Goal: Task Accomplishment & Management: Manage account settings

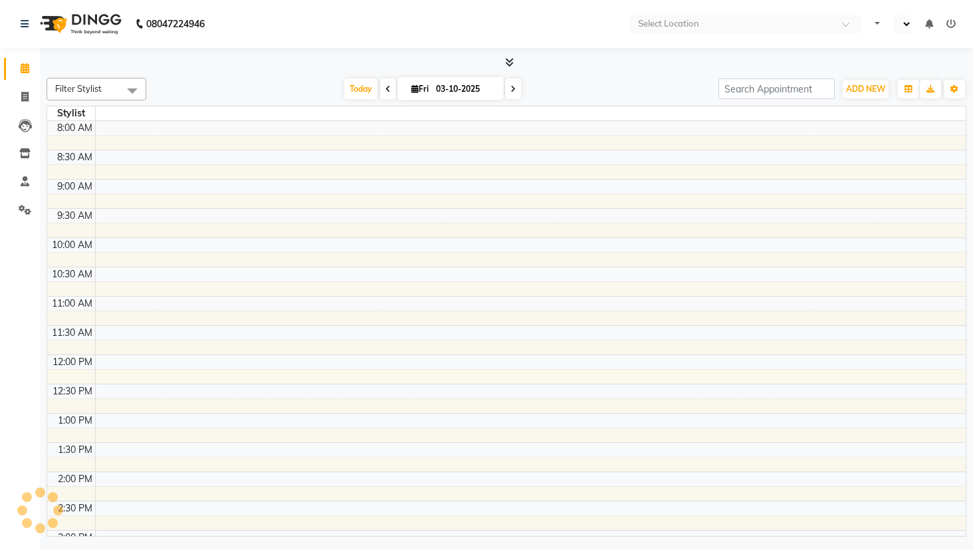
select select "en"
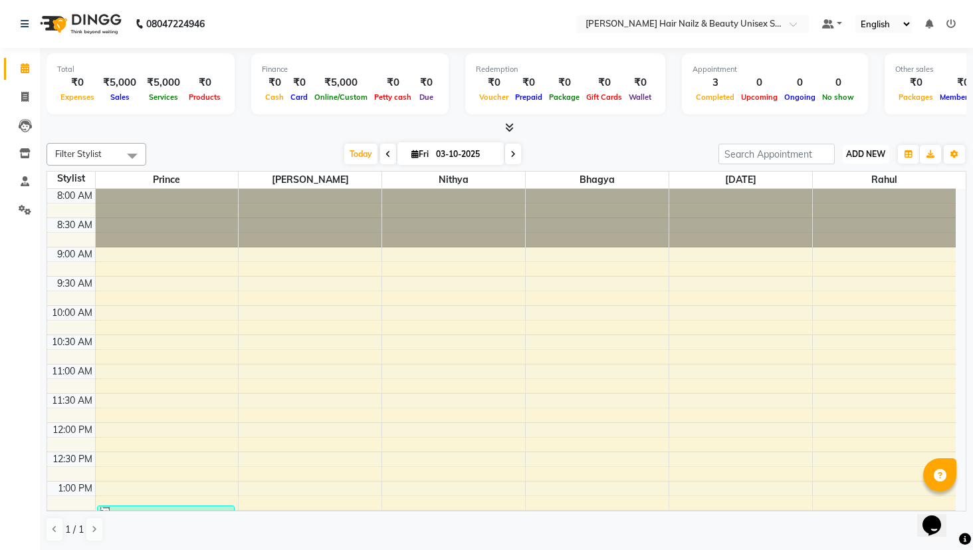
click at [880, 152] on span "ADD NEW" at bounding box center [865, 154] width 39 height 10
click at [806, 195] on link "Add Invoice" at bounding box center [835, 196] width 105 height 17
select select "service"
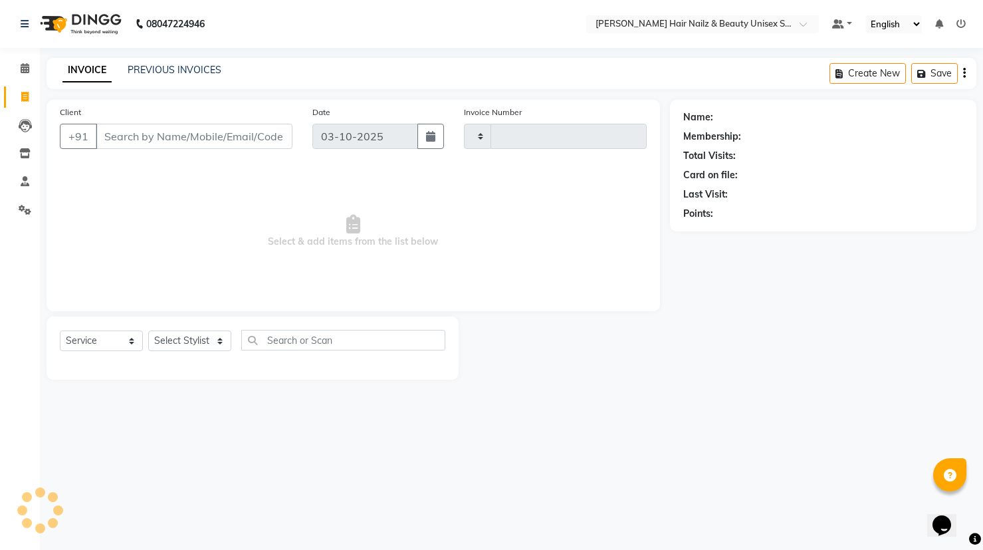
type input "0004"
select select "9097"
click at [200, 133] on input "Client" at bounding box center [194, 136] width 197 height 25
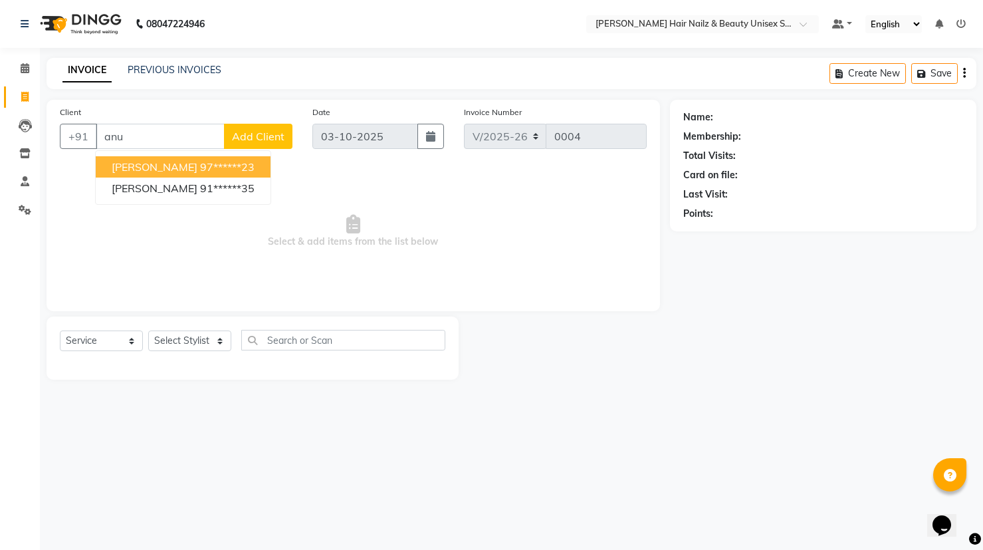
click at [154, 170] on span "[PERSON_NAME]" at bounding box center [155, 166] width 86 height 13
type input "97******23"
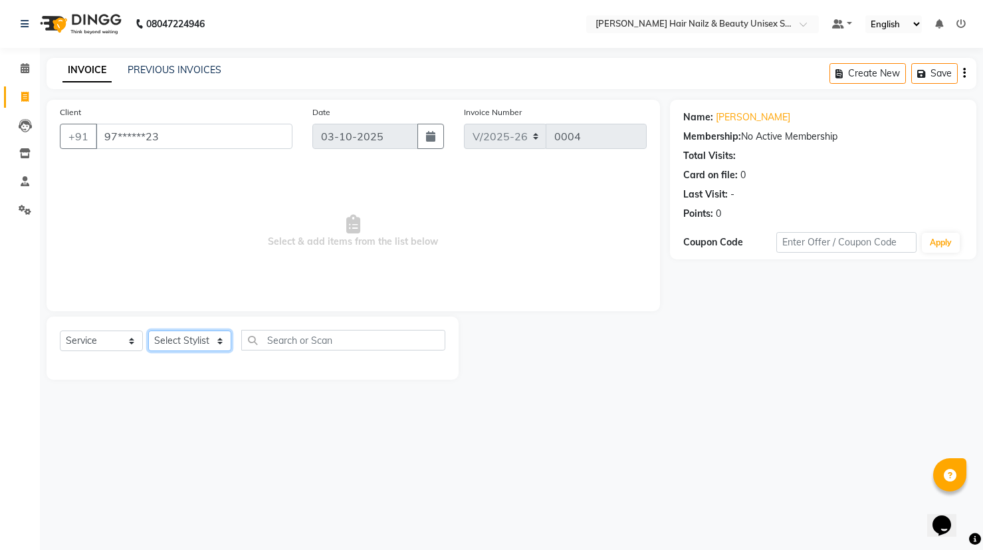
click at [160, 338] on select "Select Stylist Admin Bhagya [PERSON_NAME][DATE] [PERSON_NAME] [PERSON_NAME]" at bounding box center [189, 340] width 83 height 21
select select "93008"
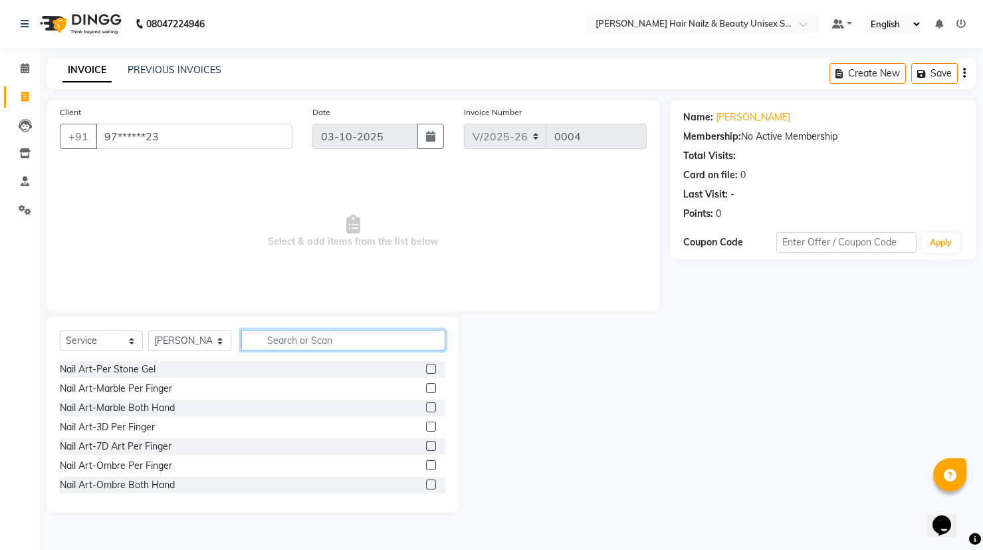
click at [298, 337] on input "text" at bounding box center [343, 340] width 204 height 21
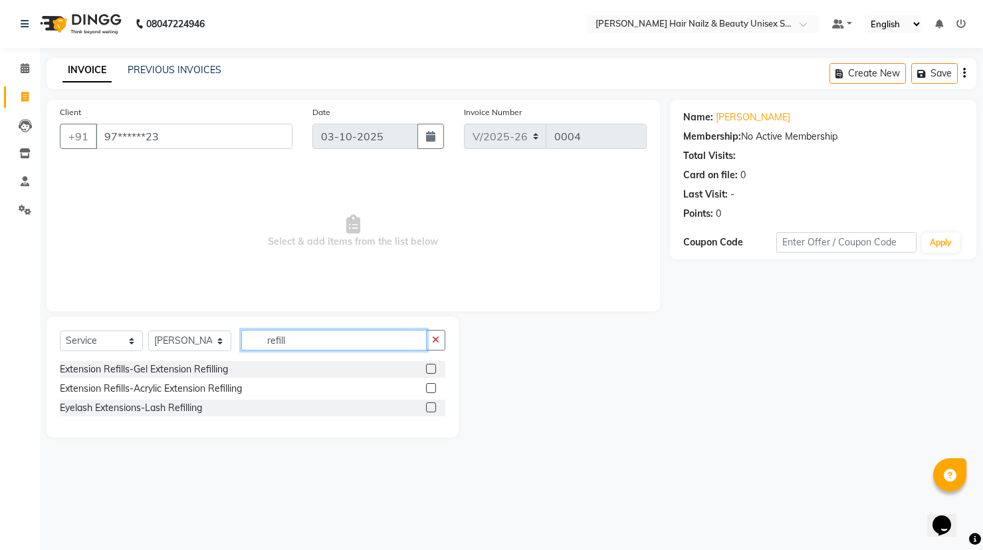
type input "refill"
click at [430, 367] on label at bounding box center [431, 369] width 10 height 10
click at [430, 367] on input "checkbox" at bounding box center [430, 369] width 9 height 9
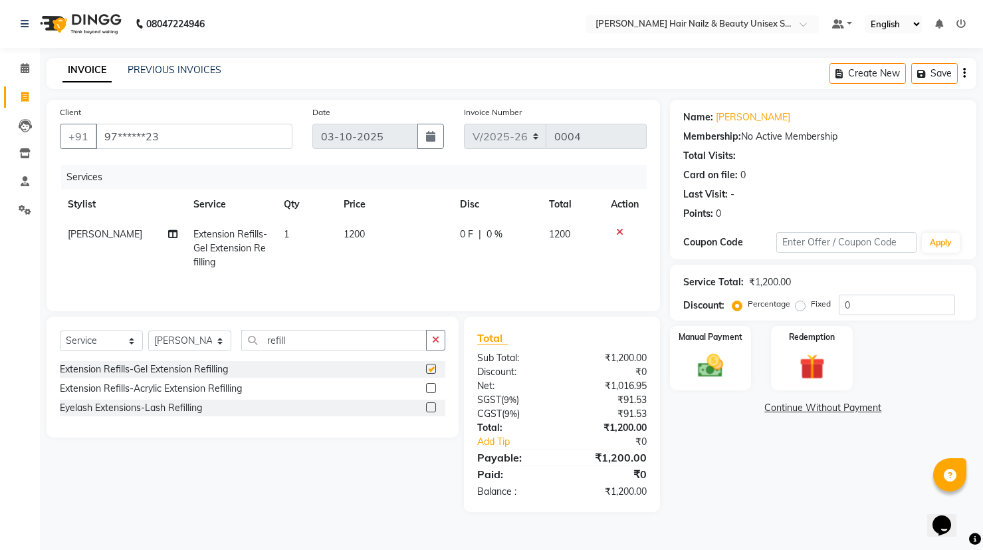
checkbox input "false"
click at [435, 340] on icon "button" at bounding box center [435, 339] width 7 height 9
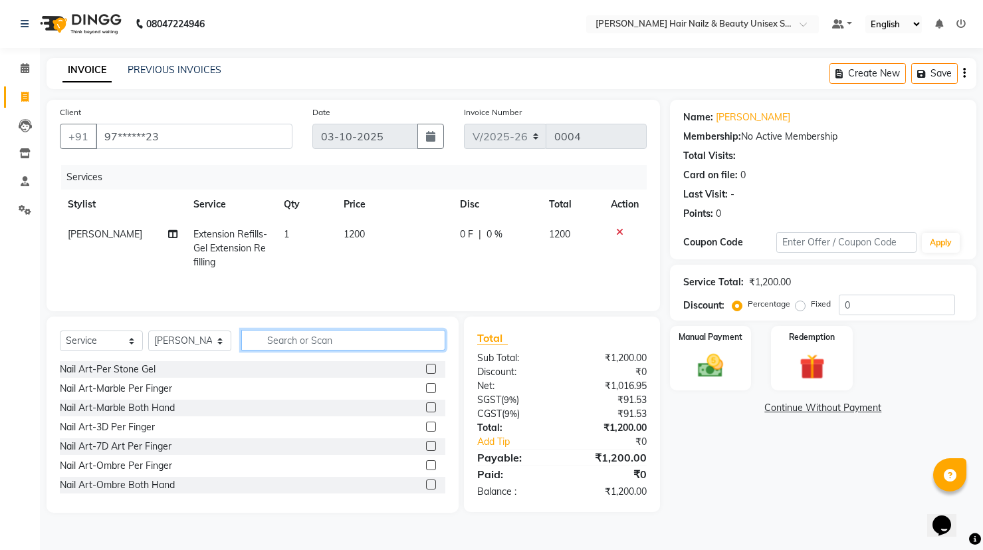
click at [297, 340] on input "text" at bounding box center [343, 340] width 204 height 21
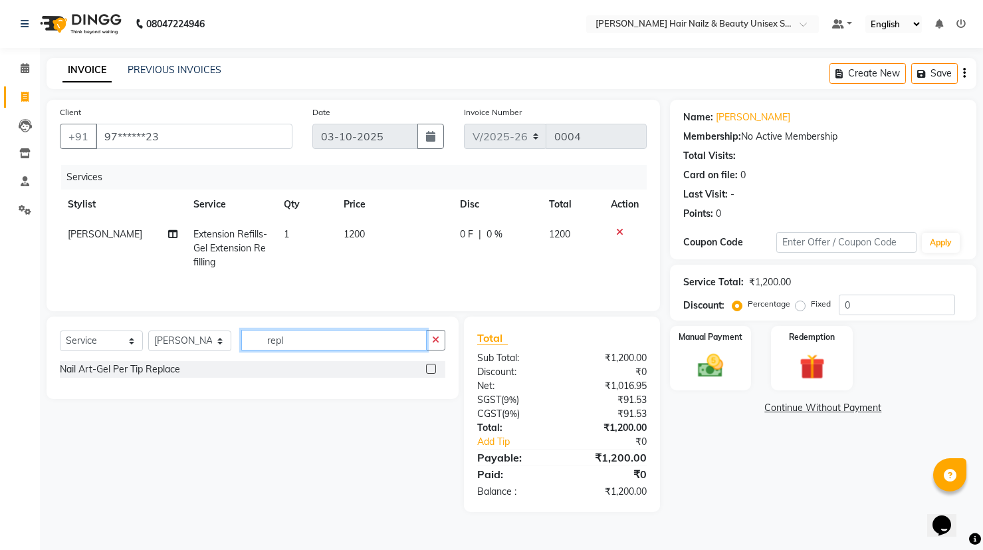
type input "repl"
click at [433, 371] on label at bounding box center [431, 369] width 10 height 10
click at [433, 371] on input "checkbox" at bounding box center [430, 369] width 9 height 9
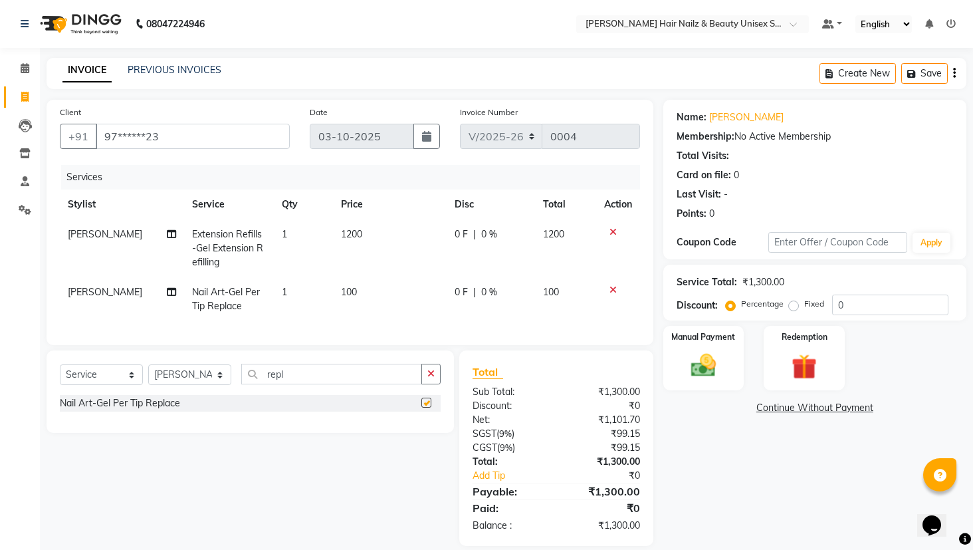
checkbox input "false"
click at [288, 292] on td "1" at bounding box center [304, 299] width 60 height 44
select select "93008"
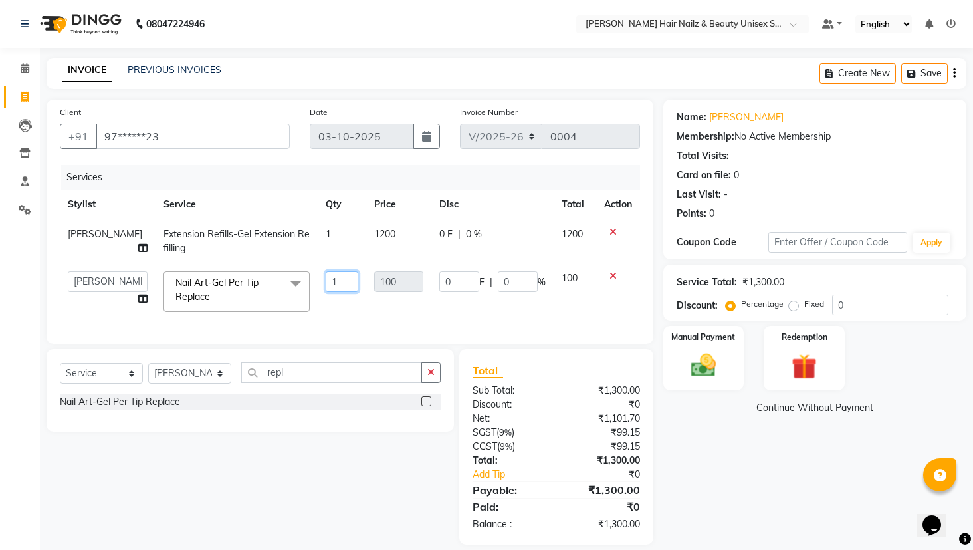
click at [328, 274] on input "1" at bounding box center [342, 281] width 33 height 21
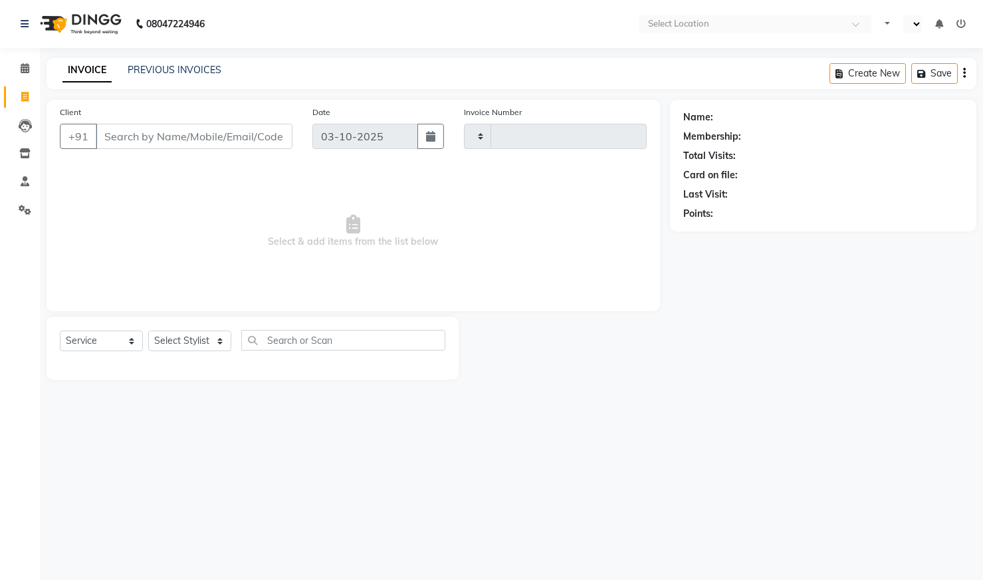
select select "service"
type input "0004"
select select "9097"
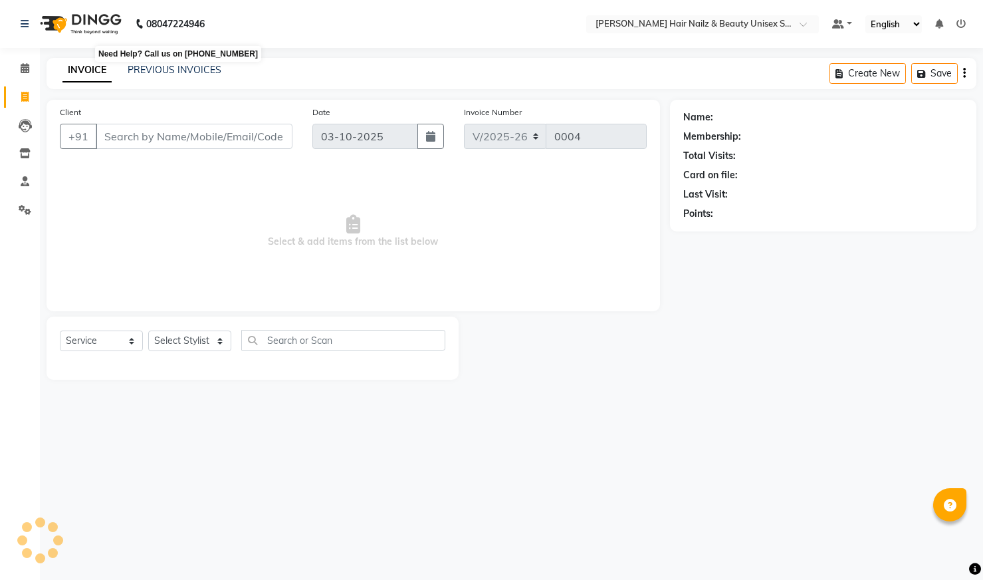
select select "en"
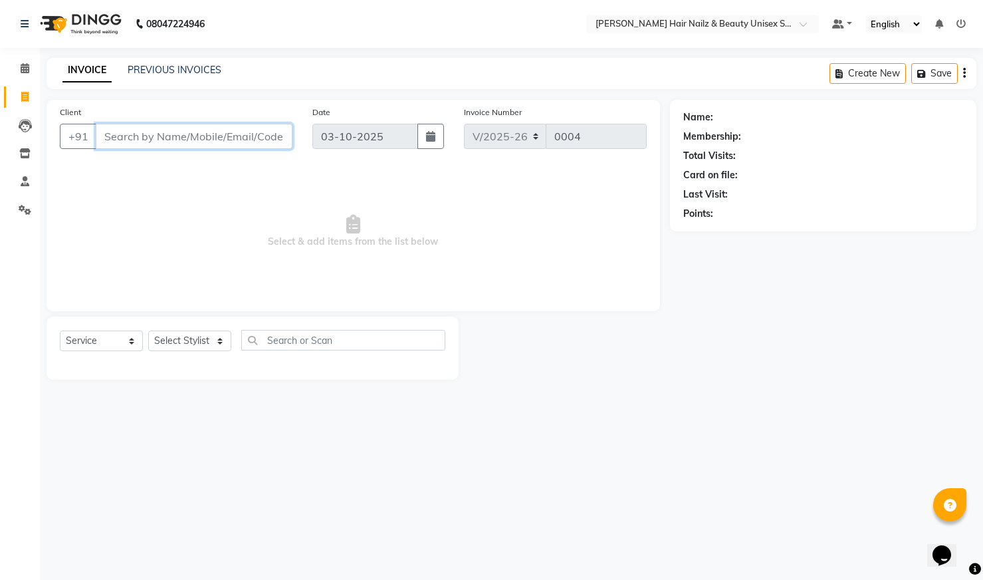
click at [136, 135] on input "Client" at bounding box center [194, 136] width 197 height 25
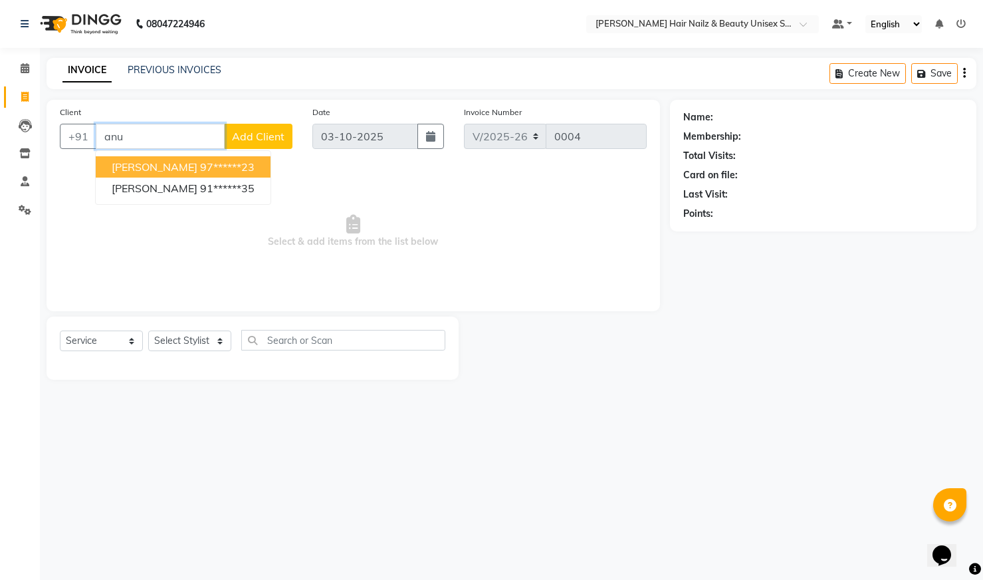
click at [204, 162] on ngb-highlight "97******23" at bounding box center [227, 166] width 55 height 13
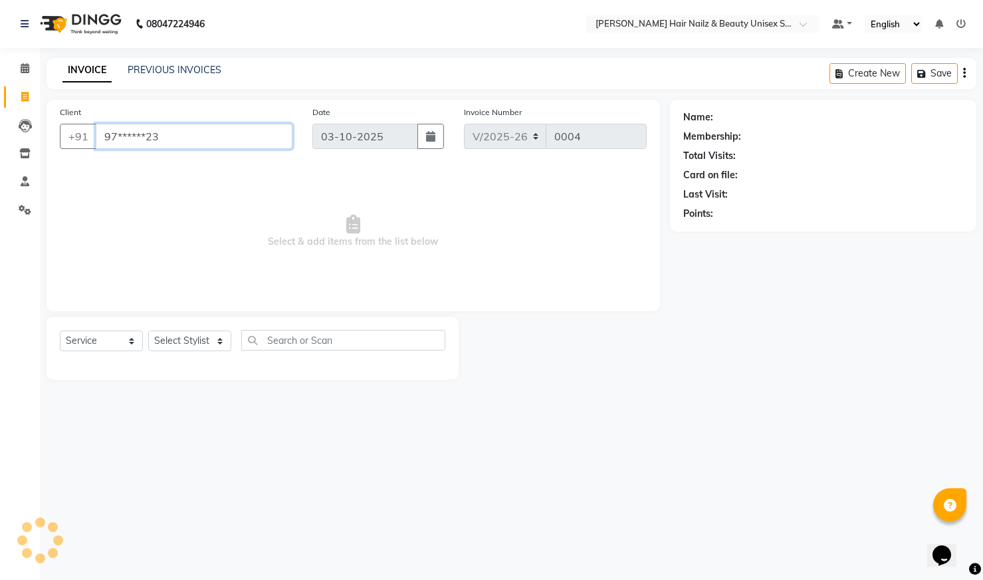
type input "97******23"
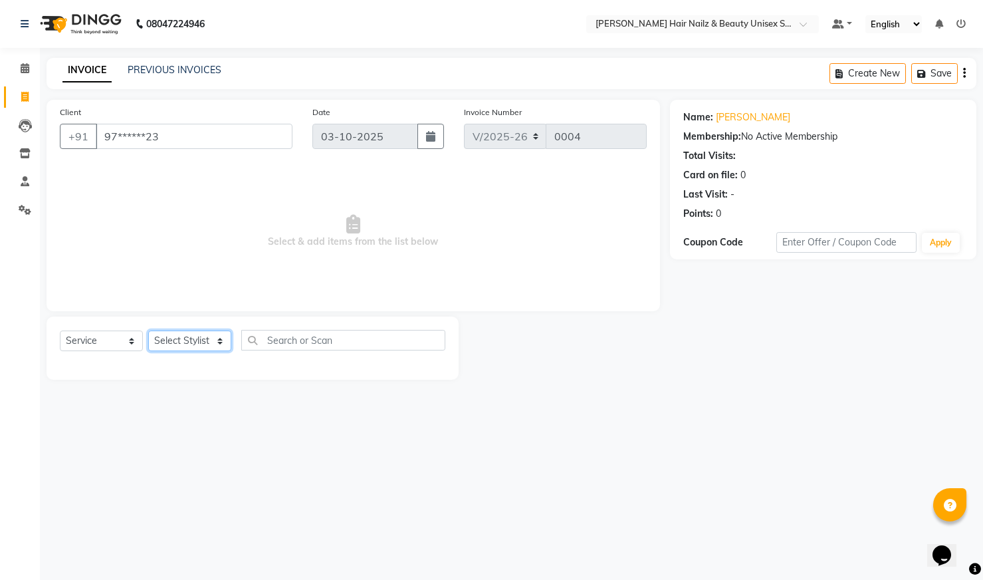
click at [223, 337] on select "Select Stylist Admin Bhagya [PERSON_NAME][DATE] [PERSON_NAME] [PERSON_NAME]" at bounding box center [189, 340] width 83 height 21
select select "93008"
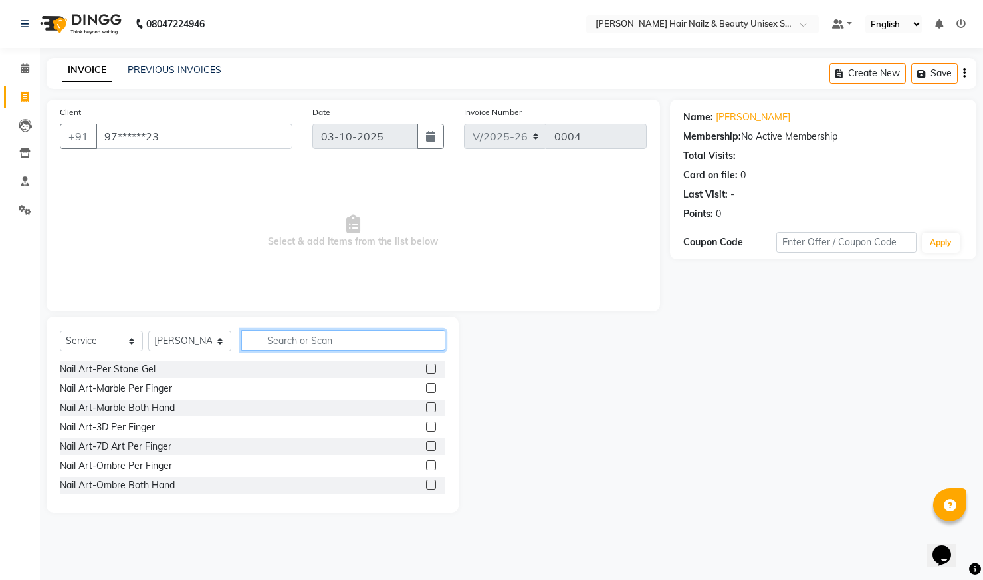
click at [273, 342] on input "text" at bounding box center [343, 340] width 204 height 21
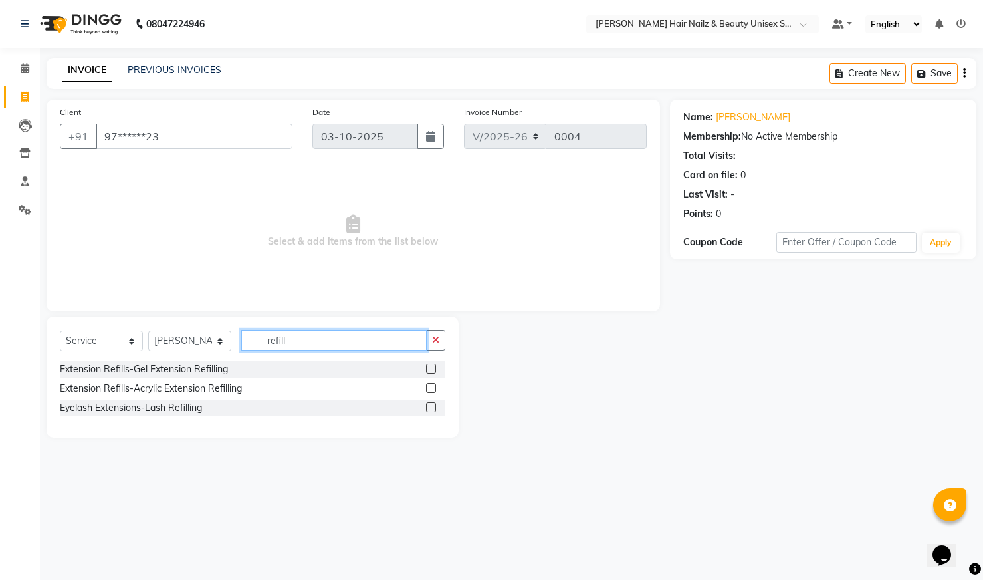
type input "refill"
click at [429, 370] on label at bounding box center [431, 369] width 10 height 10
click at [429, 370] on input "checkbox" at bounding box center [430, 369] width 9 height 9
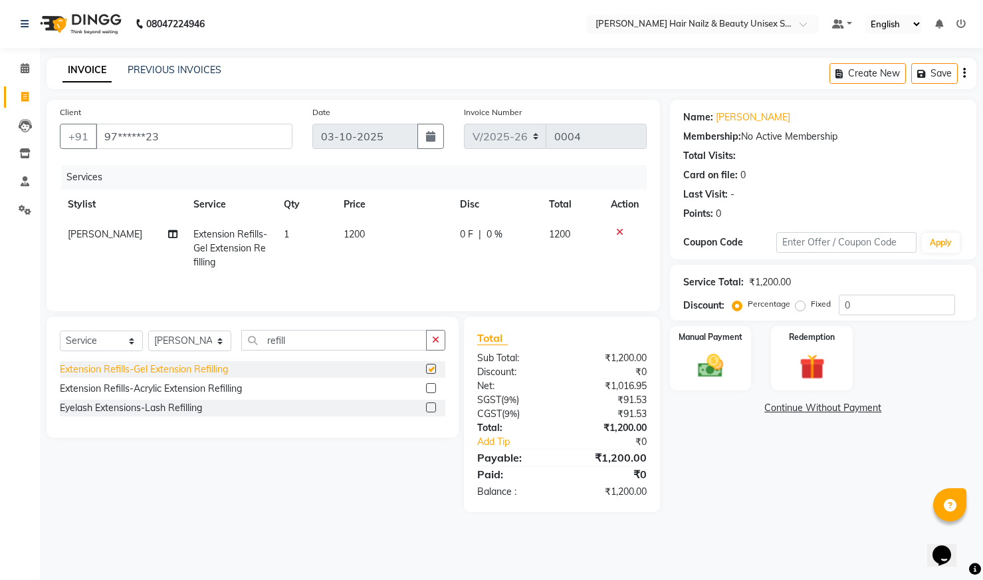
checkbox input "false"
click at [441, 347] on button "button" at bounding box center [435, 340] width 19 height 21
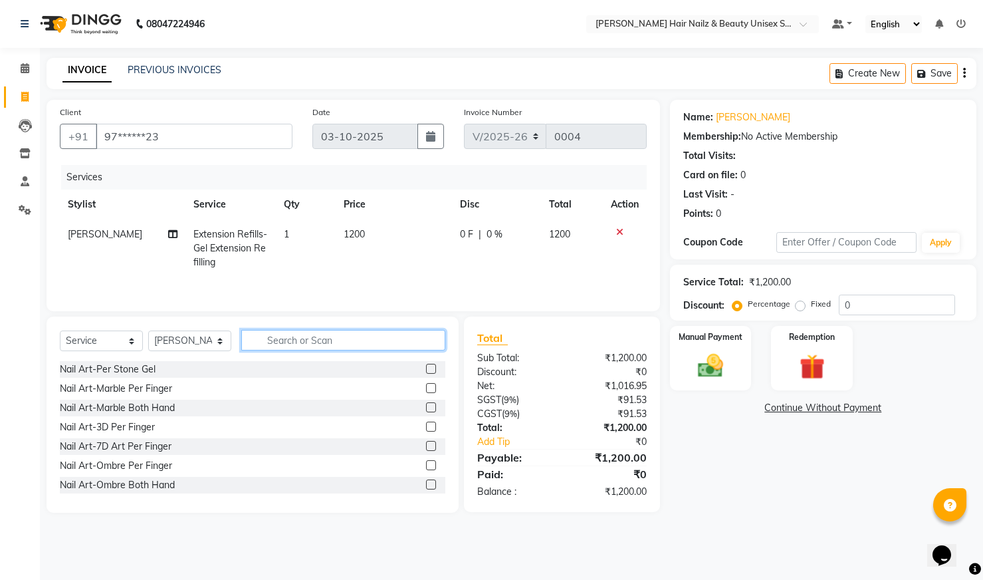
click at [400, 344] on input "text" at bounding box center [343, 340] width 204 height 21
type input "r"
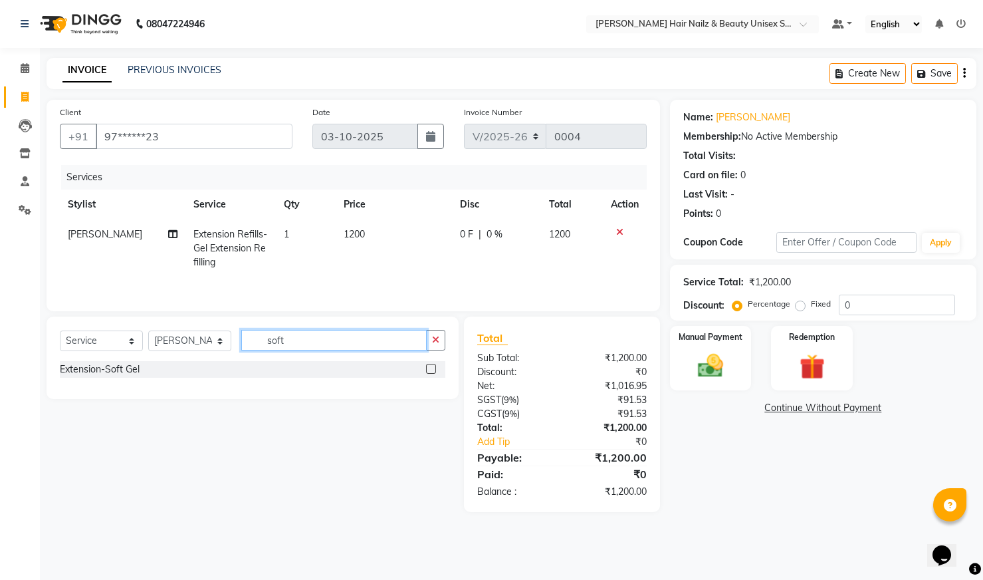
type input "soft"
click at [433, 368] on label at bounding box center [431, 369] width 10 height 10
click at [433, 368] on input "checkbox" at bounding box center [430, 369] width 9 height 9
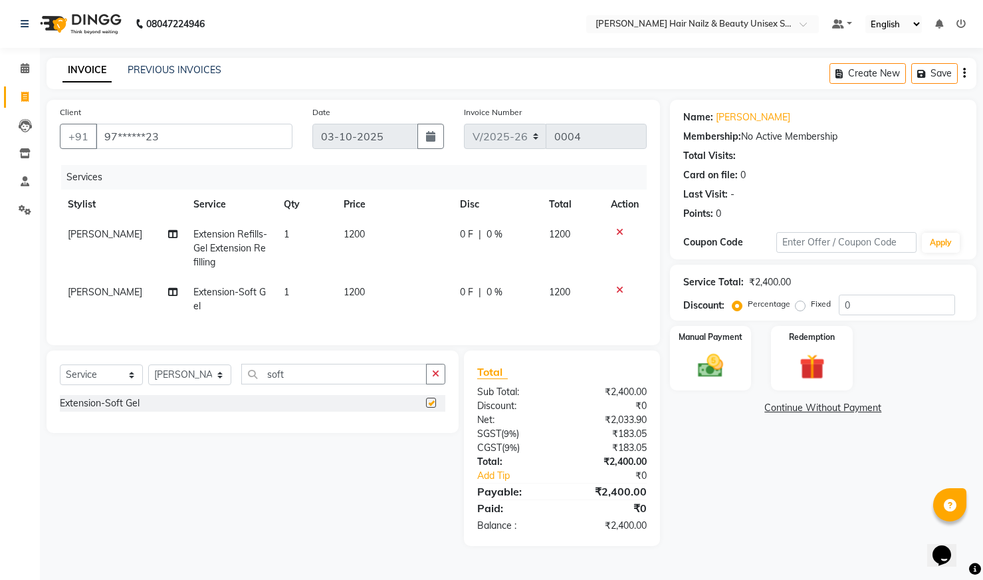
checkbox input "false"
click at [489, 294] on span "0 %" at bounding box center [495, 292] width 16 height 14
select select "93008"
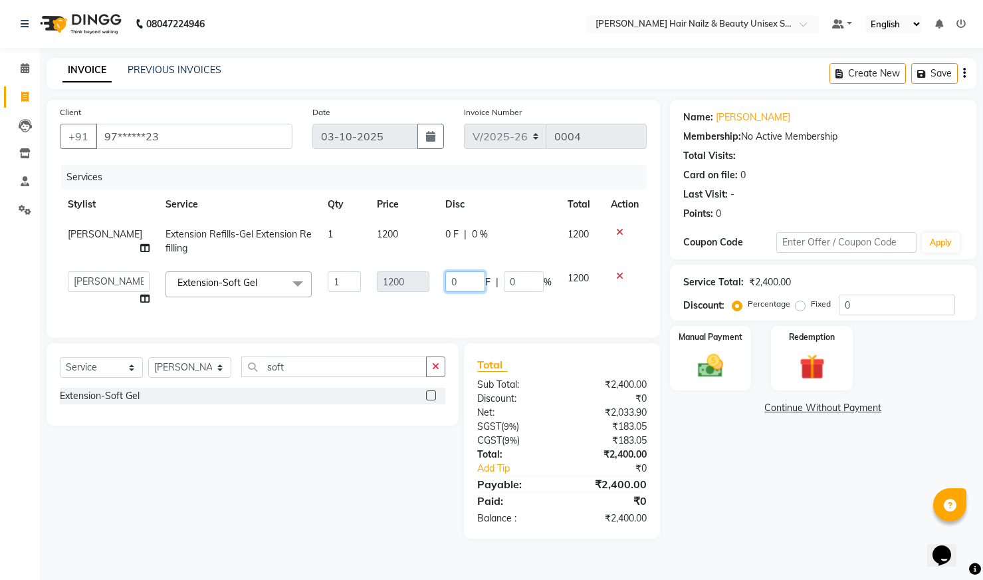
click at [455, 283] on input "0" at bounding box center [465, 281] width 40 height 21
type input "960"
click at [358, 377] on input "soft" at bounding box center [333, 366] width 185 height 21
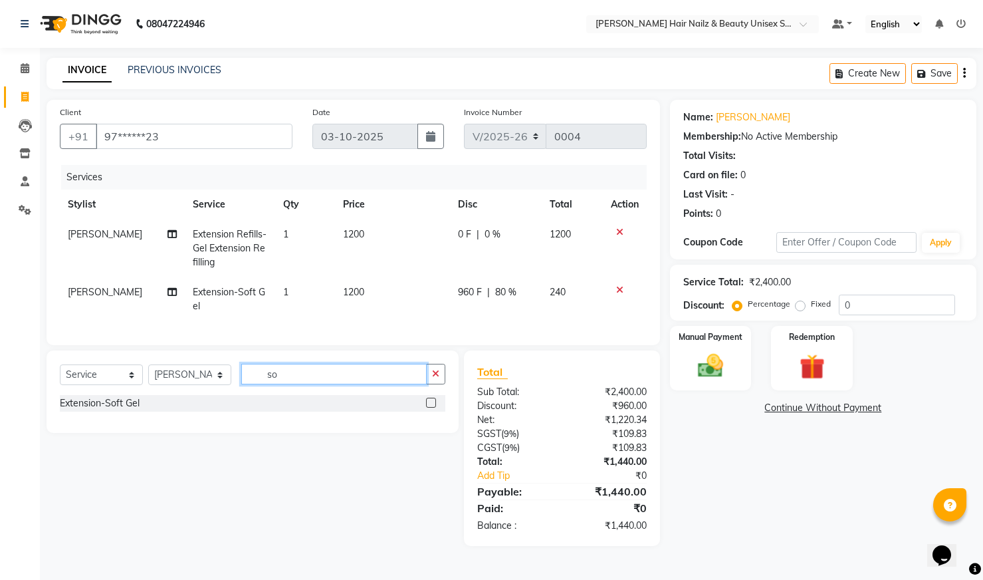
type input "s"
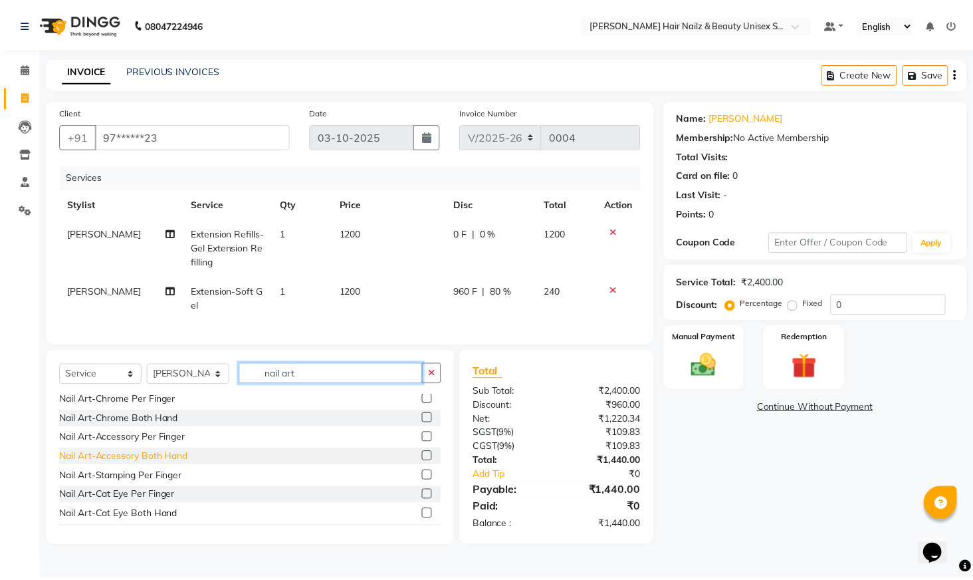
scroll to position [146, 0]
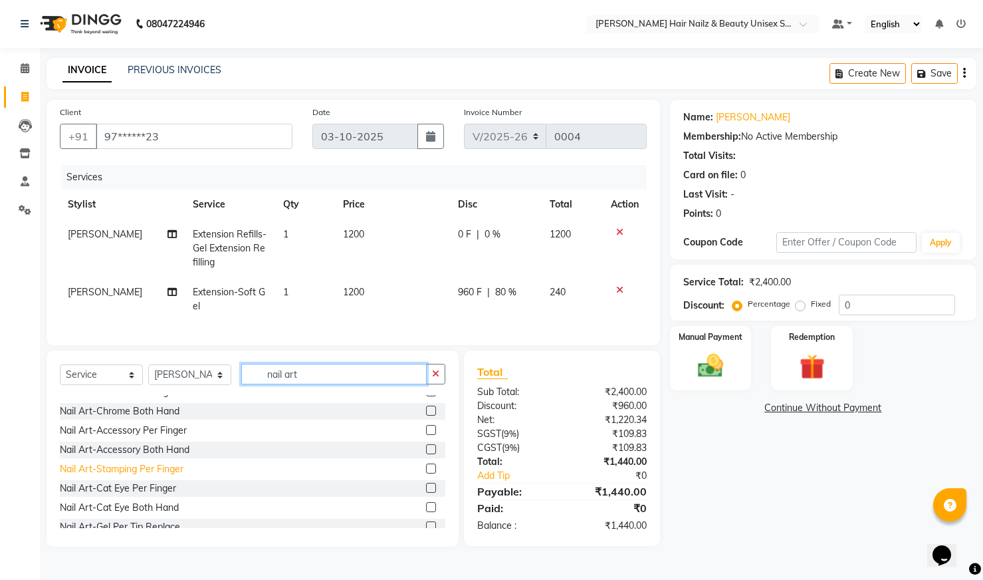
type input "nail art"
click at [165, 476] on div "Nail Art-Stamping Per Finger" at bounding box center [122, 469] width 124 height 14
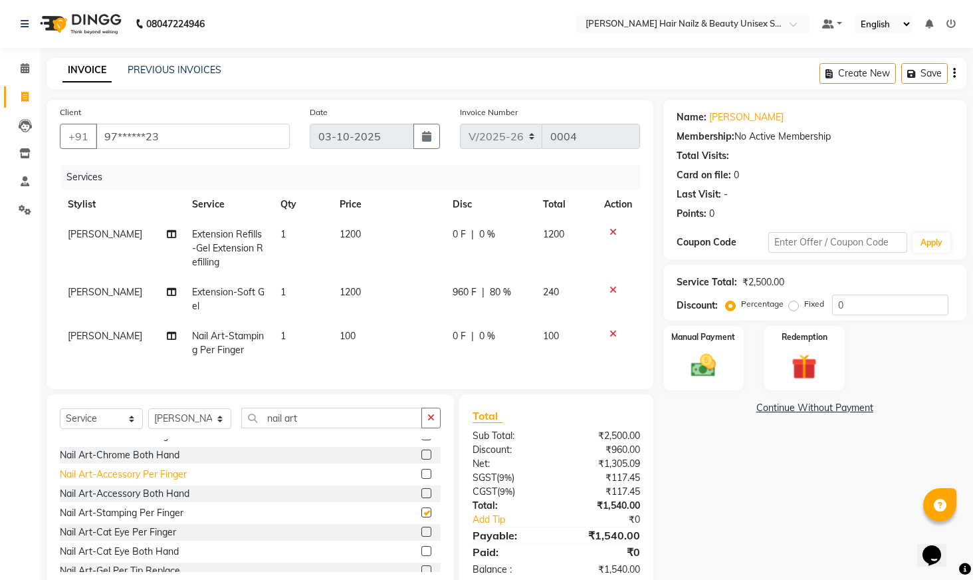
checkbox input "false"
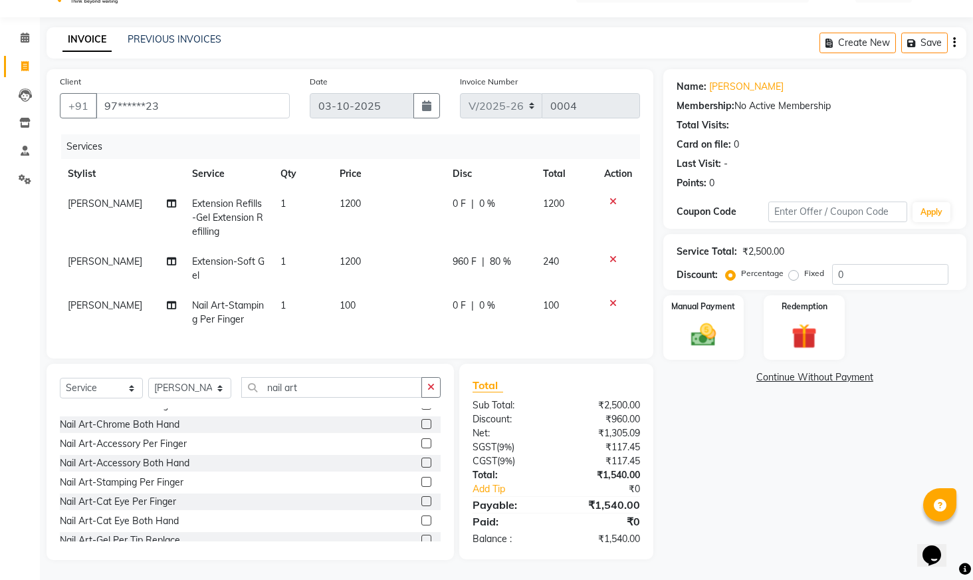
scroll to position [41, 0]
click at [280, 299] on span "1" at bounding box center [282, 305] width 5 height 12
select select "93008"
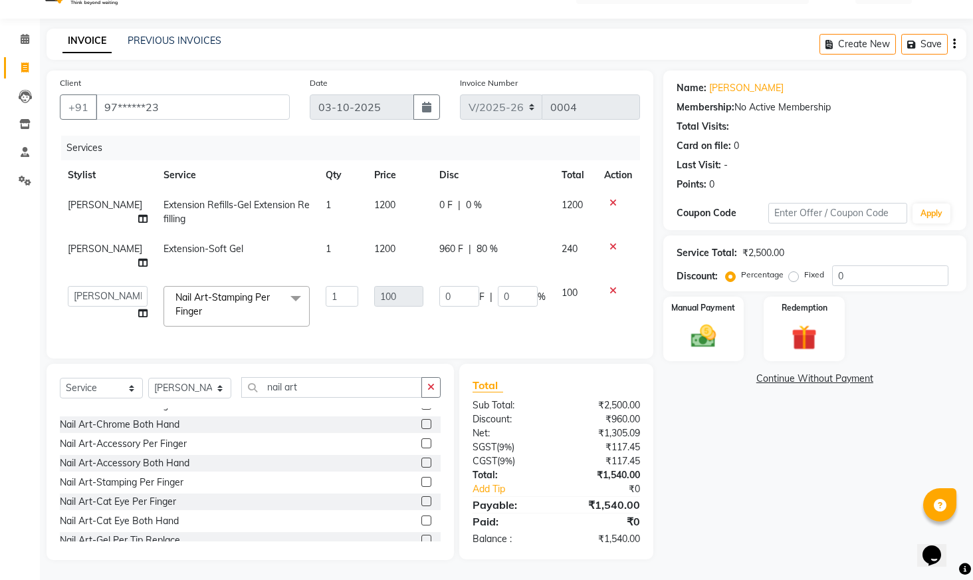
scroll to position [25, 0]
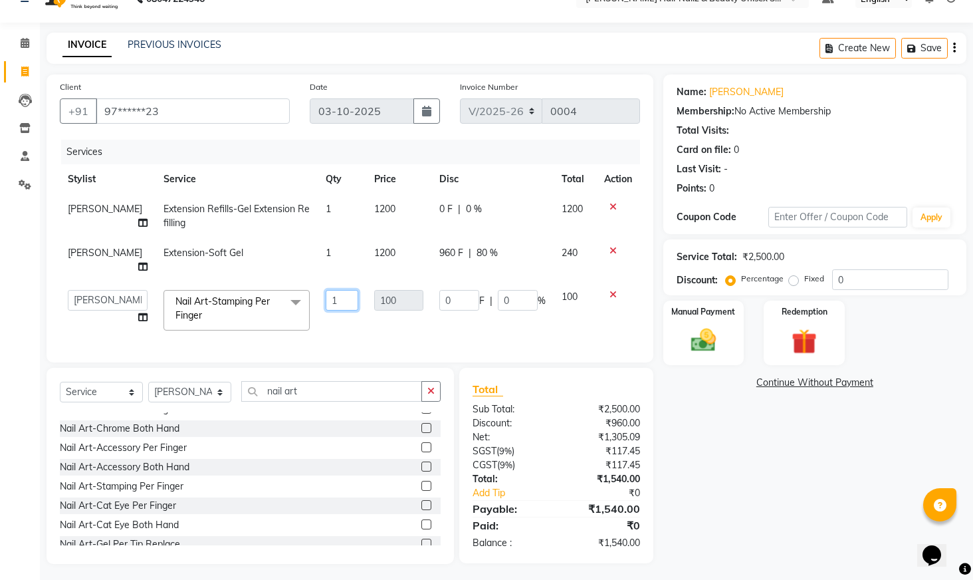
drag, startPoint x: 311, startPoint y: 284, endPoint x: 340, endPoint y: 284, distance: 28.6
click at [326, 290] on input "1" at bounding box center [342, 300] width 33 height 21
type input "10"
click at [185, 387] on div "Select Service Product Membership Package Voucher Prepaid Gift Card Select Styl…" at bounding box center [250, 466] width 407 height 196
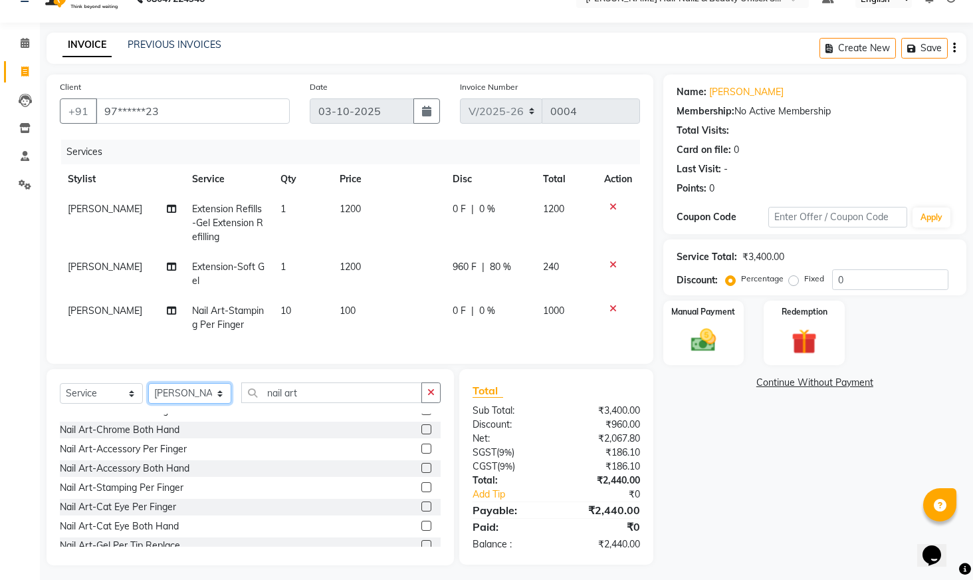
select select "93009"
click at [323, 398] on input "nail art" at bounding box center [331, 392] width 181 height 21
click at [426, 403] on button "button" at bounding box center [430, 392] width 19 height 21
click at [390, 403] on input "text" at bounding box center [340, 392] width 199 height 21
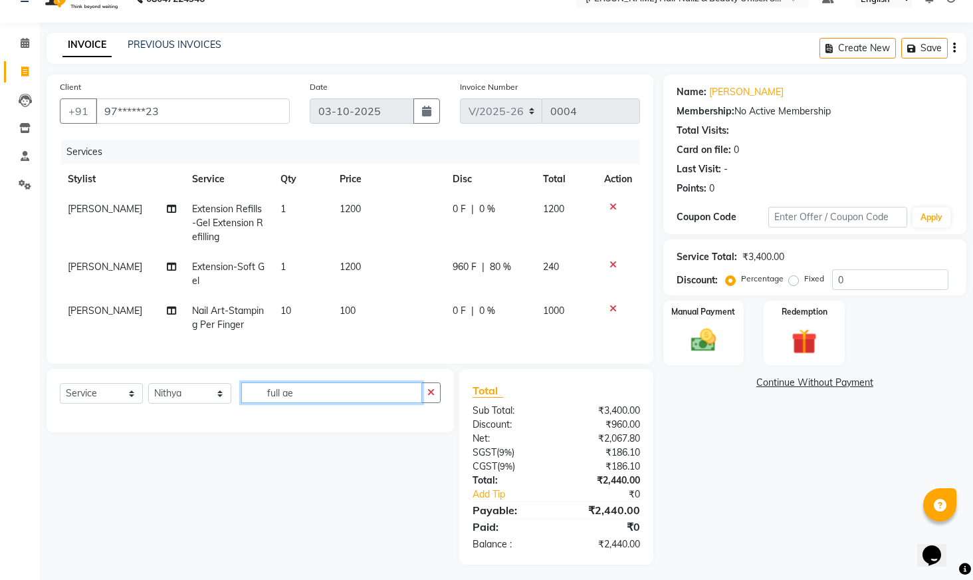
scroll to position [0, 0]
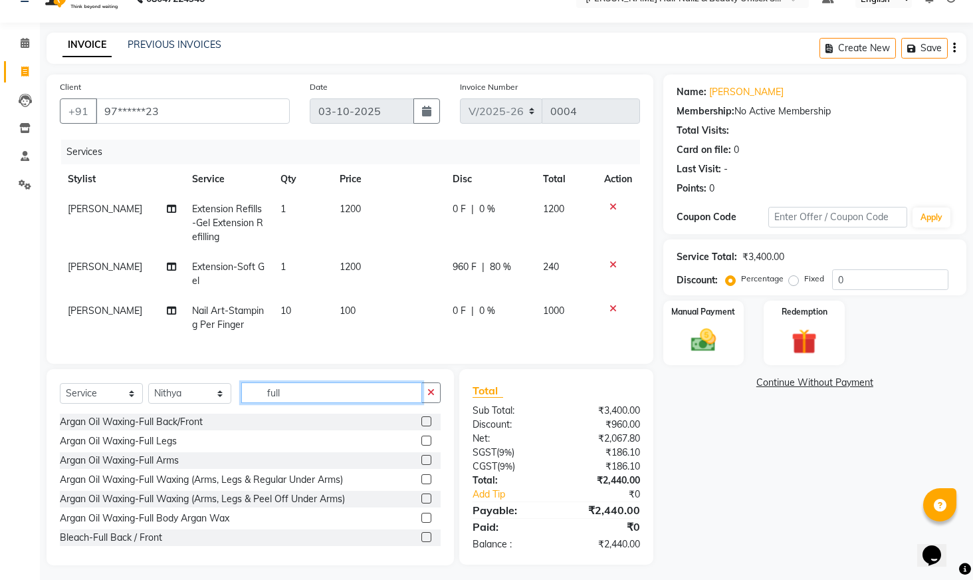
type input "full"
click at [421, 465] on label at bounding box center [426, 460] width 10 height 10
click at [421, 465] on input "checkbox" at bounding box center [425, 460] width 9 height 9
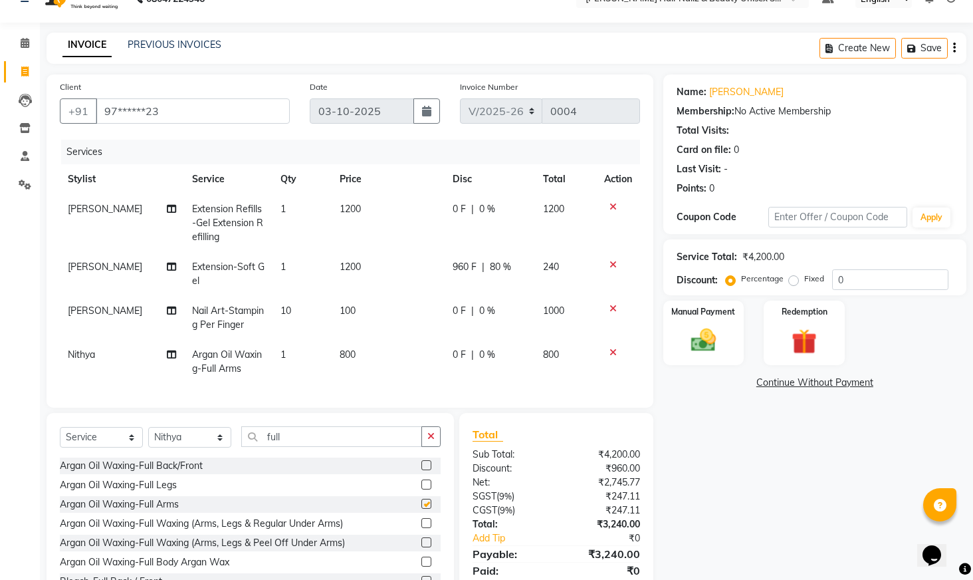
checkbox input "false"
click at [432, 441] on icon "button" at bounding box center [430, 435] width 7 height 9
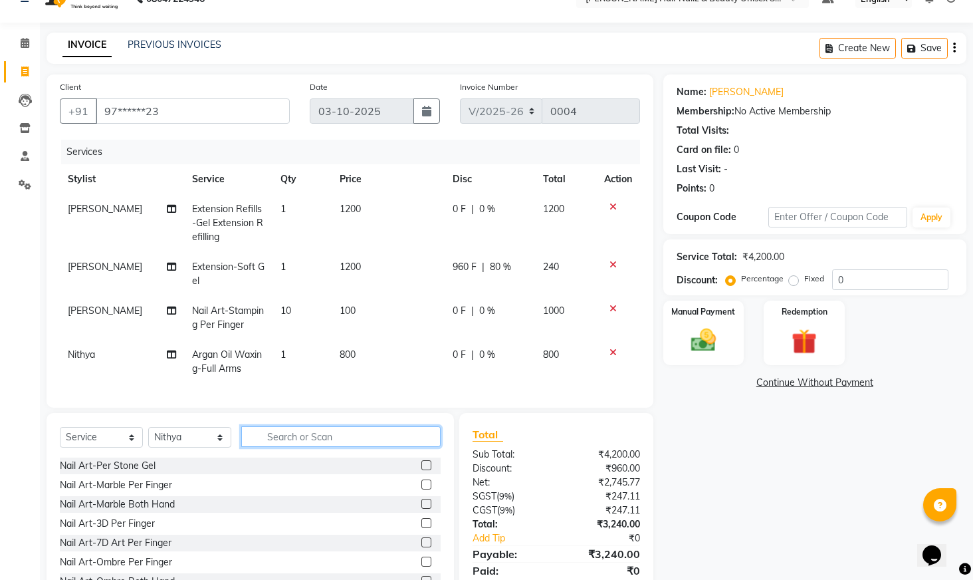
click at [399, 447] on input "text" at bounding box center [340, 436] width 199 height 21
type input "half"
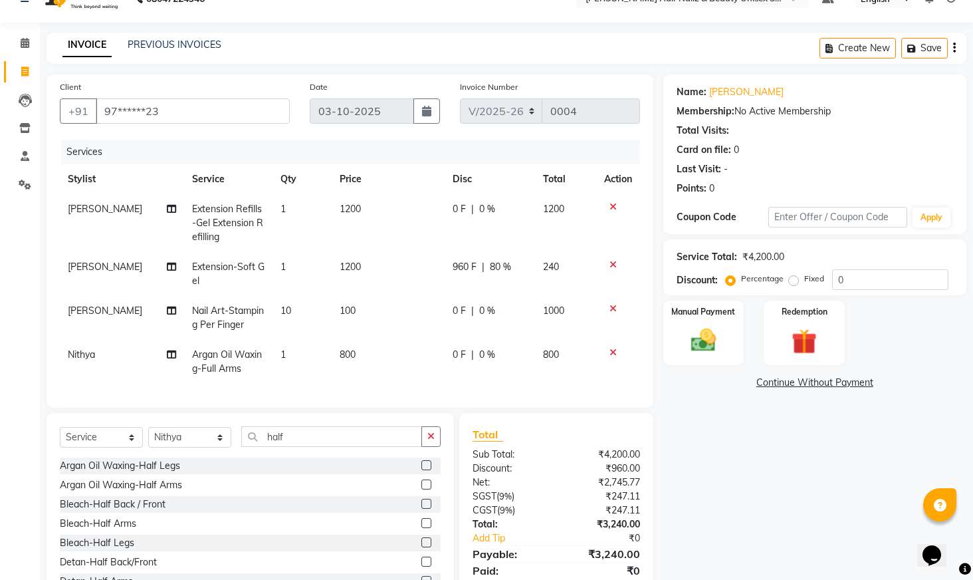
click at [421, 470] on label at bounding box center [426, 465] width 10 height 10
click at [421, 470] on input "checkbox" at bounding box center [425, 465] width 9 height 9
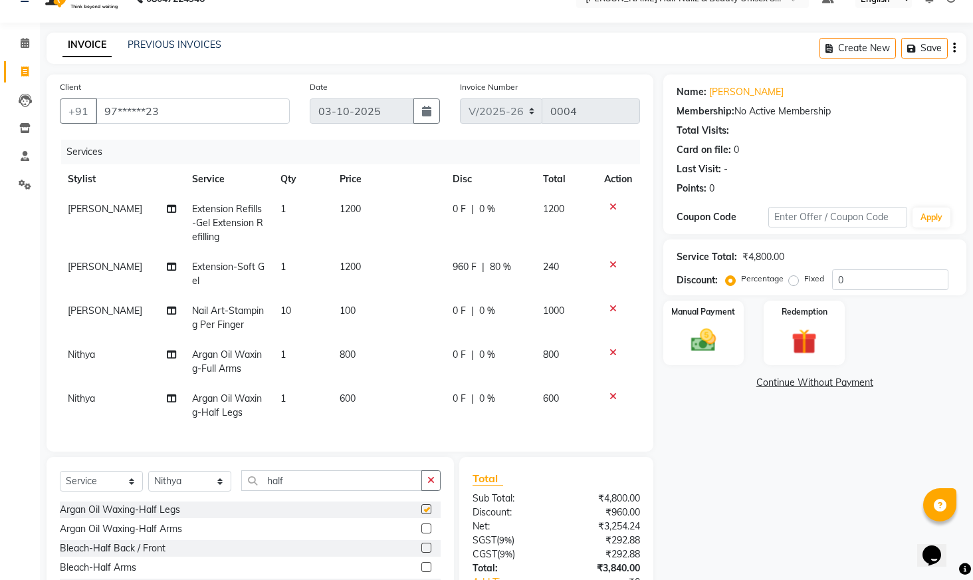
checkbox input "false"
click at [300, 483] on input "half" at bounding box center [331, 480] width 181 height 21
click at [304, 491] on input "half" at bounding box center [331, 480] width 181 height 21
type input "h"
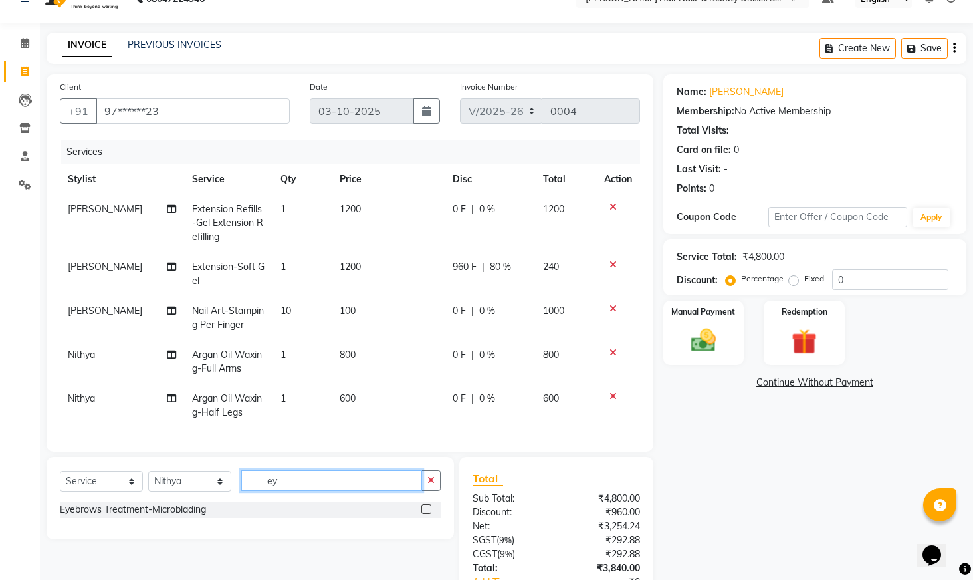
type input "e"
type input "upper"
click at [424, 514] on label at bounding box center [426, 509] width 10 height 10
click at [424, 514] on input "checkbox" at bounding box center [425, 509] width 9 height 9
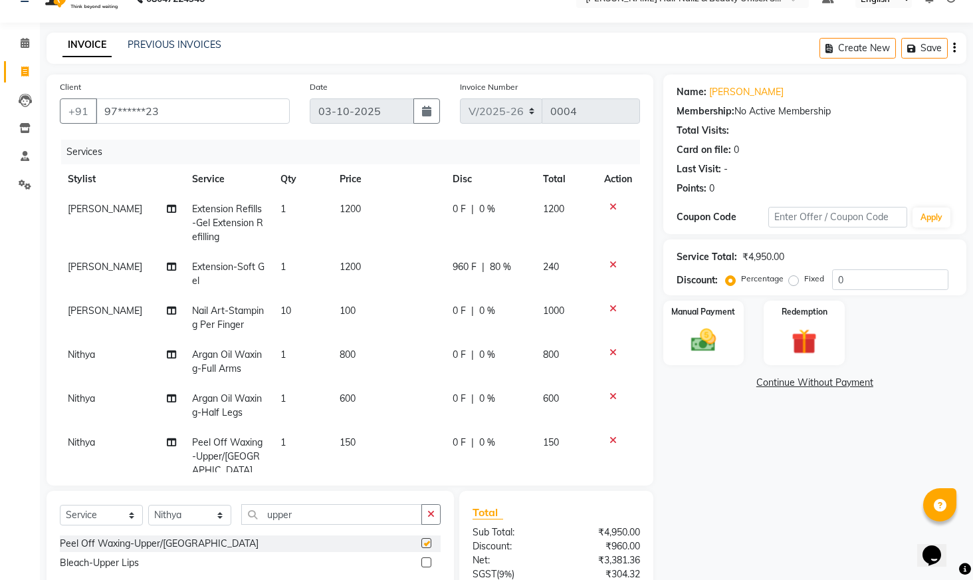
checkbox input "false"
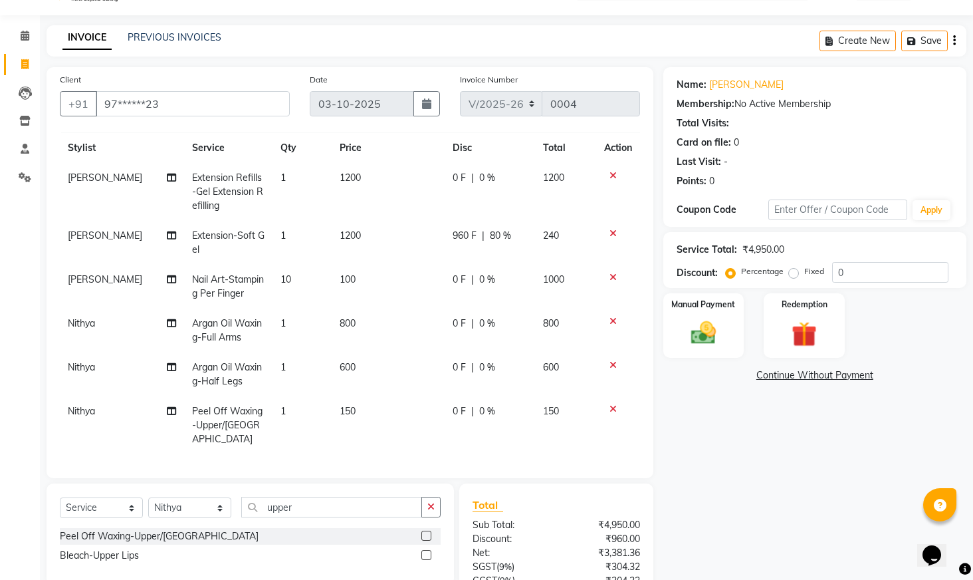
scroll to position [152, 0]
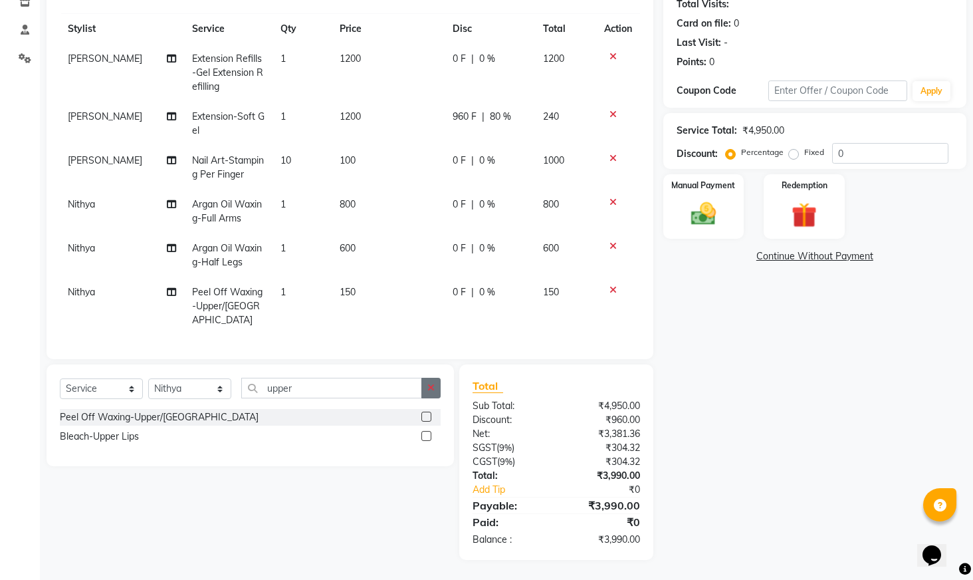
click at [429, 384] on icon "button" at bounding box center [430, 387] width 7 height 9
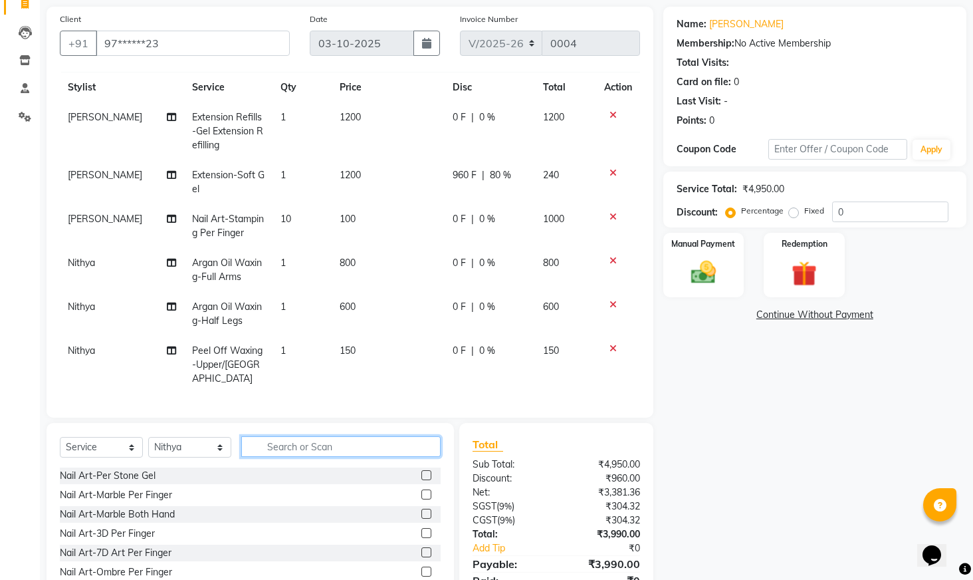
scroll to position [152, 0]
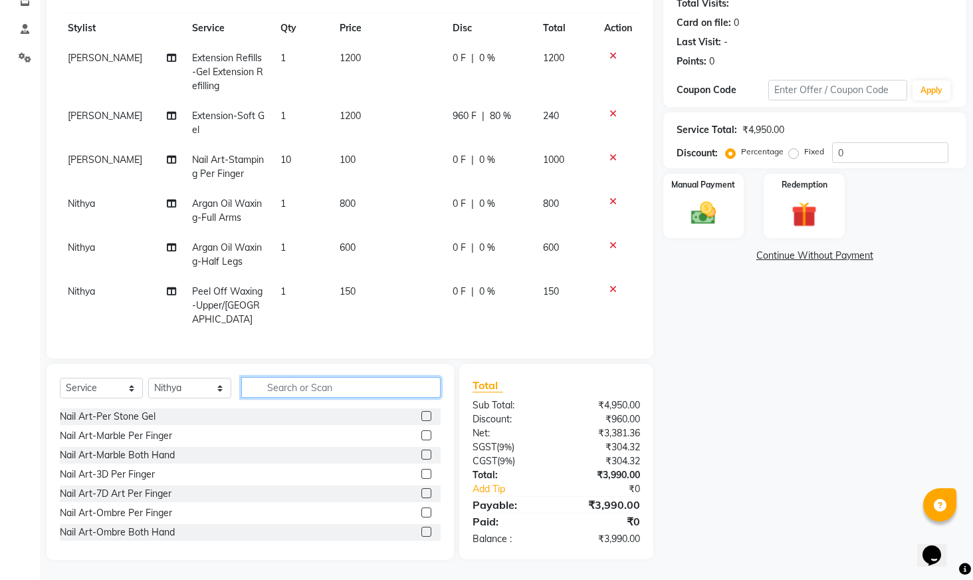
click at [287, 384] on input "text" at bounding box center [340, 387] width 199 height 21
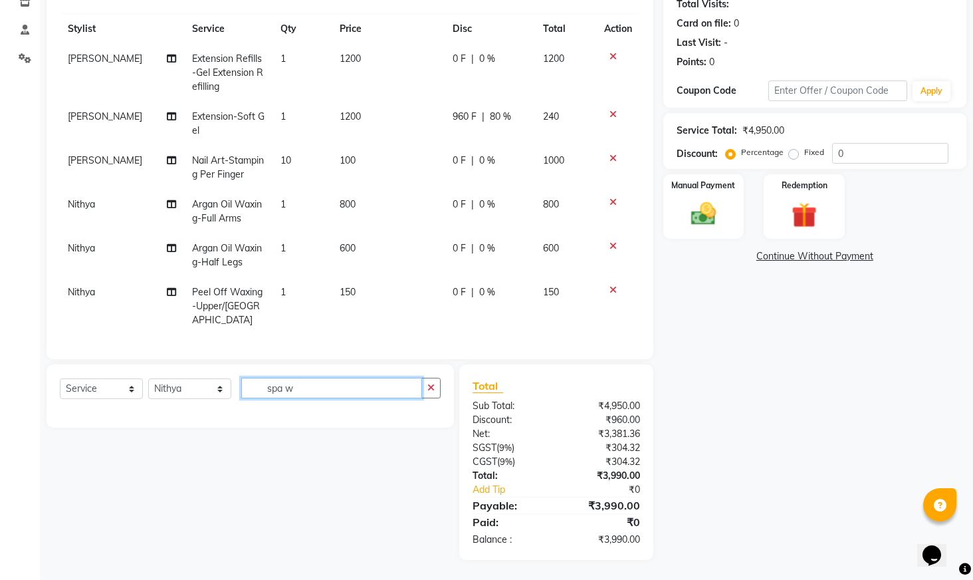
scroll to position [152, 0]
type input "s"
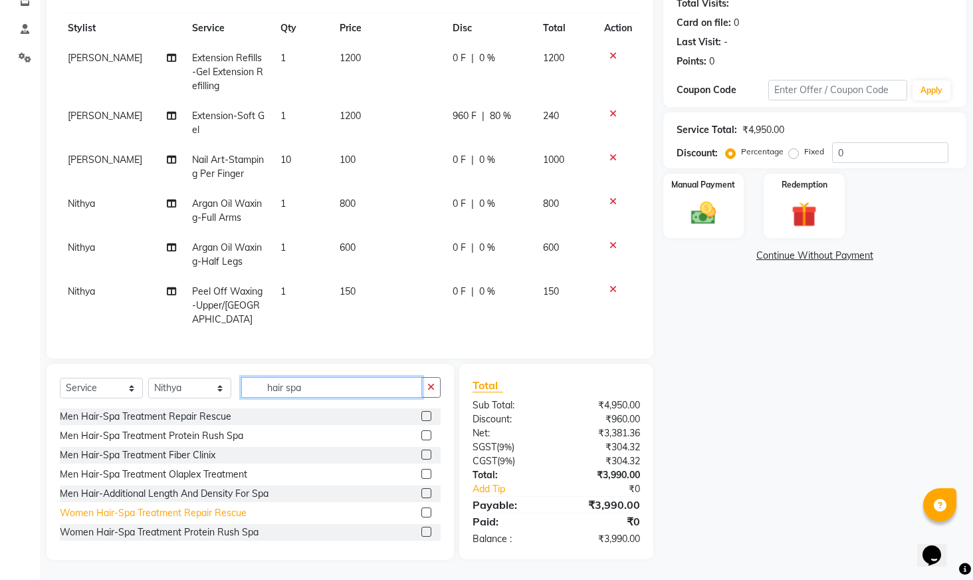
type input "hair spa"
click at [96, 506] on div "Women Hair-Spa Treatment Repair Rescue" at bounding box center [153, 513] width 187 height 14
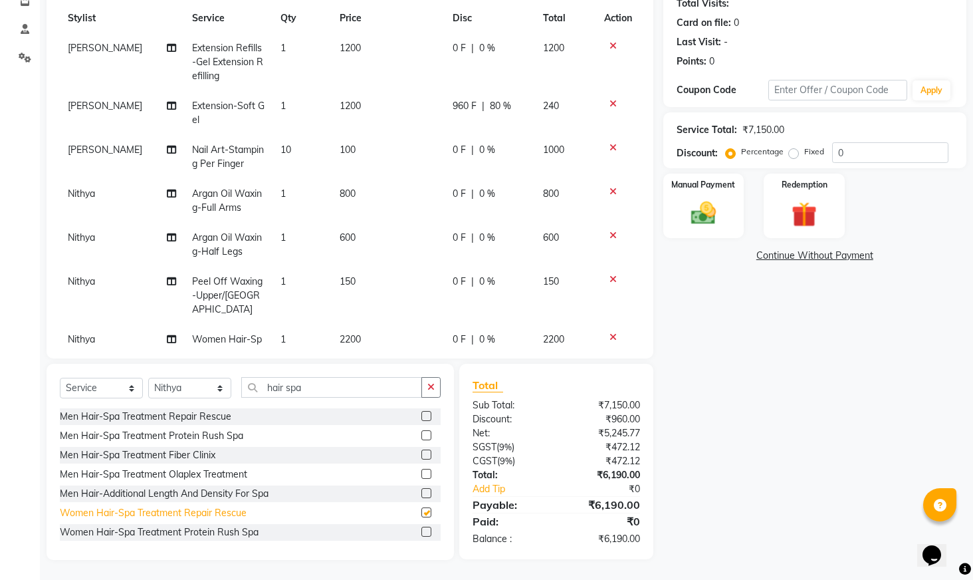
checkbox input "false"
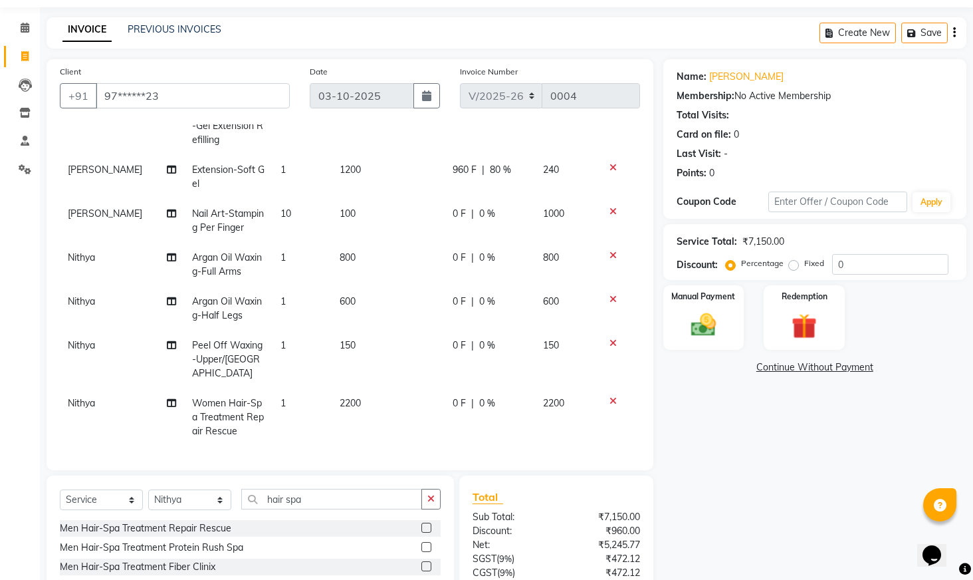
scroll to position [92, 0]
click at [453, 396] on span "0 F" at bounding box center [459, 403] width 13 height 14
select select "93009"
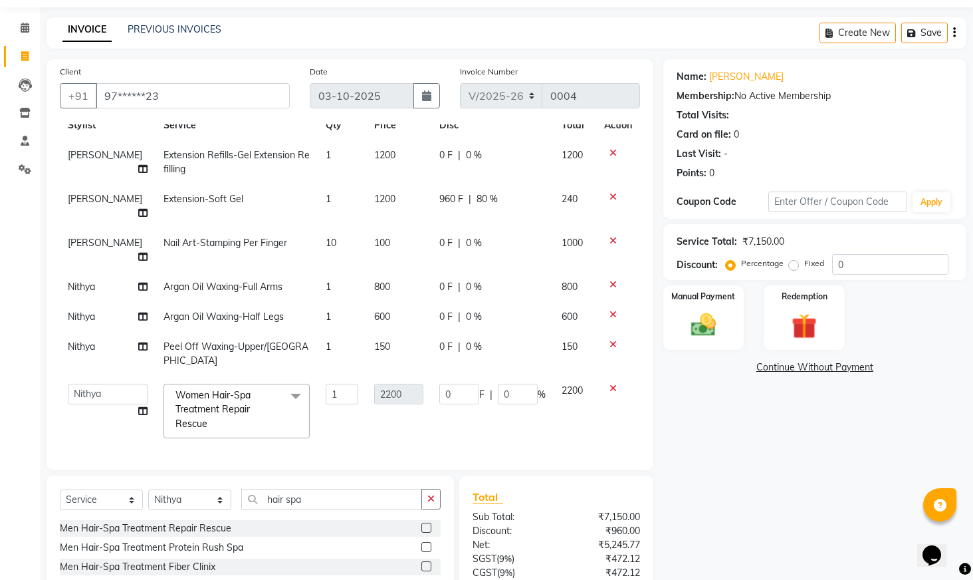
scroll to position [0, 0]
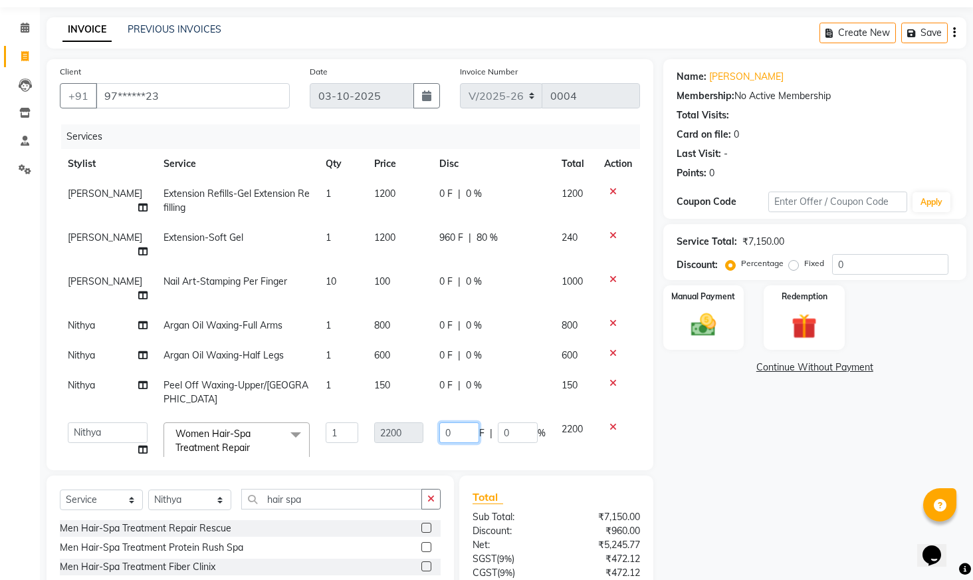
click at [463, 422] on input "0" at bounding box center [459, 432] width 40 height 21
type input "1500"
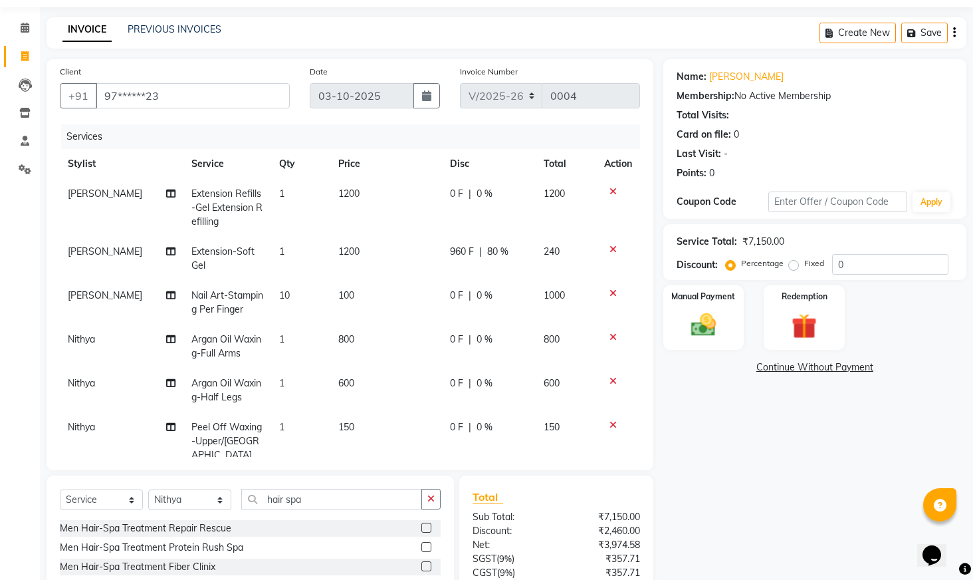
click at [457, 441] on tbody "[PERSON_NAME] Extension Refills-Gel Extension Refilling 1 1200 0 F | 0 % 1200 […" at bounding box center [350, 353] width 580 height 349
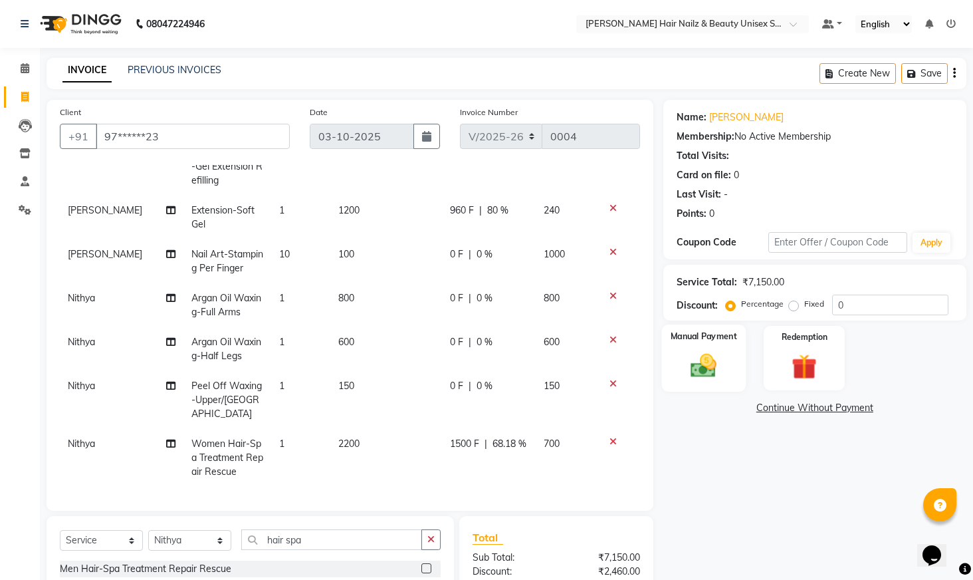
click at [730, 355] on div "Manual Payment" at bounding box center [703, 357] width 84 height 67
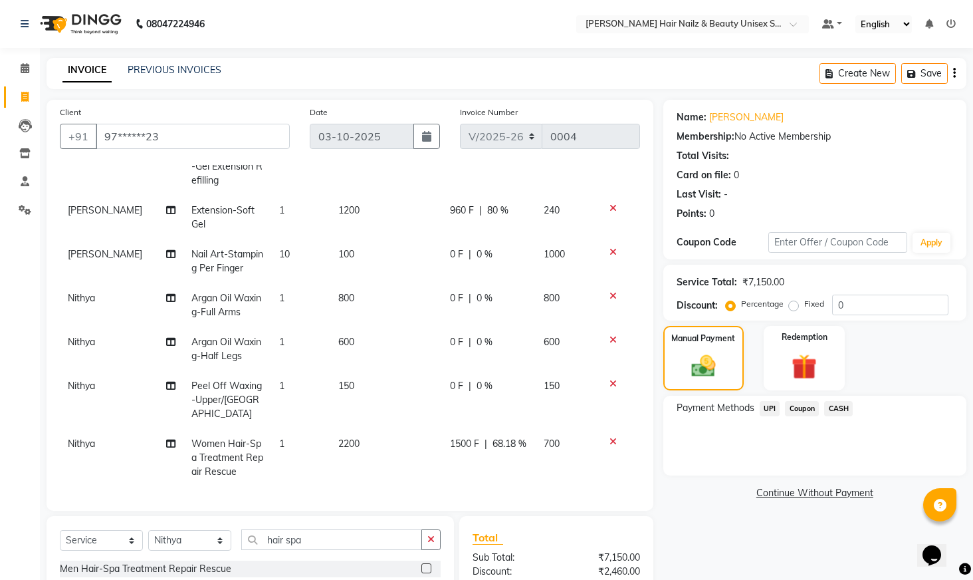
click at [764, 411] on span "UPI" at bounding box center [770, 408] width 21 height 15
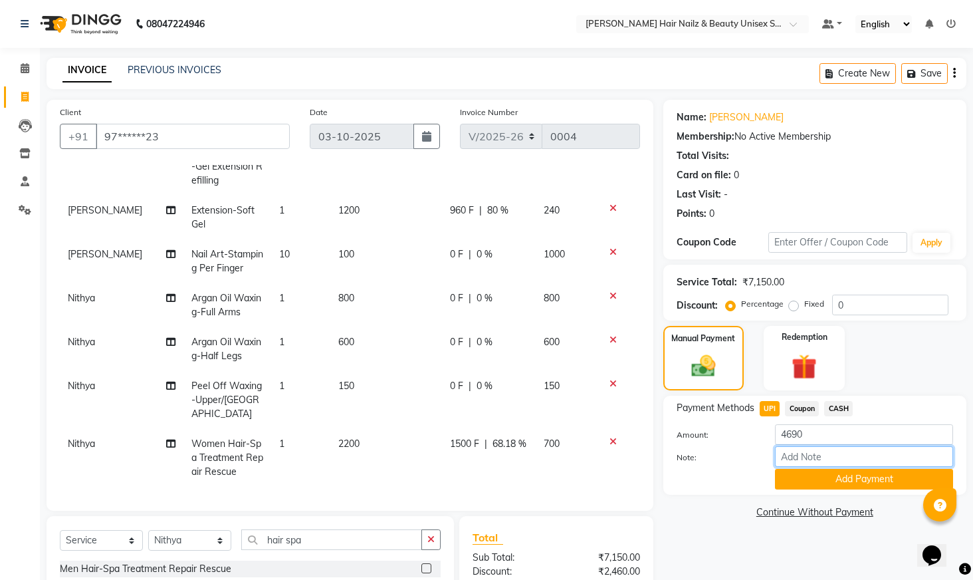
click at [837, 459] on input "Note:" at bounding box center [864, 456] width 178 height 21
type input "payment was through card"
click at [851, 476] on button "Add Payment" at bounding box center [864, 479] width 178 height 21
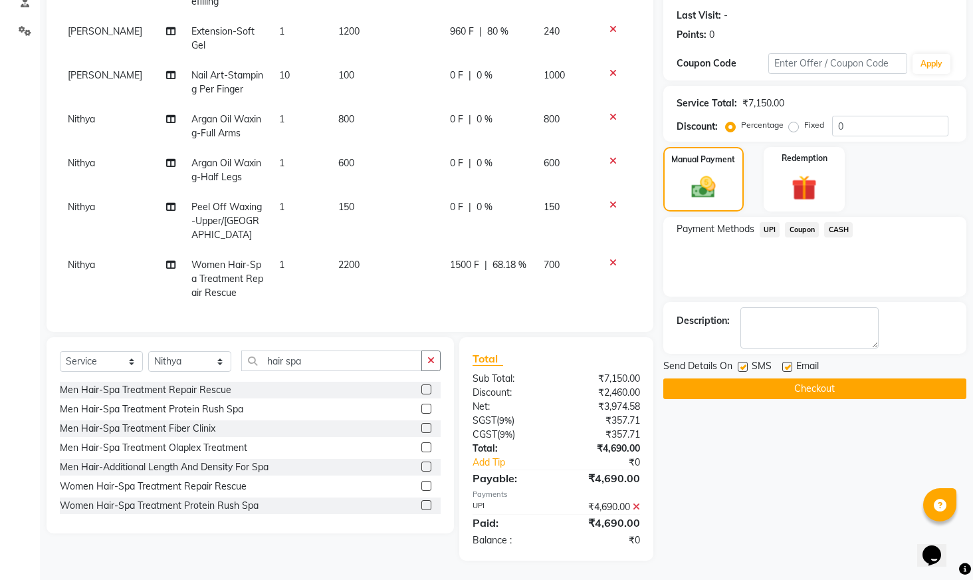
scroll to position [179, 0]
click at [812, 391] on button "Checkout" at bounding box center [814, 388] width 303 height 21
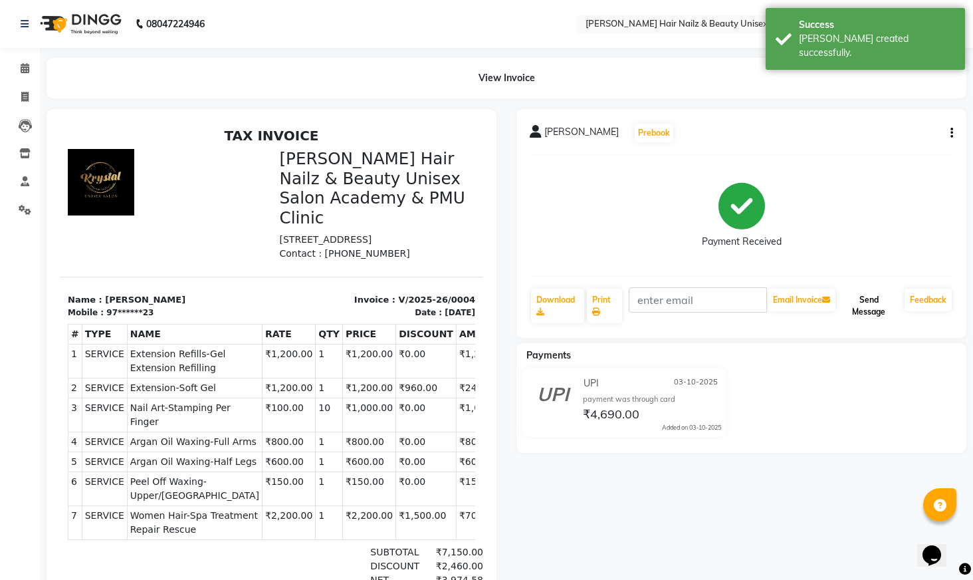
click at [878, 305] on button "Send Message" at bounding box center [868, 305] width 61 height 35
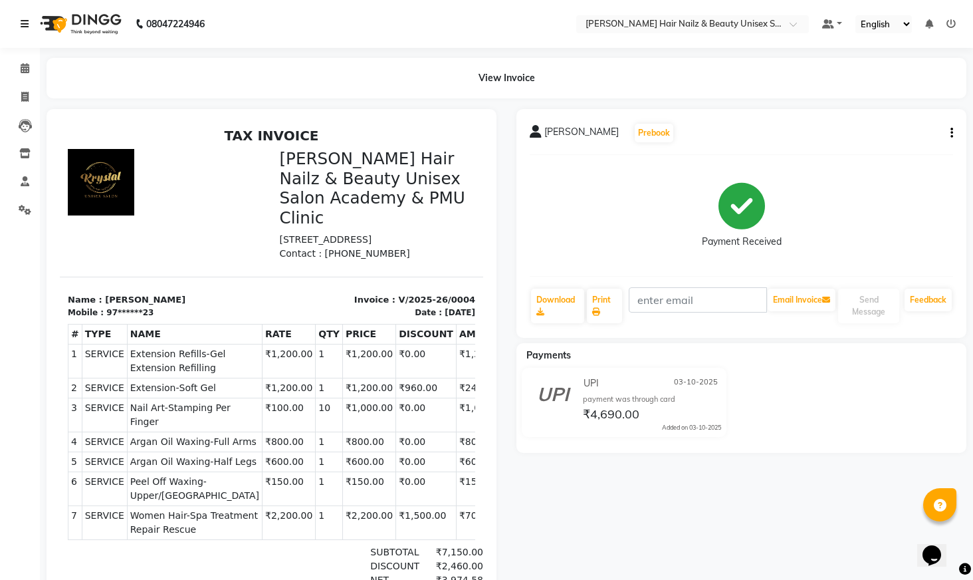
click at [22, 14] on link at bounding box center [27, 23] width 13 height 37
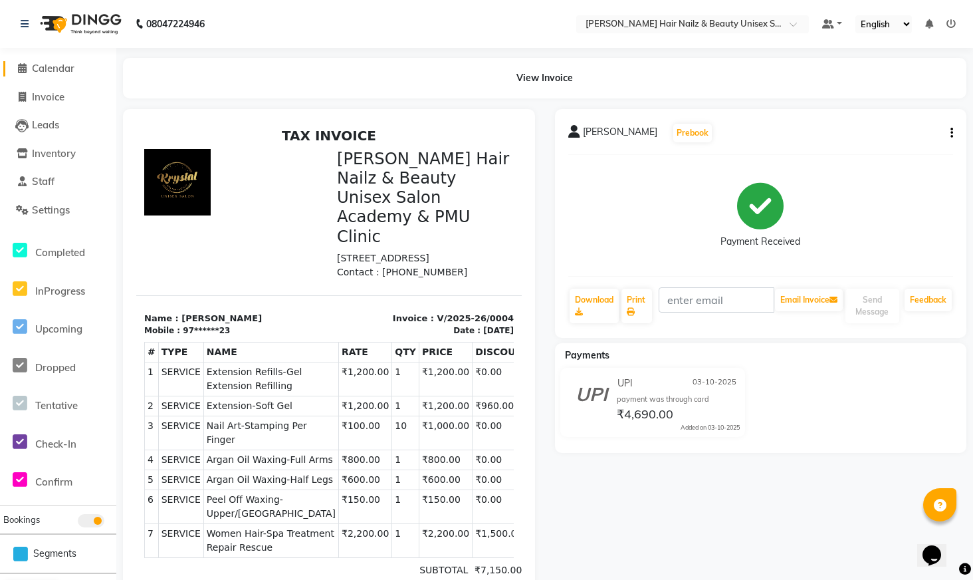
click at [82, 71] on link "Calendar" at bounding box center [58, 68] width 110 height 15
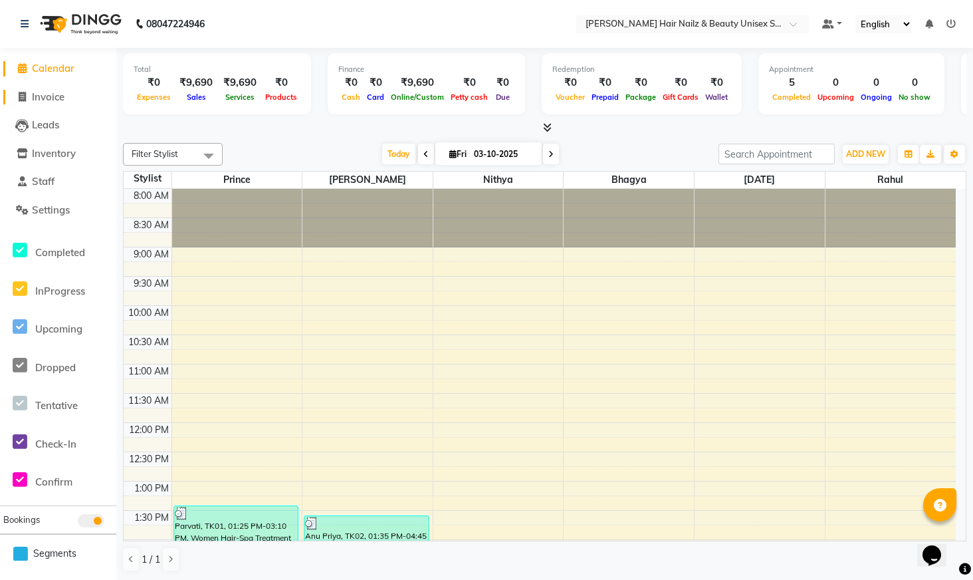
click at [79, 102] on link "Invoice" at bounding box center [58, 97] width 110 height 15
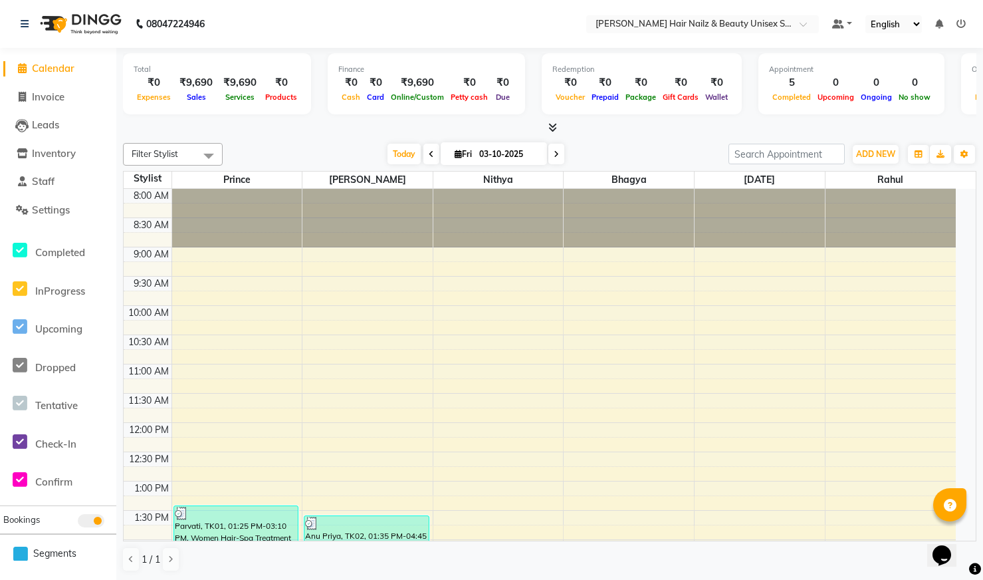
select select "service"
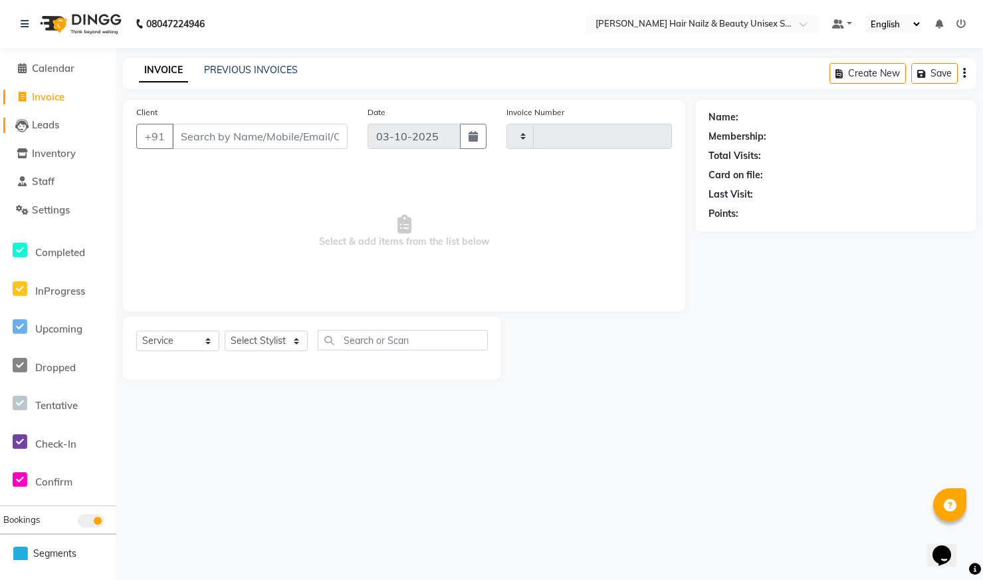
type input "0005"
select select "9097"
click at [66, 216] on link "Settings" at bounding box center [58, 210] width 110 height 15
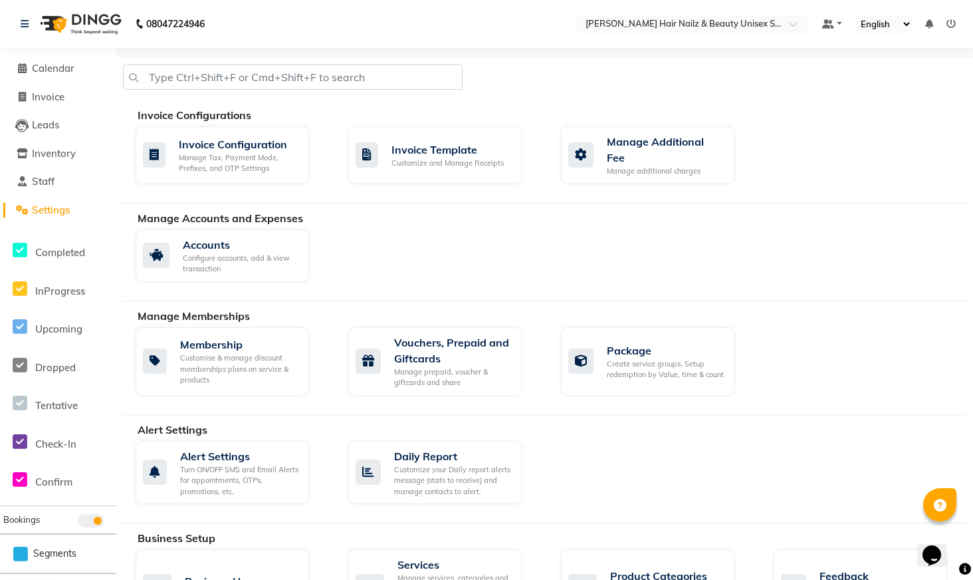
click at [659, 450] on div "Alert Settings Turn ON/OFF SMS and Email Alerts for appointments, OTPs, promoti…" at bounding box center [551, 475] width 851 height 69
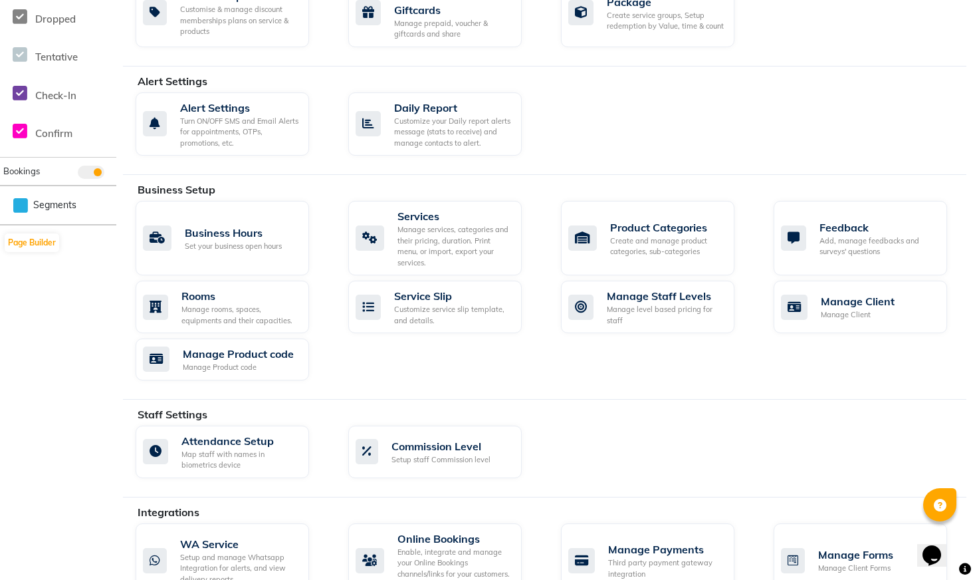
scroll to position [243, 0]
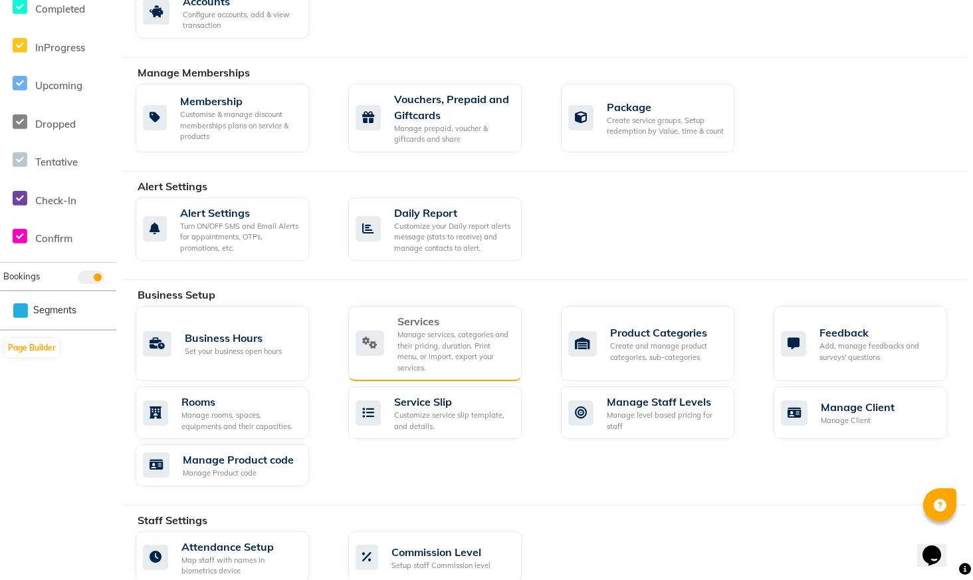
click at [435, 337] on div "Manage services, categories and their pricing, duration. Print menu, or import,…" at bounding box center [454, 351] width 114 height 44
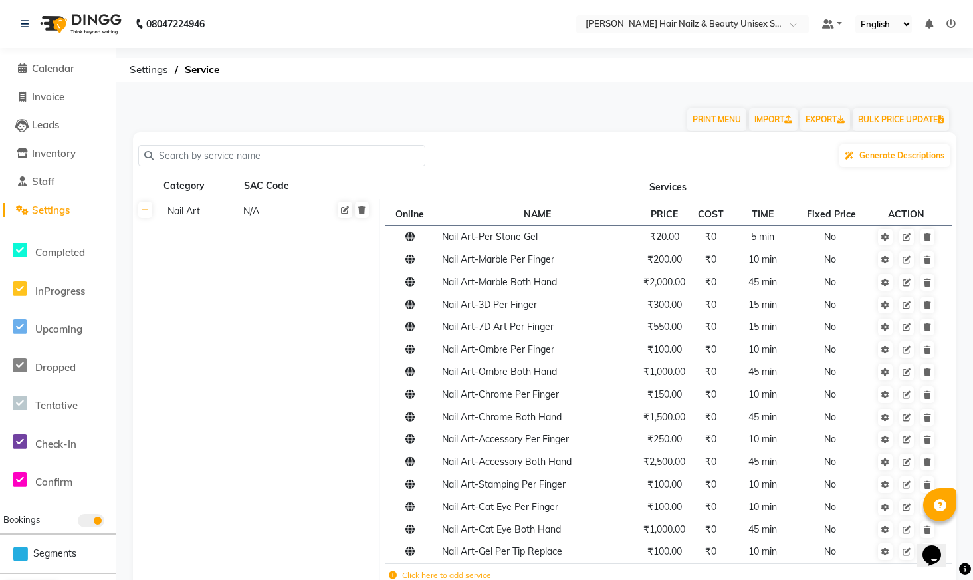
click at [82, 209] on link "Settings" at bounding box center [58, 210] width 110 height 15
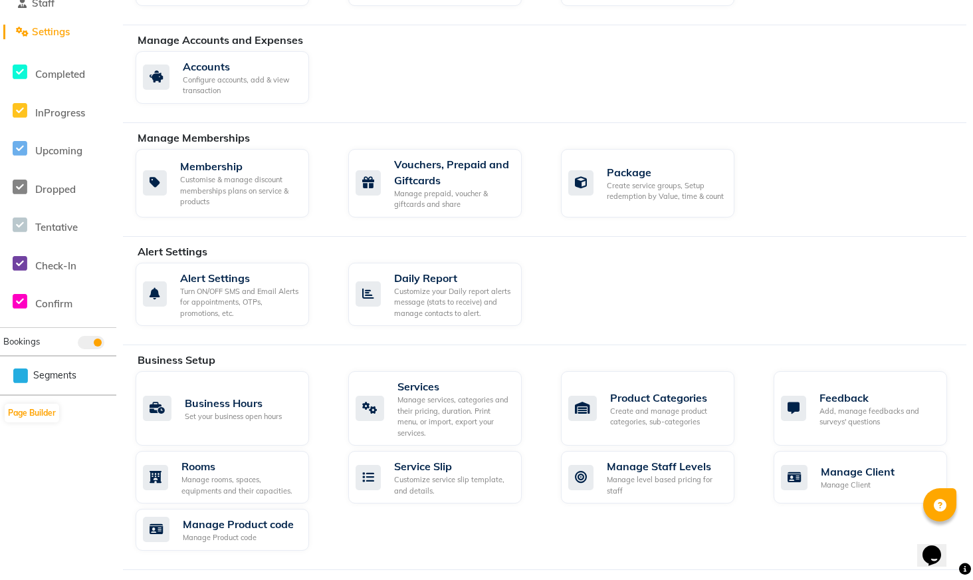
scroll to position [427, 0]
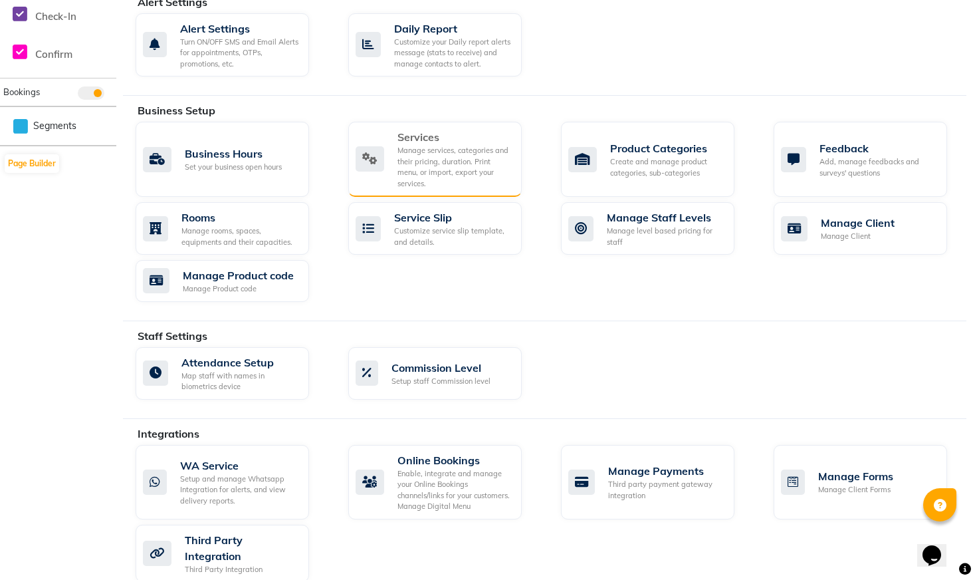
click at [389, 155] on div "Services Manage services, categories and their pricing, duration. Print menu, o…" at bounding box center [434, 159] width 156 height 60
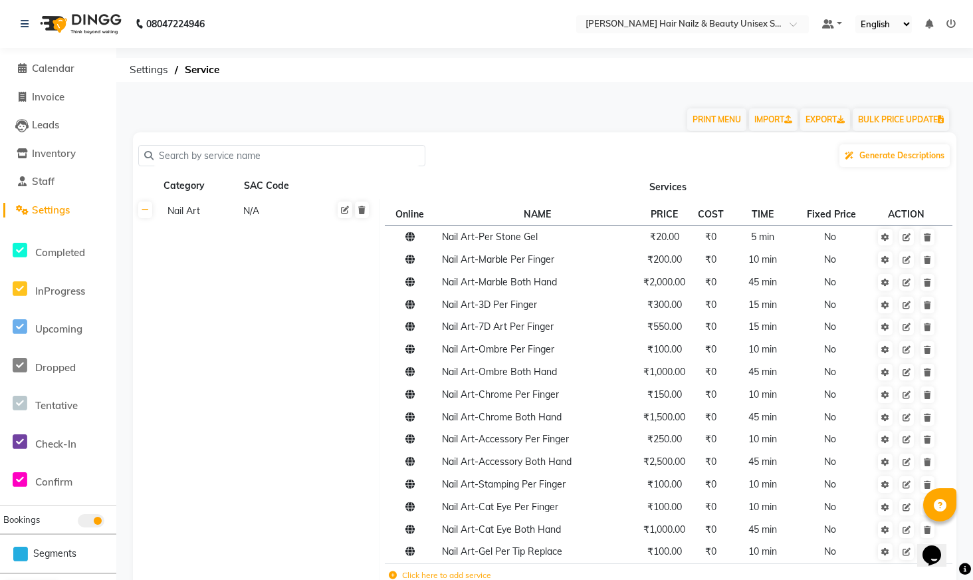
click at [322, 164] on input "text" at bounding box center [287, 156] width 266 height 21
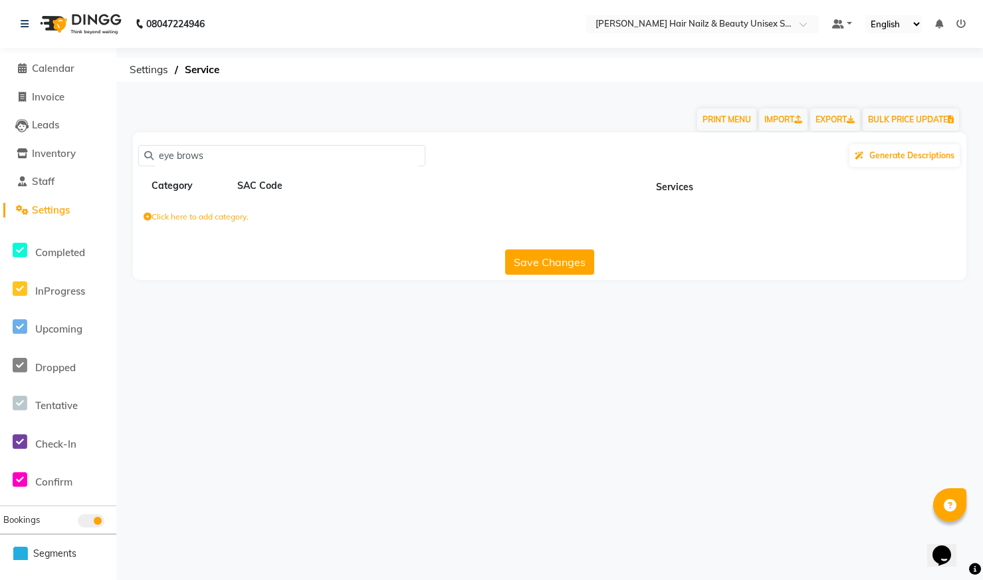
type input "eye brows"
click at [221, 219] on label "Click here to add category." at bounding box center [196, 217] width 105 height 12
click at [237, 224] on input at bounding box center [202, 219] width 116 height 21
click at [580, 262] on button "Save Changes" at bounding box center [549, 264] width 89 height 25
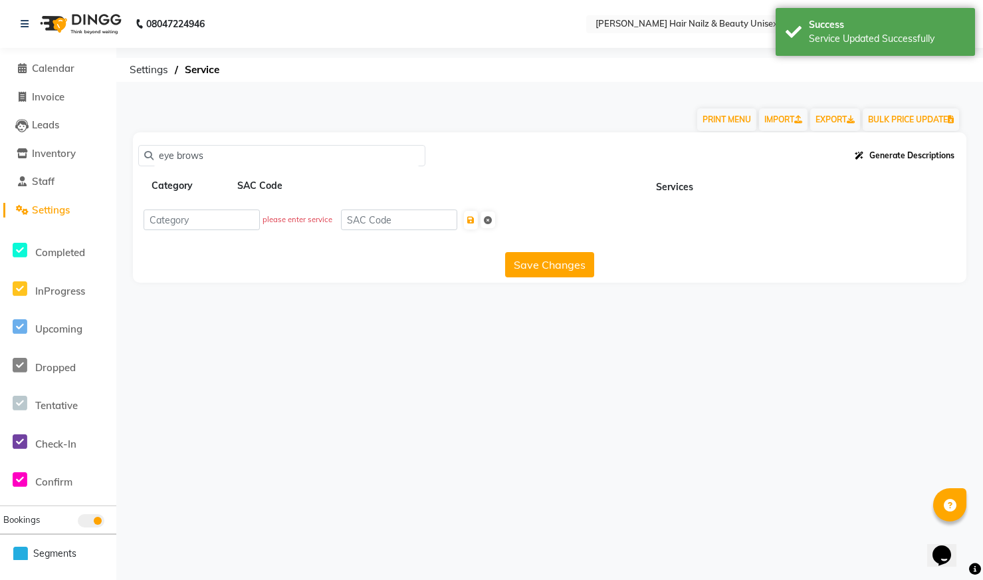
click at [886, 160] on button "Generate Descriptions" at bounding box center [904, 155] width 110 height 23
drag, startPoint x: 800, startPoint y: 501, endPoint x: 801, endPoint y: 492, distance: 8.7
click at [802, 497] on div "08047224946 Select Location × [PERSON_NAME] Hair Nailz & Beauty Unisex Salon Ac…" at bounding box center [491, 290] width 983 height 580
click at [236, 221] on input at bounding box center [202, 219] width 116 height 21
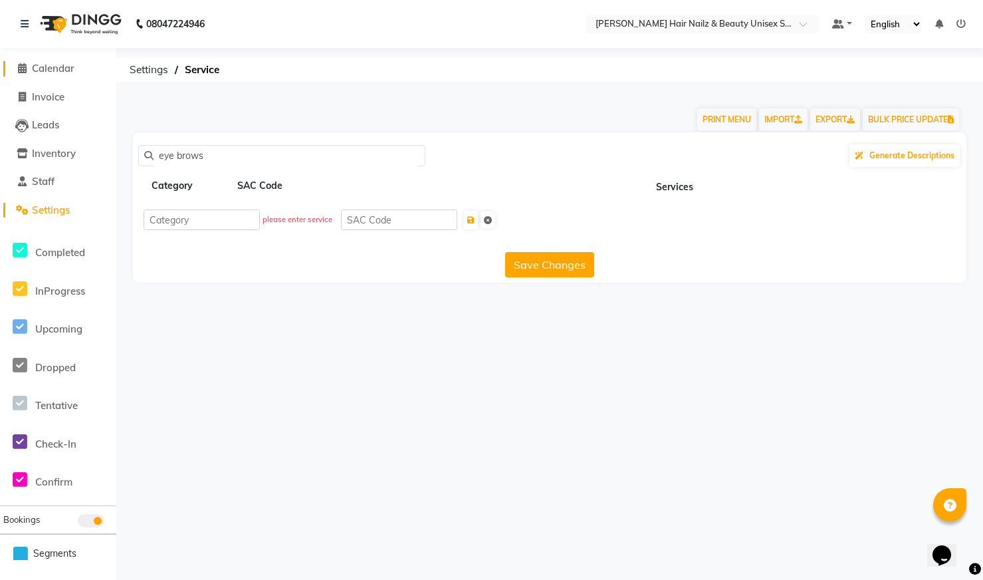
click at [76, 75] on link "Calendar" at bounding box center [58, 68] width 110 height 15
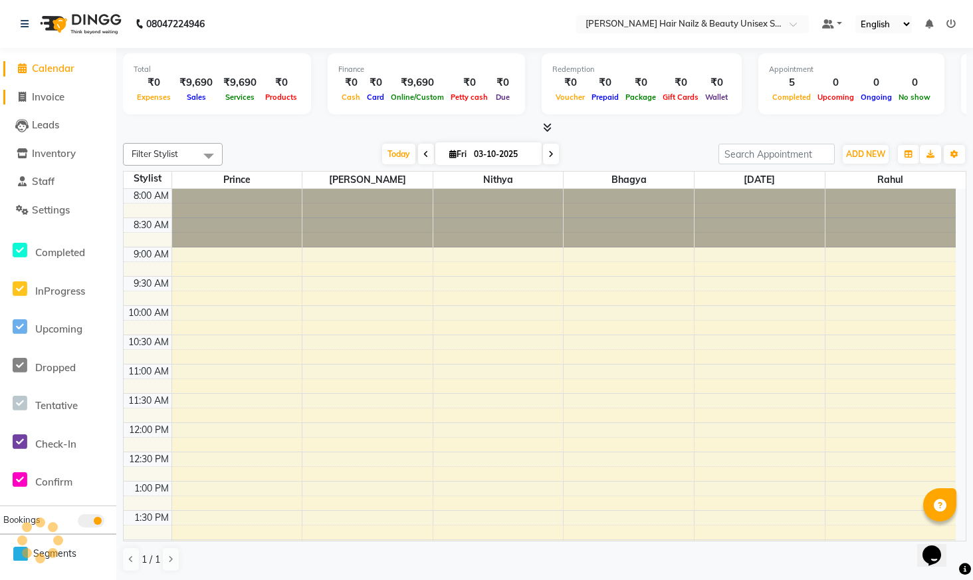
drag, startPoint x: 29, startPoint y: 98, endPoint x: 64, endPoint y: 109, distance: 36.8
click at [29, 98] on span at bounding box center [22, 97] width 20 height 15
select select "service"
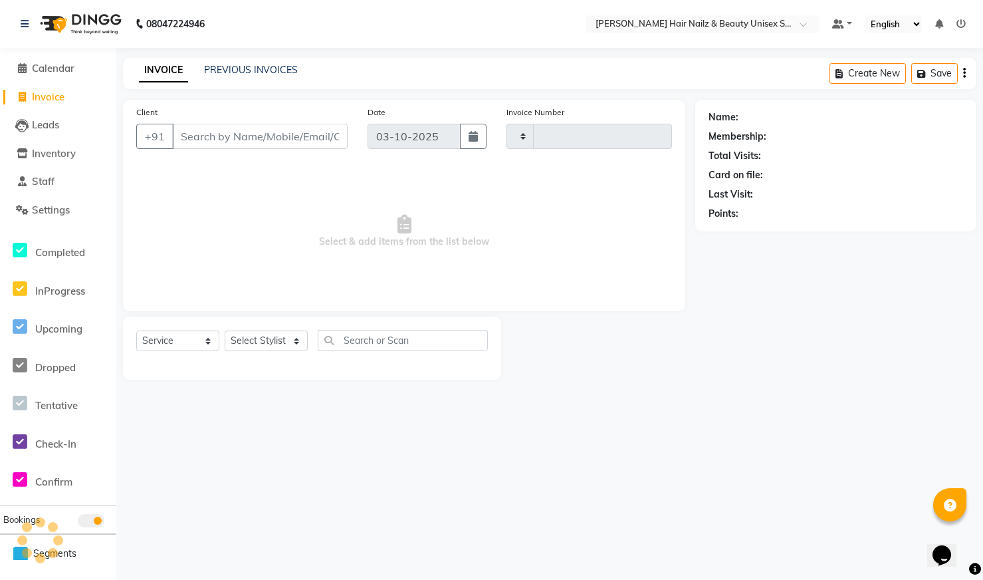
click at [195, 136] on input "Client" at bounding box center [259, 136] width 175 height 25
type input "0005"
click at [406, 338] on input "text" at bounding box center [403, 340] width 170 height 21
select select "9097"
click at [288, 348] on select "Select Stylist Admin Bhagya [PERSON_NAME][DATE] [PERSON_NAME] [PERSON_NAME]" at bounding box center [266, 340] width 83 height 21
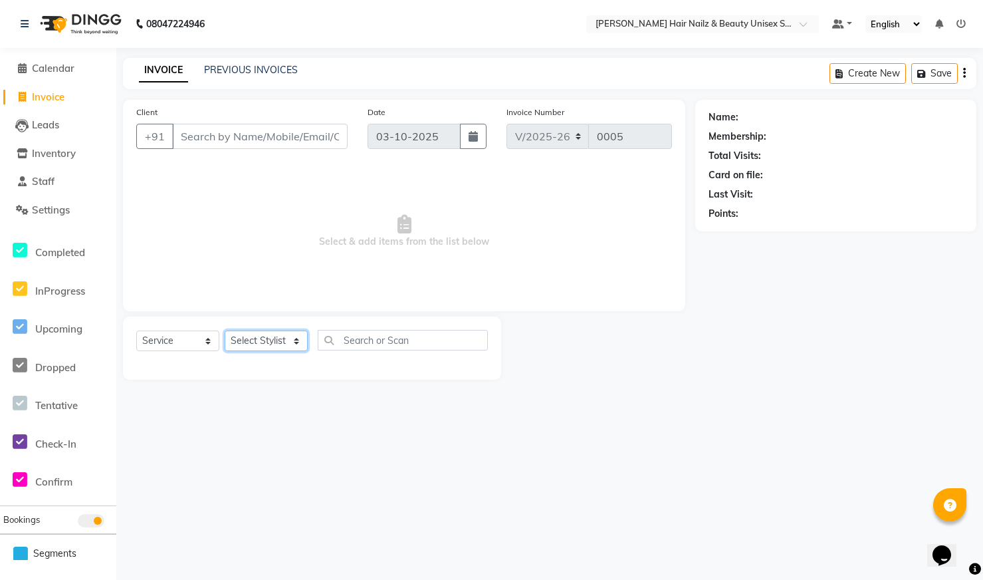
select select "93010"
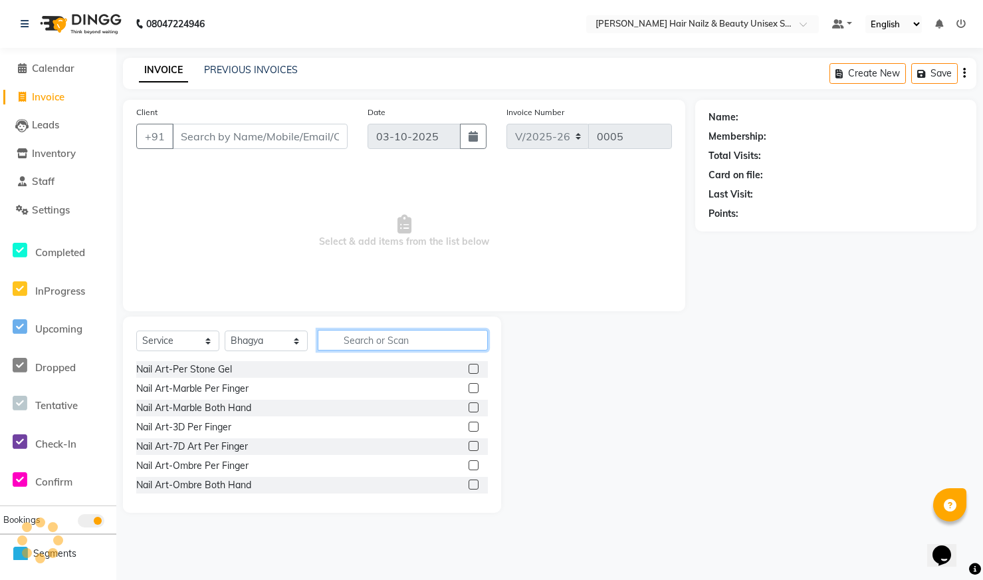
click at [354, 338] on input "text" at bounding box center [403, 340] width 170 height 21
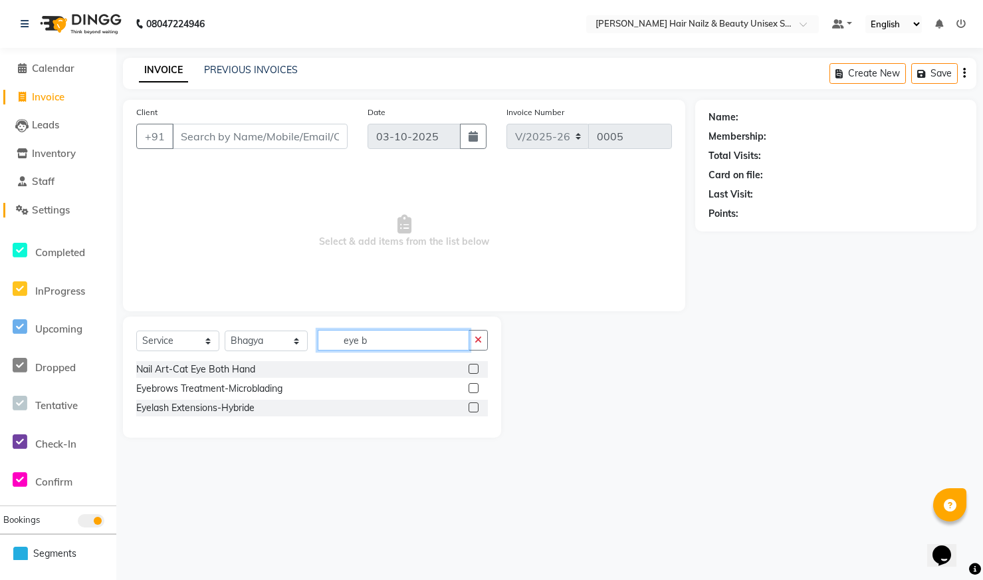
type input "eye b"
click at [76, 205] on link "Settings" at bounding box center [58, 210] width 110 height 15
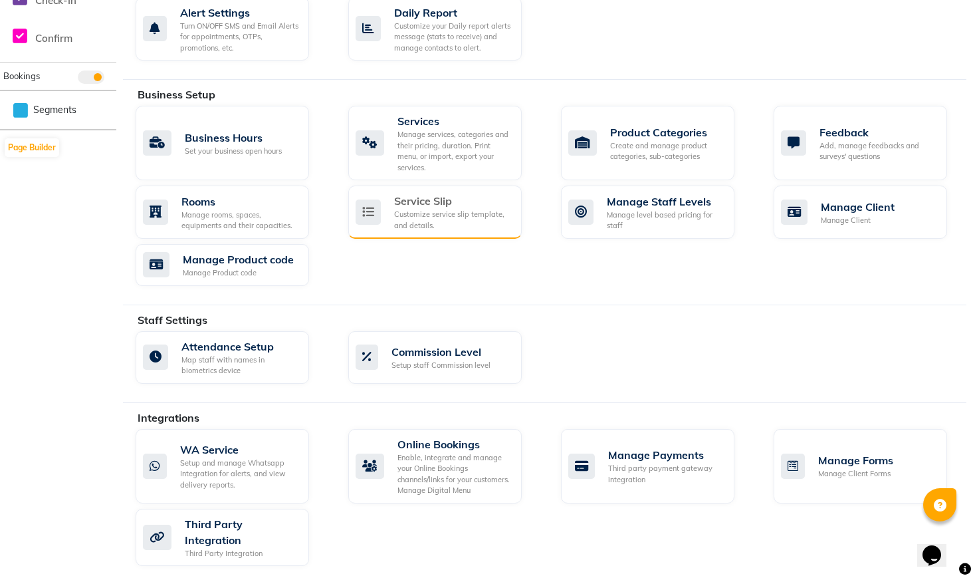
scroll to position [429, 0]
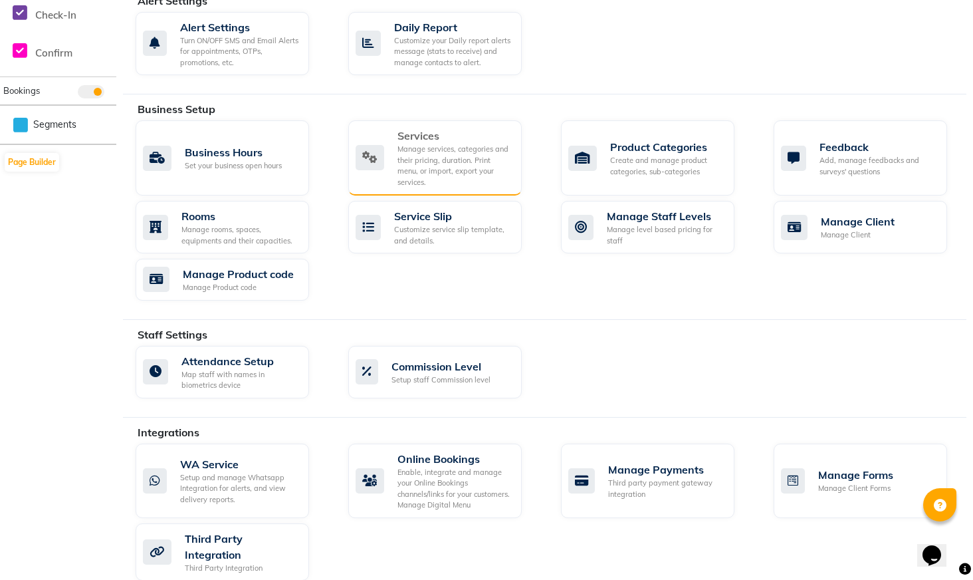
click at [430, 144] on div "Manage services, categories and their pricing, duration. Print menu, or import,…" at bounding box center [454, 166] width 114 height 44
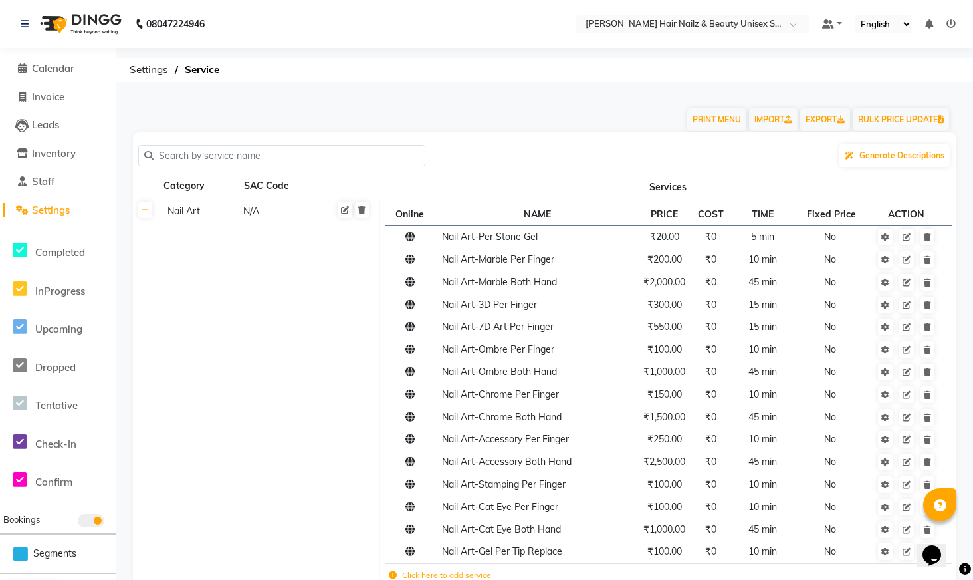
click at [248, 160] on input "text" at bounding box center [287, 156] width 266 height 21
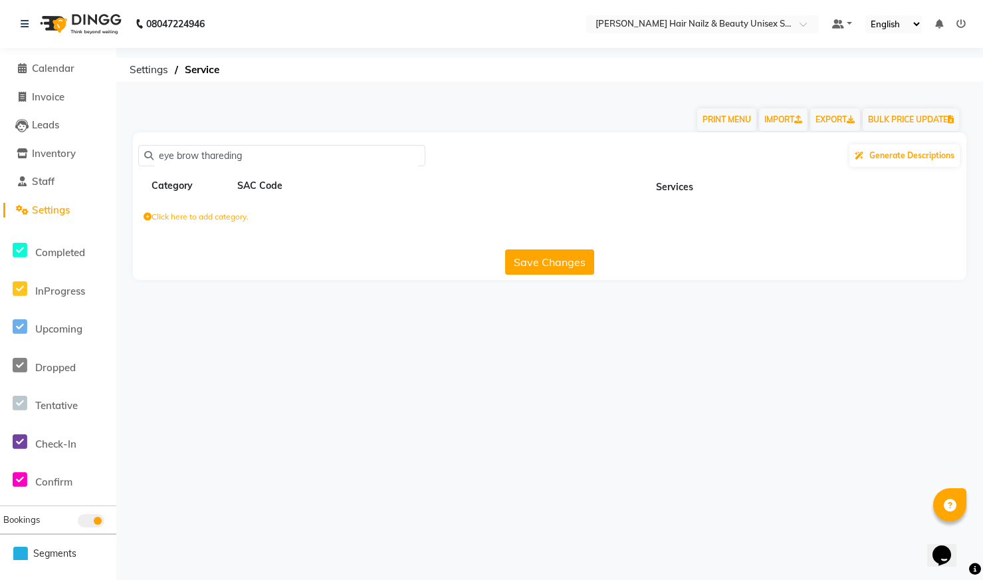
type input "eye brow thareding"
click at [158, 215] on label "Click here to add category." at bounding box center [196, 217] width 105 height 12
click at [172, 220] on input at bounding box center [202, 219] width 116 height 21
type input "eye brows"
click at [320, 222] on input at bounding box center [323, 219] width 116 height 21
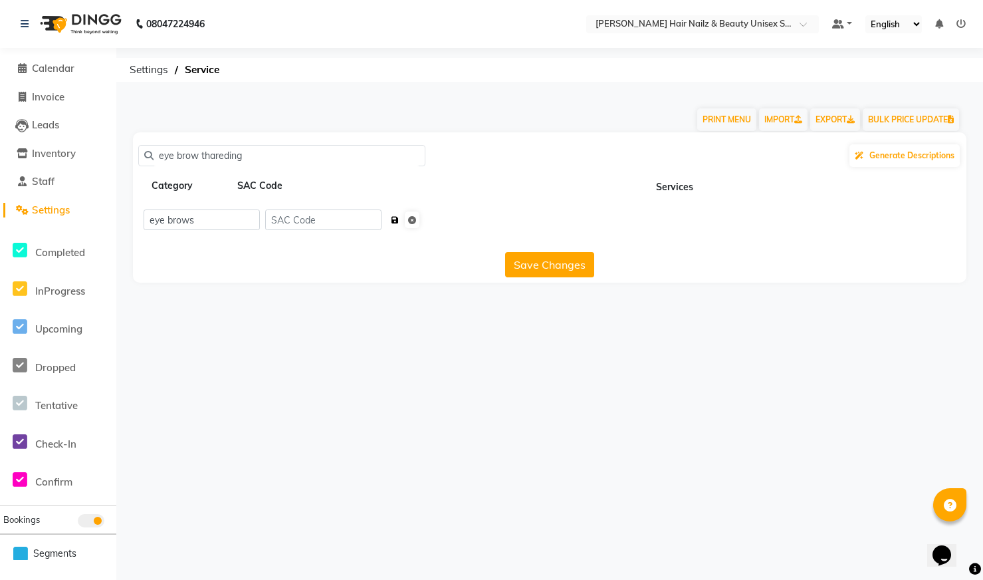
click at [396, 225] on button "submit" at bounding box center [395, 220] width 14 height 19
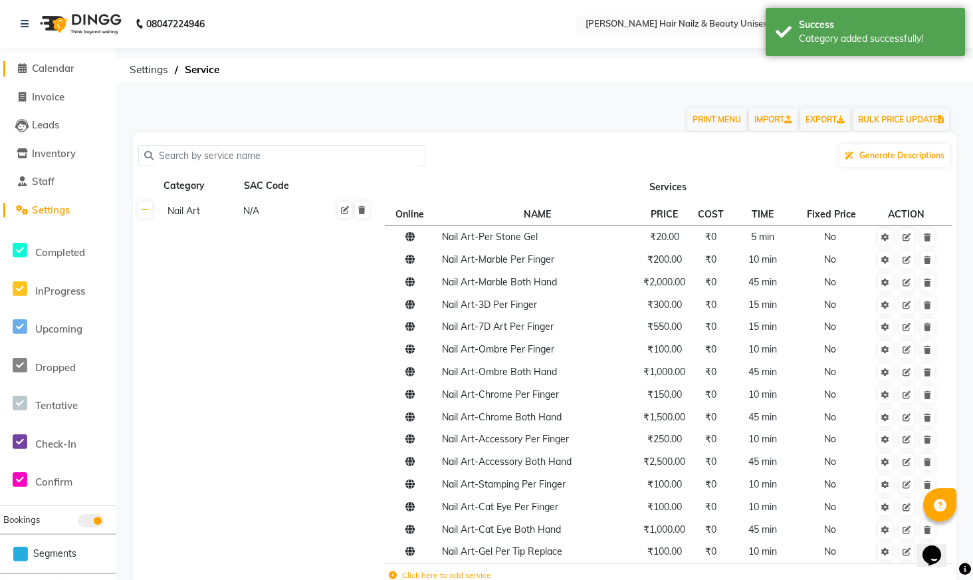
click at [60, 72] on span "Calendar" at bounding box center [53, 68] width 43 height 13
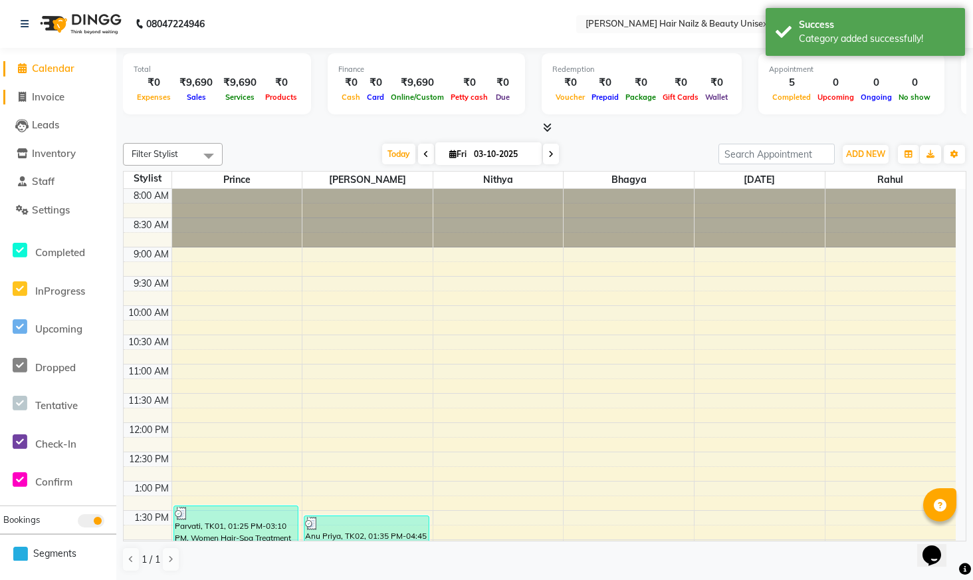
click at [60, 99] on span "Invoice" at bounding box center [48, 96] width 33 height 13
select select "service"
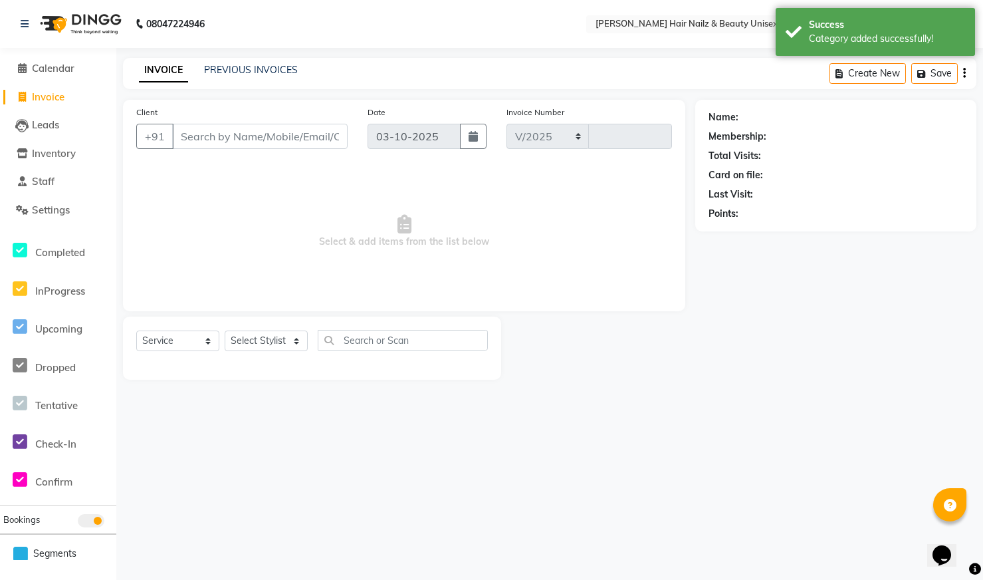
select select "9097"
type input "0005"
click at [266, 344] on select "Select Stylist Admin Bhagya [PERSON_NAME][DATE] [PERSON_NAME] [PERSON_NAME]" at bounding box center [266, 340] width 83 height 21
select select "93010"
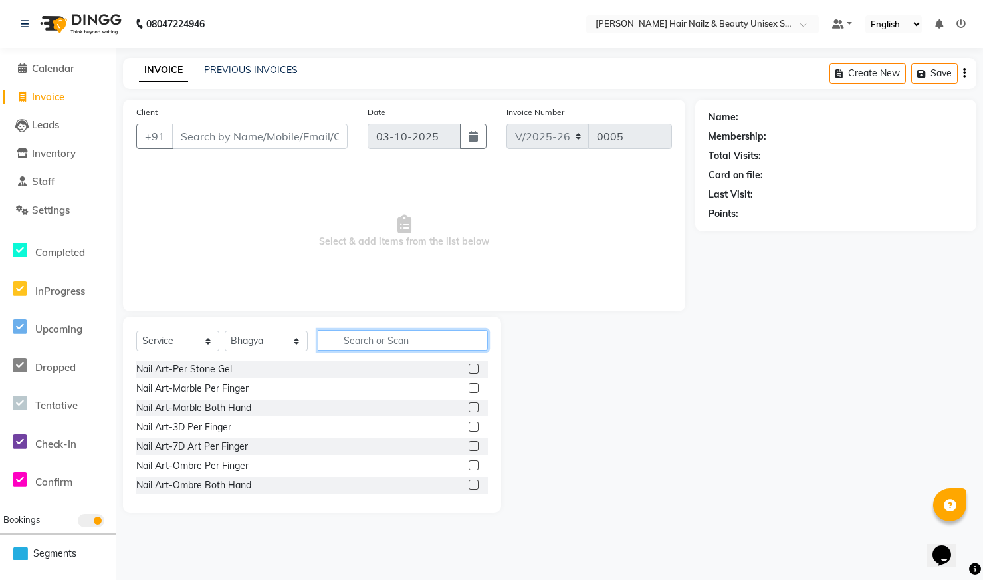
click at [379, 338] on input "text" at bounding box center [403, 340] width 170 height 21
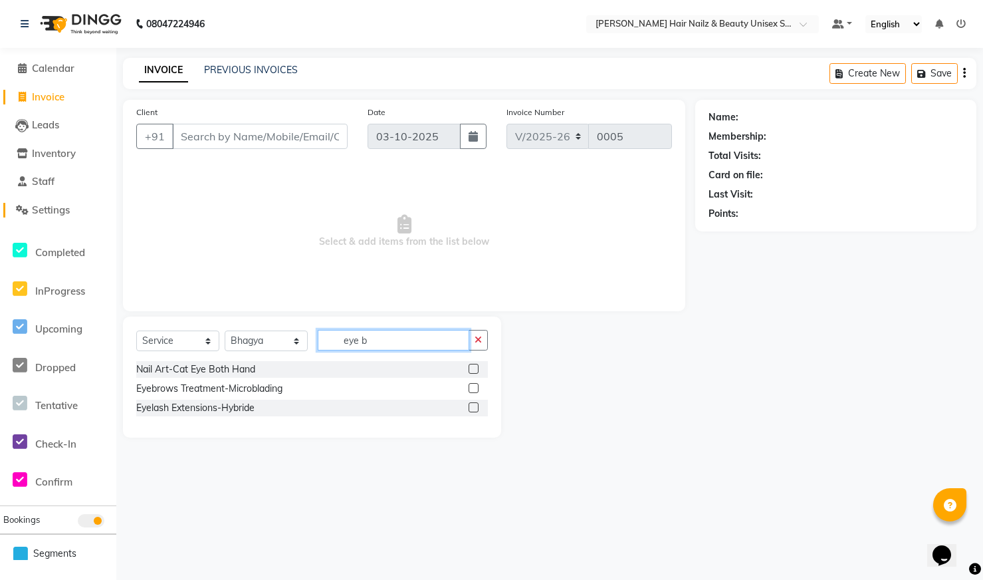
type input "eye b"
click at [65, 213] on span "Settings" at bounding box center [51, 209] width 38 height 13
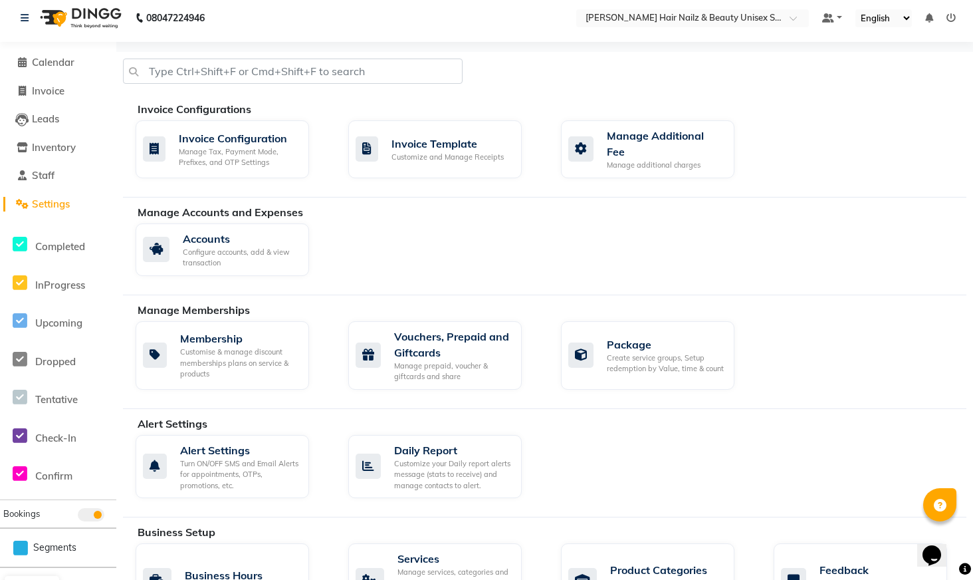
scroll to position [14, 0]
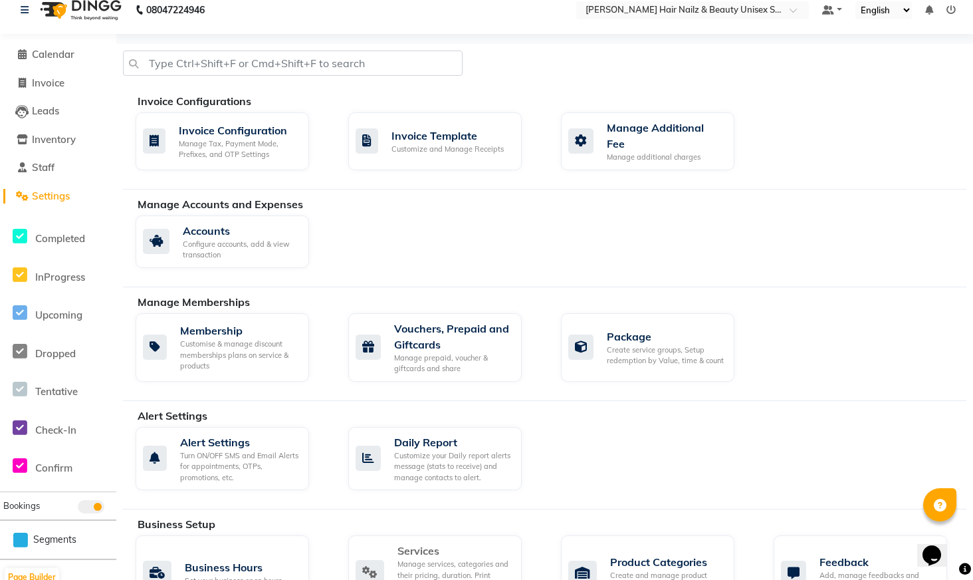
click at [463, 543] on div "Services" at bounding box center [454, 550] width 114 height 16
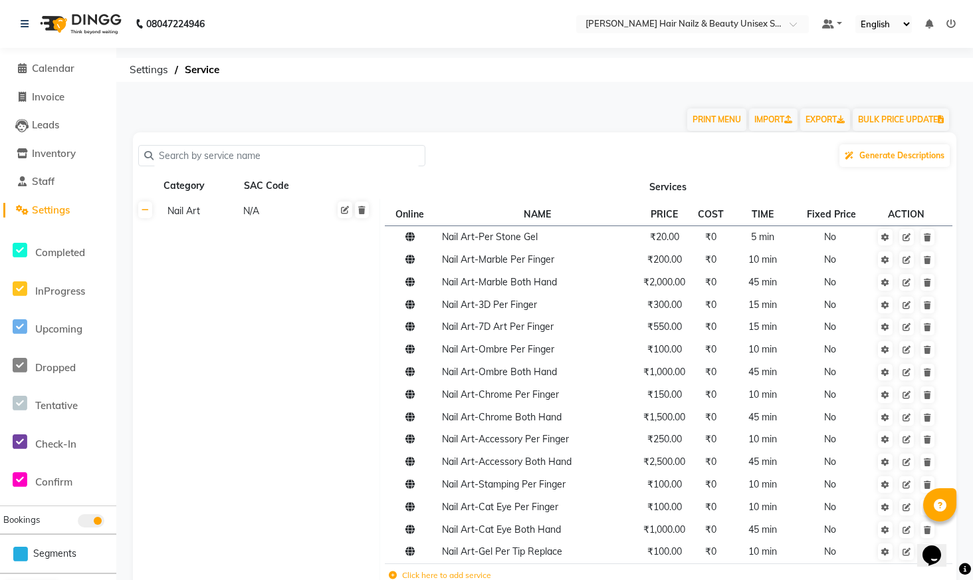
click at [292, 156] on input "text" at bounding box center [287, 156] width 266 height 21
click at [308, 160] on input "e" at bounding box center [287, 156] width 266 height 21
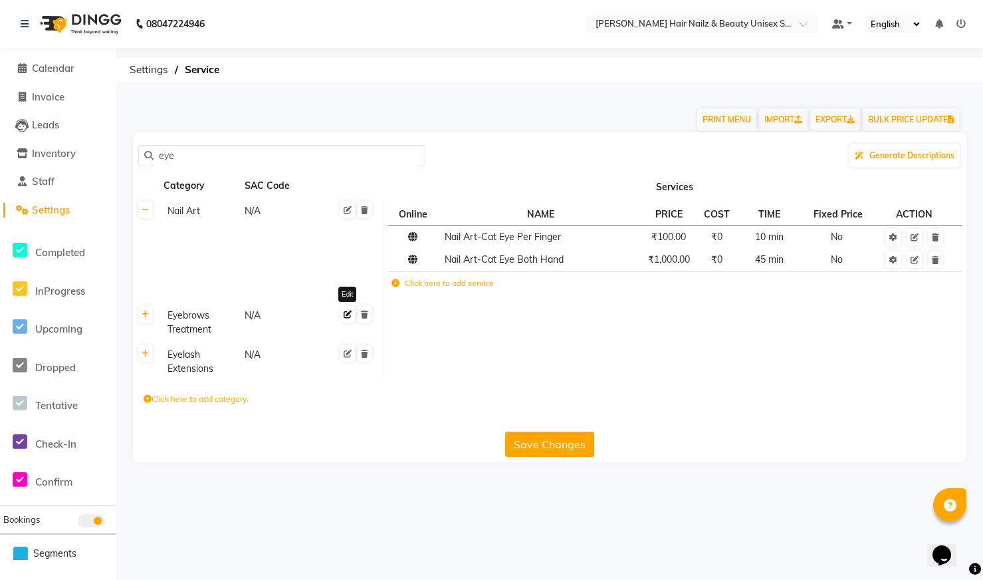
type input "eye"
click at [344, 320] on link at bounding box center [347, 314] width 15 height 17
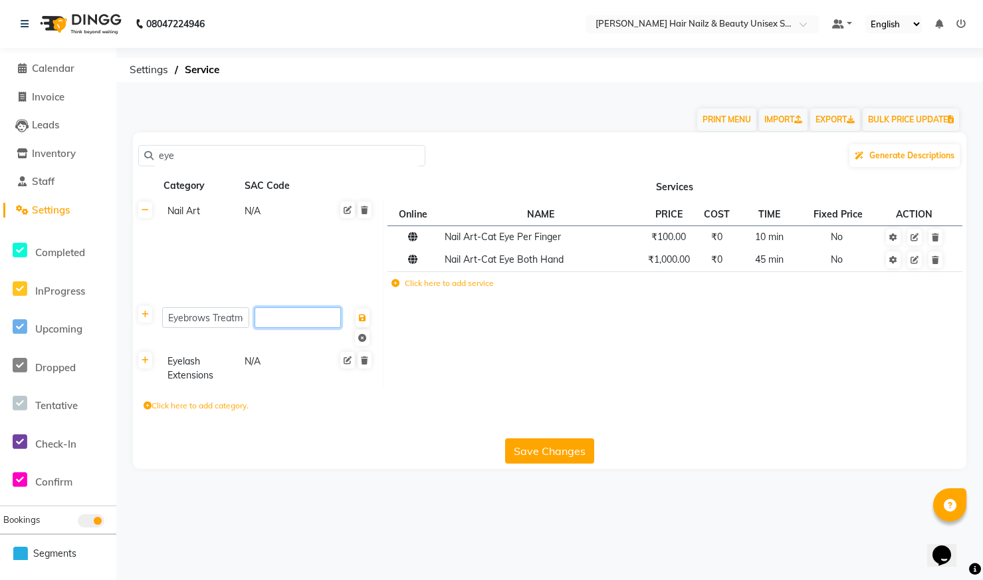
click at [288, 318] on input "number" at bounding box center [298, 317] width 86 height 21
type input "100"
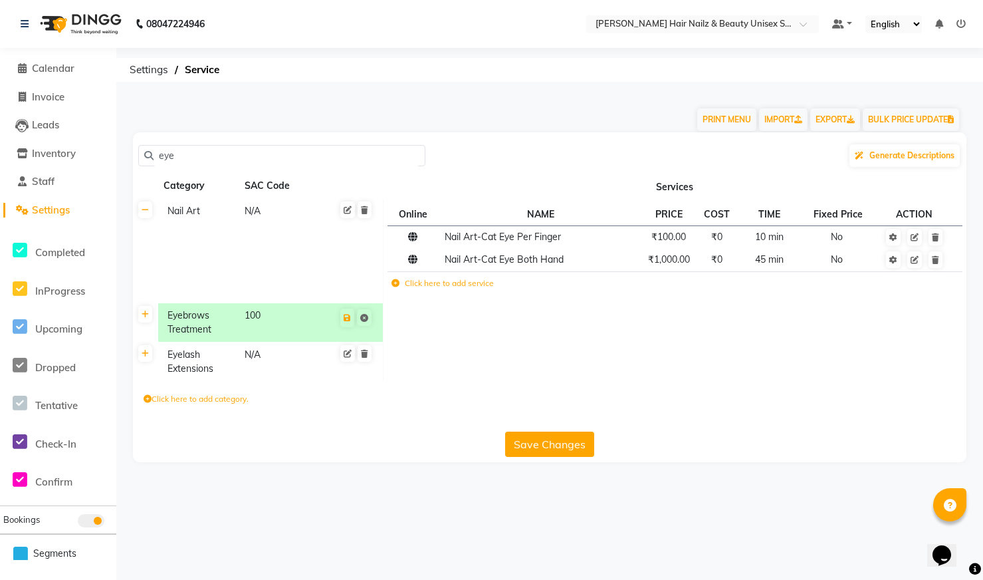
click at [530, 456] on button "Save Changes" at bounding box center [549, 443] width 89 height 25
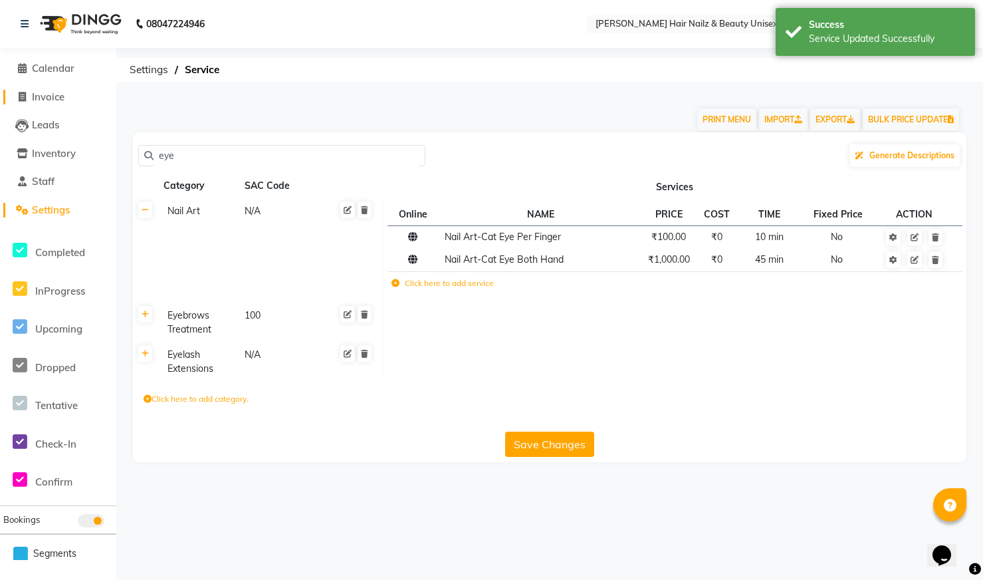
click at [56, 98] on span "Invoice" at bounding box center [48, 96] width 33 height 13
select select "service"
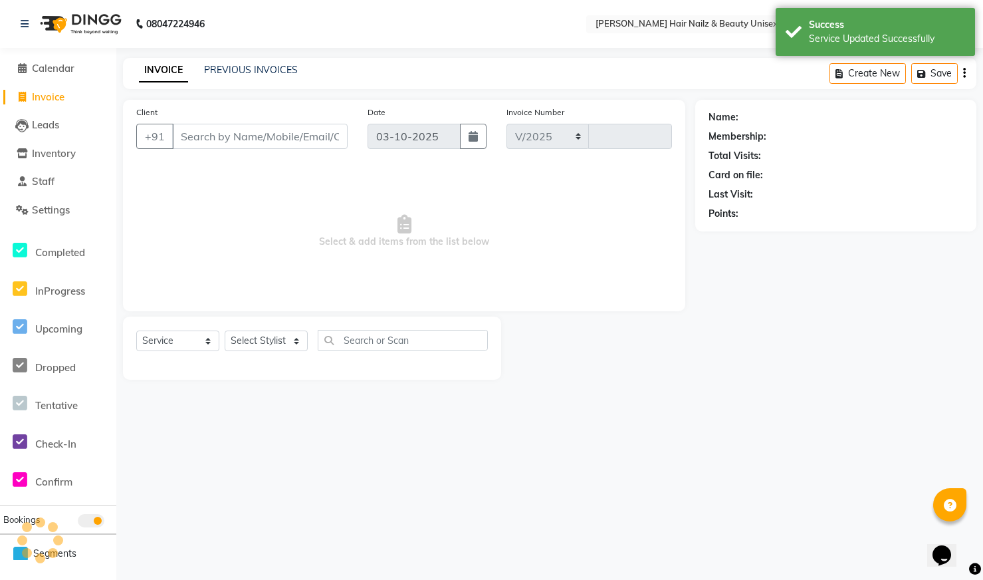
select select "9097"
type input "0005"
click at [273, 337] on select "Select Stylist" at bounding box center [266, 340] width 83 height 21
click at [296, 346] on select "Select Stylist Admin Bhagya [PERSON_NAME][DATE] [PERSON_NAME] [PERSON_NAME]" at bounding box center [266, 340] width 83 height 21
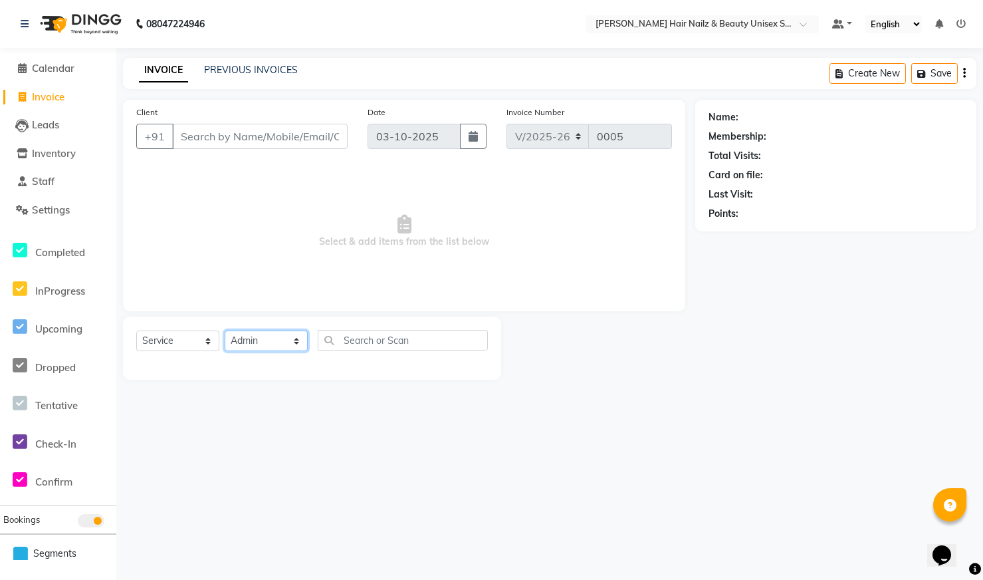
select select "93008"
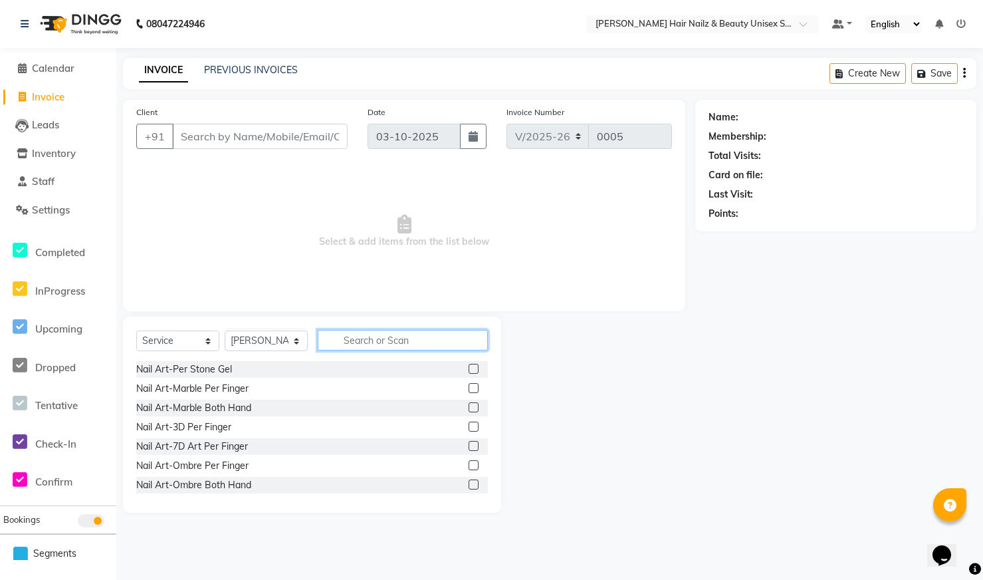
click at [348, 347] on input "text" at bounding box center [403, 340] width 170 height 21
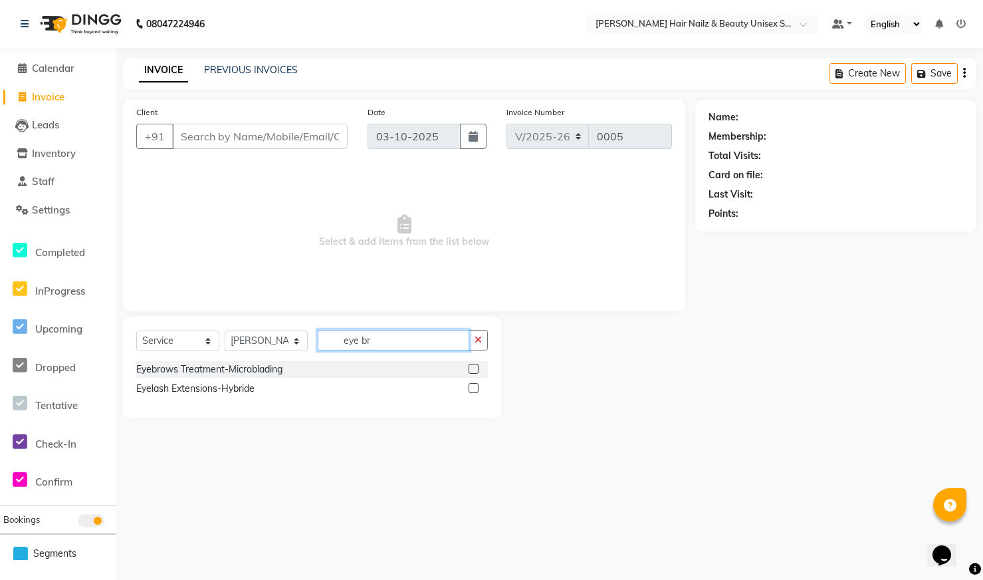
type input "eye br"
click at [197, 340] on select "Select Service Product Membership Package Voucher Prepaid Gift Card" at bounding box center [177, 340] width 83 height 21
click at [403, 502] on div "08047224946 Select Location × [PERSON_NAME] Hair Nailz & Beauty Unisex Salon Ac…" at bounding box center [491, 290] width 983 height 580
click at [68, 208] on span "Settings" at bounding box center [51, 209] width 38 height 13
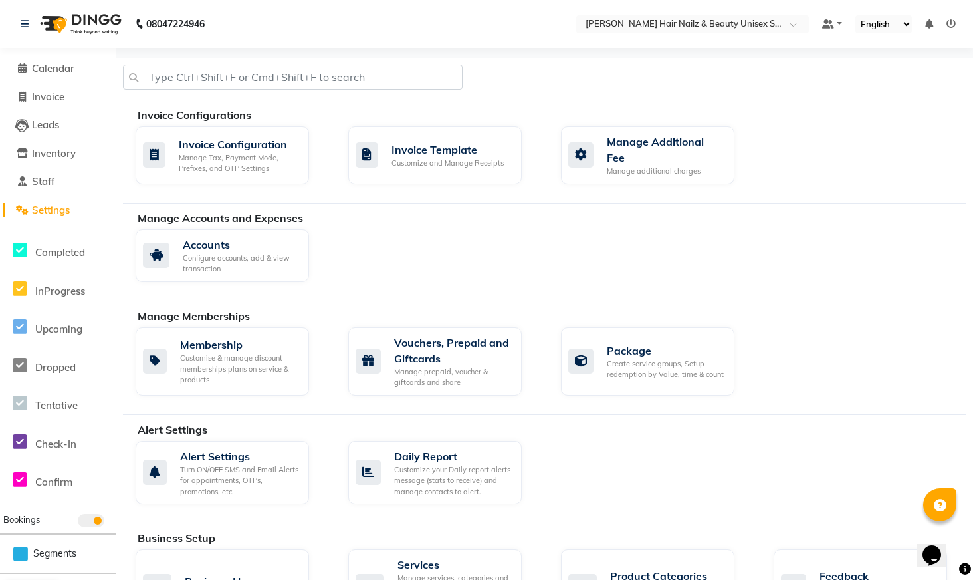
scroll to position [3, 0]
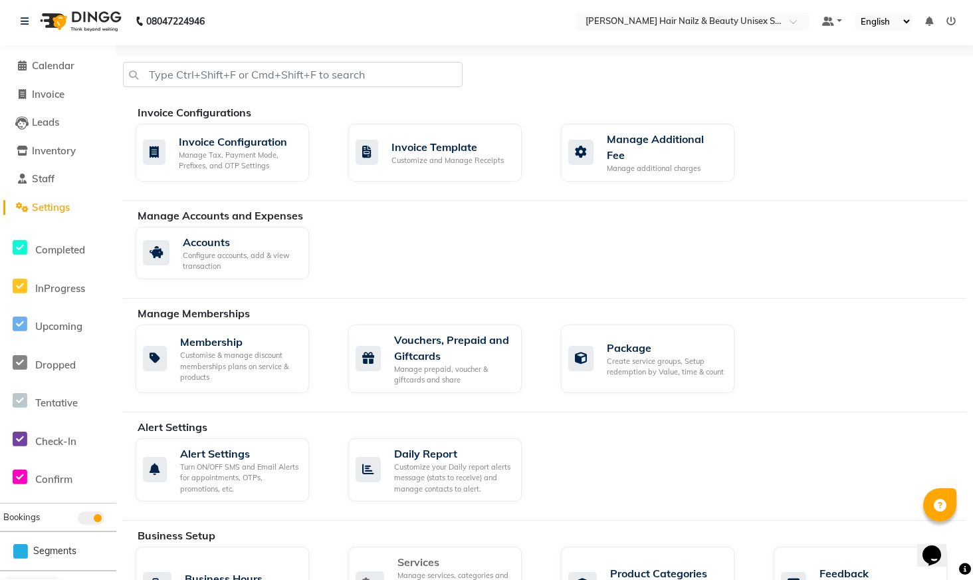
click at [454, 560] on div "Services" at bounding box center [454, 562] width 114 height 16
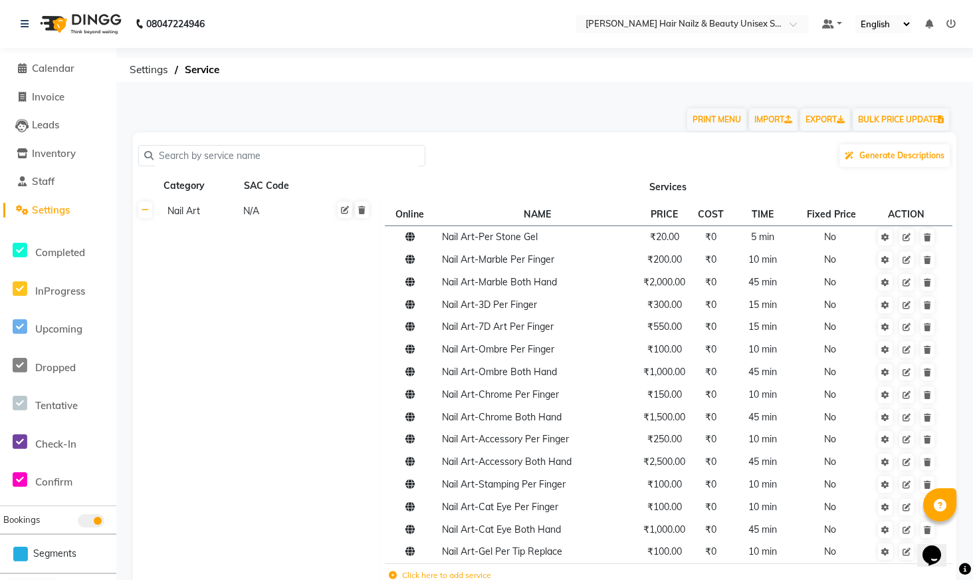
click at [268, 148] on input "text" at bounding box center [287, 156] width 266 height 21
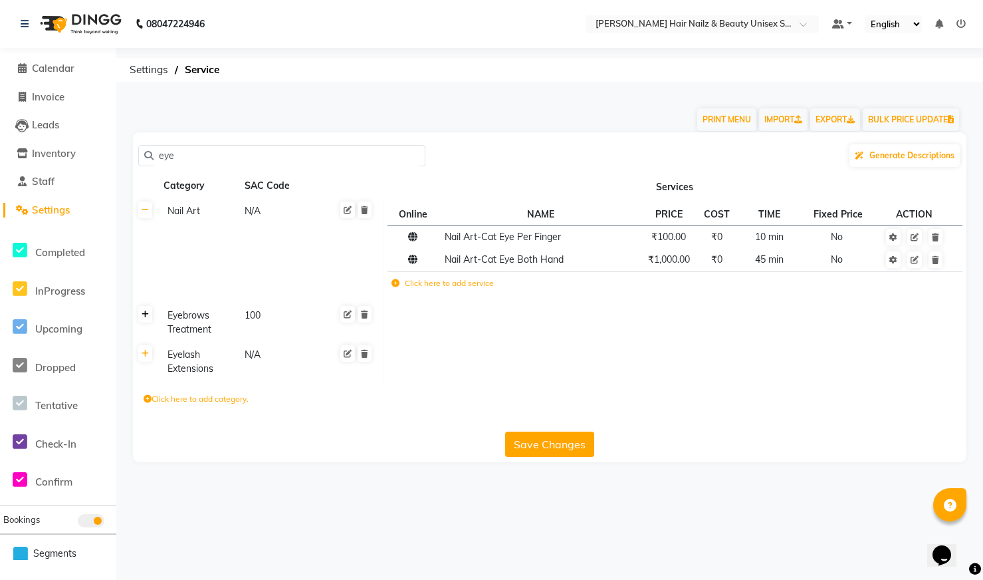
click at [142, 313] on icon at bounding box center [145, 314] width 7 height 8
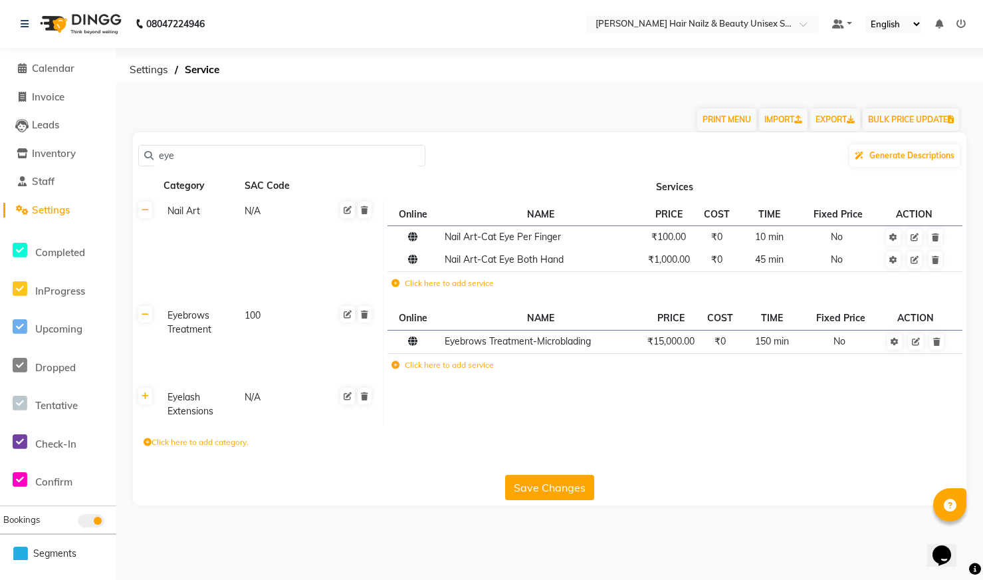
click at [478, 282] on label "Click here to add service" at bounding box center [442, 283] width 102 height 12
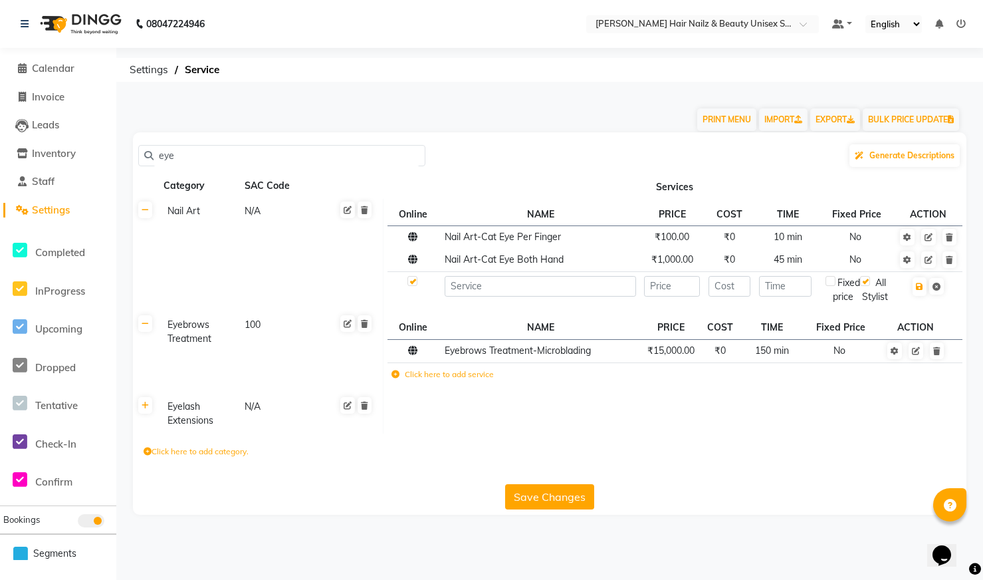
click at [271, 165] on div "eye" at bounding box center [281, 155] width 287 height 21
click at [271, 160] on input "eye" at bounding box center [287, 156] width 266 height 21
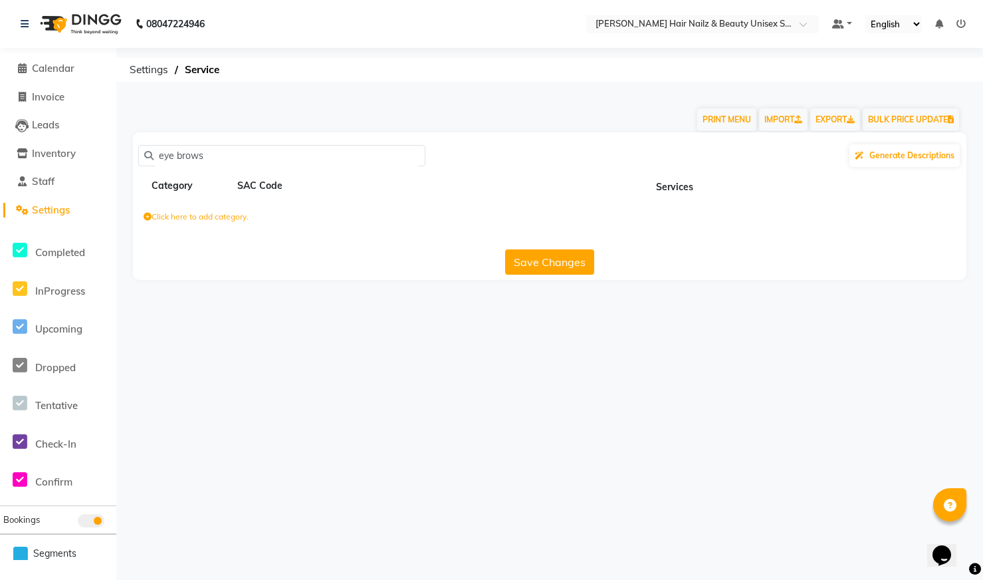
type input "eye brows"
click at [215, 219] on label "Click here to add category." at bounding box center [196, 217] width 105 height 12
click at [211, 223] on input at bounding box center [202, 219] width 116 height 21
type input "eye brows thereding"
click at [319, 223] on input at bounding box center [323, 219] width 116 height 21
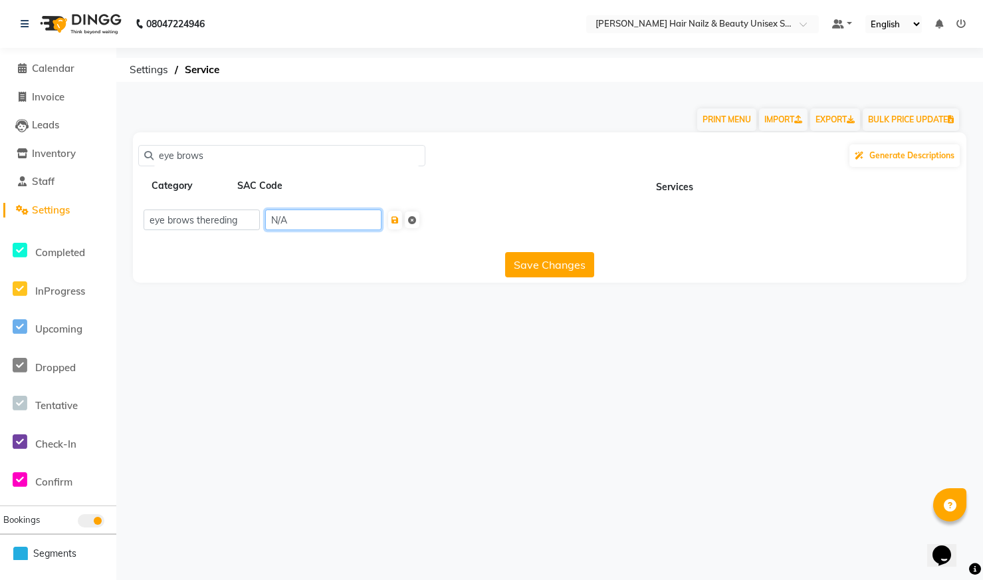
type input "N/A"
click at [548, 261] on button "Save Changes" at bounding box center [549, 264] width 89 height 25
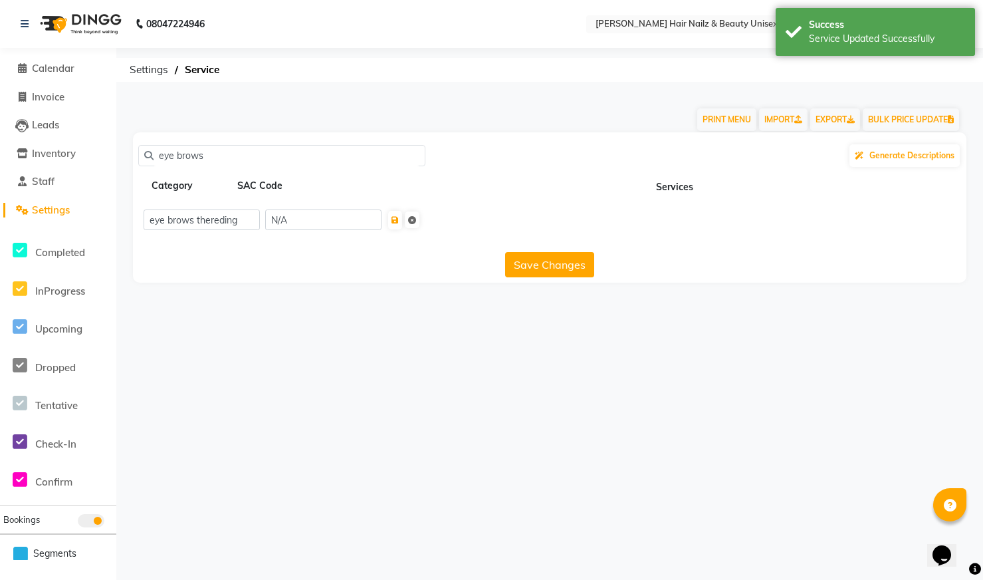
click at [554, 267] on button "Save Changes" at bounding box center [549, 264] width 89 height 25
click at [850, 33] on div "Service Updated Successfully" at bounding box center [887, 39] width 156 height 14
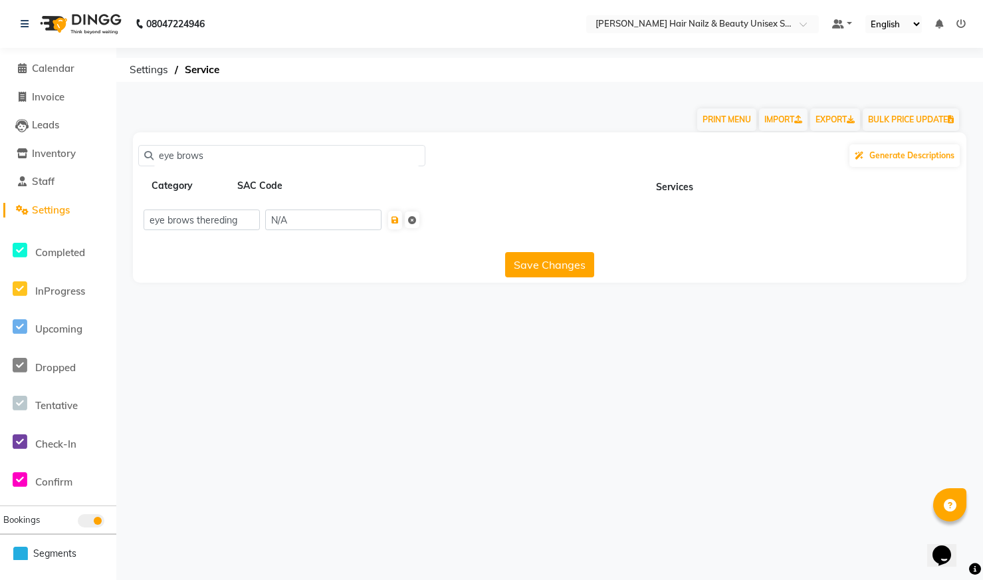
click at [674, 183] on th "Services" at bounding box center [675, 185] width 584 height 25
click at [569, 263] on button "Save Changes" at bounding box center [549, 264] width 89 height 25
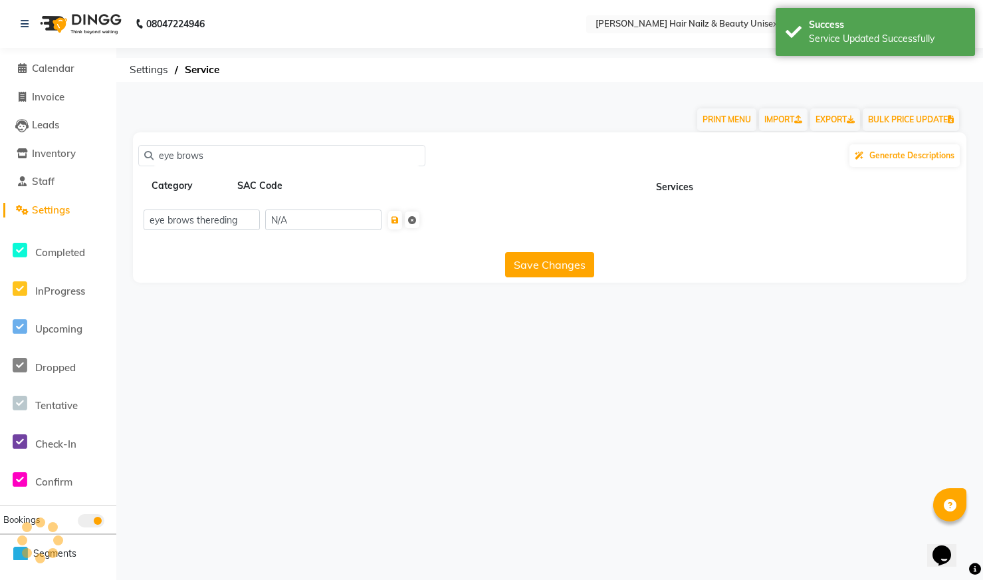
click at [569, 264] on button "Save Changes" at bounding box center [549, 264] width 89 height 25
click at [228, 164] on input "eye brows" at bounding box center [287, 156] width 266 height 21
click at [70, 209] on span "Settings" at bounding box center [51, 209] width 38 height 13
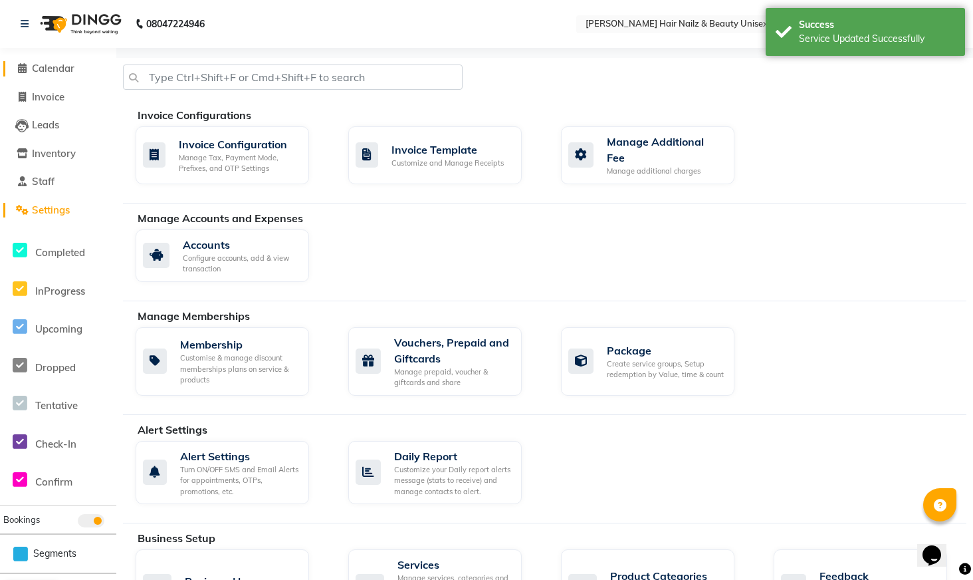
click at [74, 74] on link "Calendar" at bounding box center [58, 68] width 110 height 15
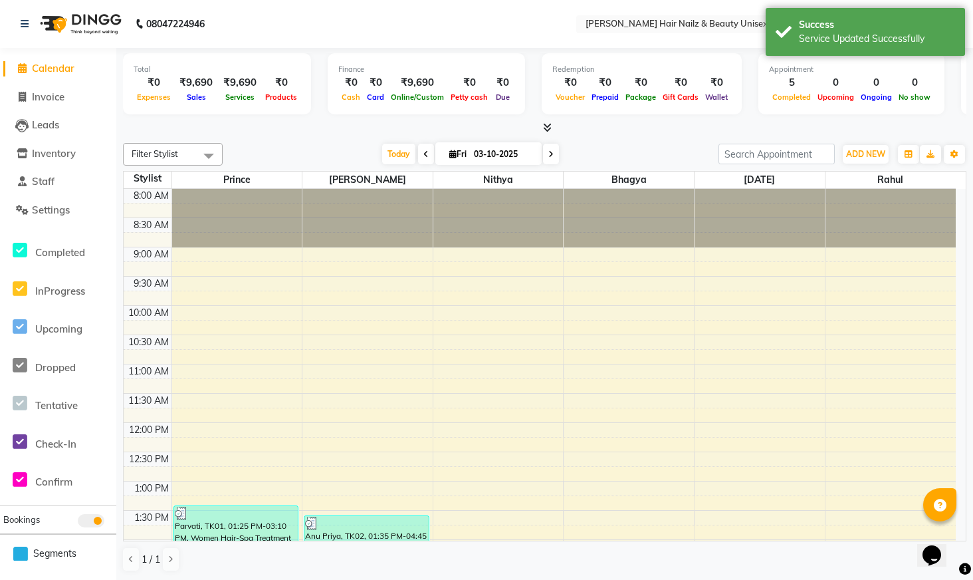
click at [64, 112] on li "Leads" at bounding box center [58, 125] width 116 height 29
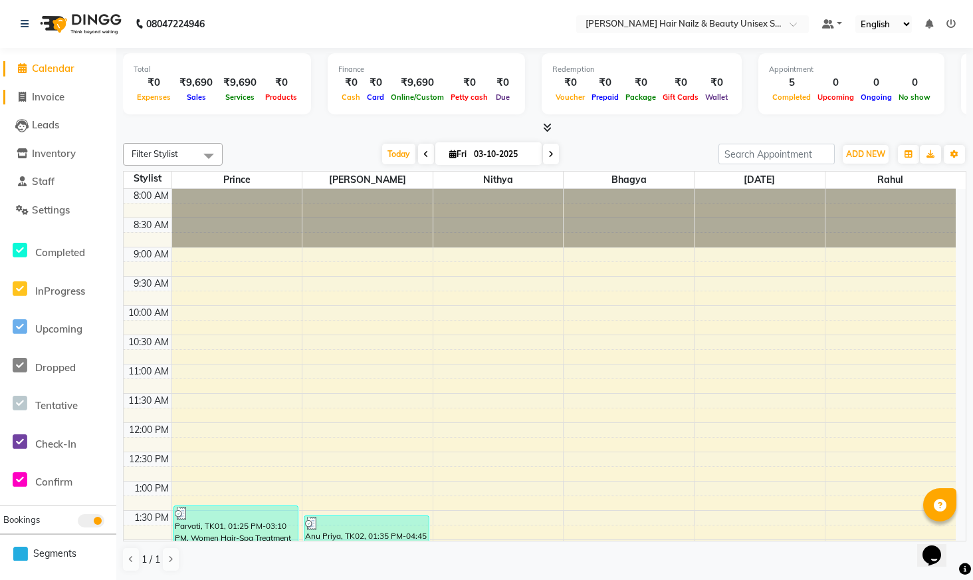
click at [43, 99] on span "Invoice" at bounding box center [48, 96] width 33 height 13
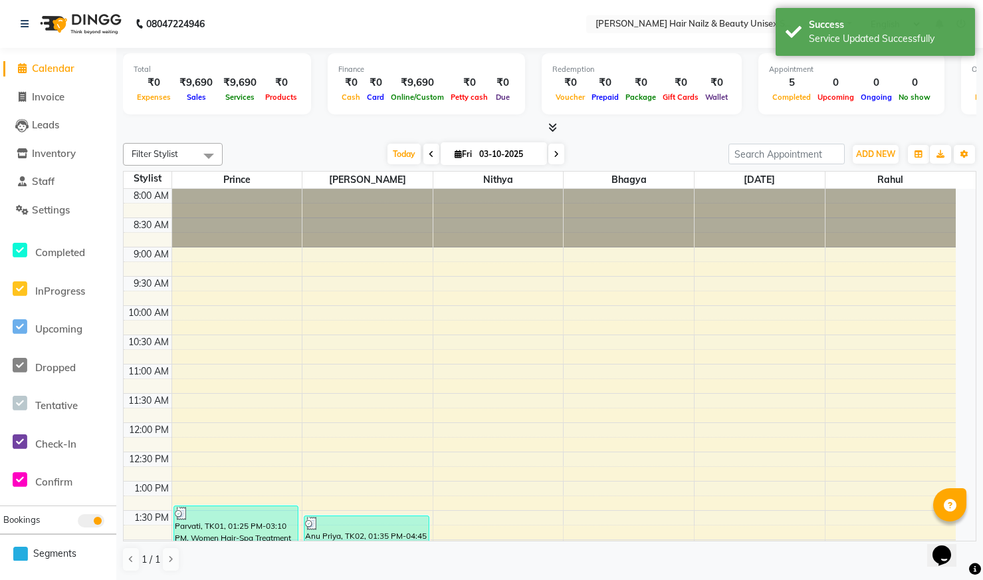
select select "service"
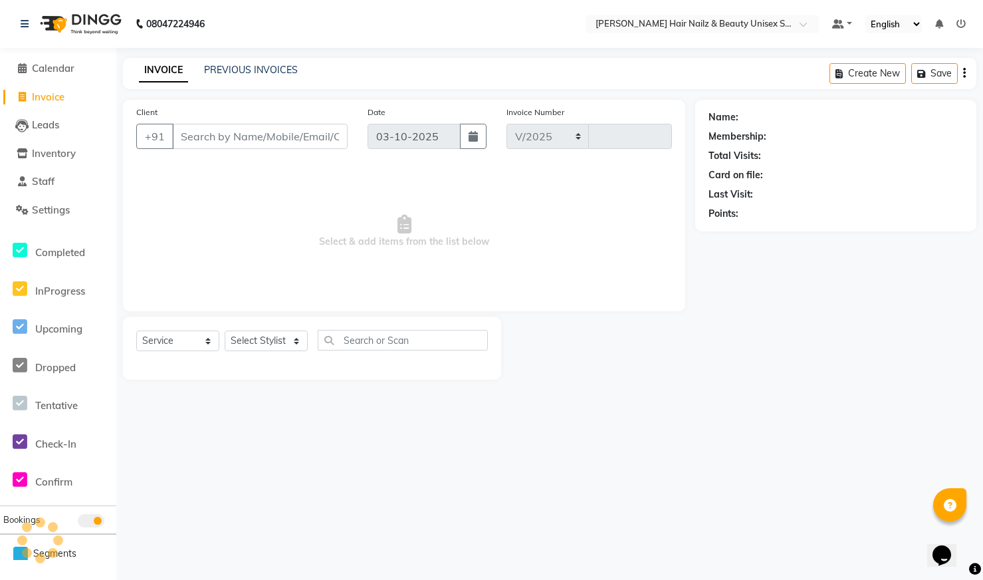
select select "9097"
type input "0005"
click at [292, 344] on select "Select Stylist Admin Bhagya [PERSON_NAME][DATE] [PERSON_NAME] [PERSON_NAME]" at bounding box center [266, 340] width 83 height 21
click at [293, 346] on select "Select Stylist Admin Bhagya [PERSON_NAME][DATE] [PERSON_NAME] [PERSON_NAME]" at bounding box center [266, 340] width 83 height 21
select select "93008"
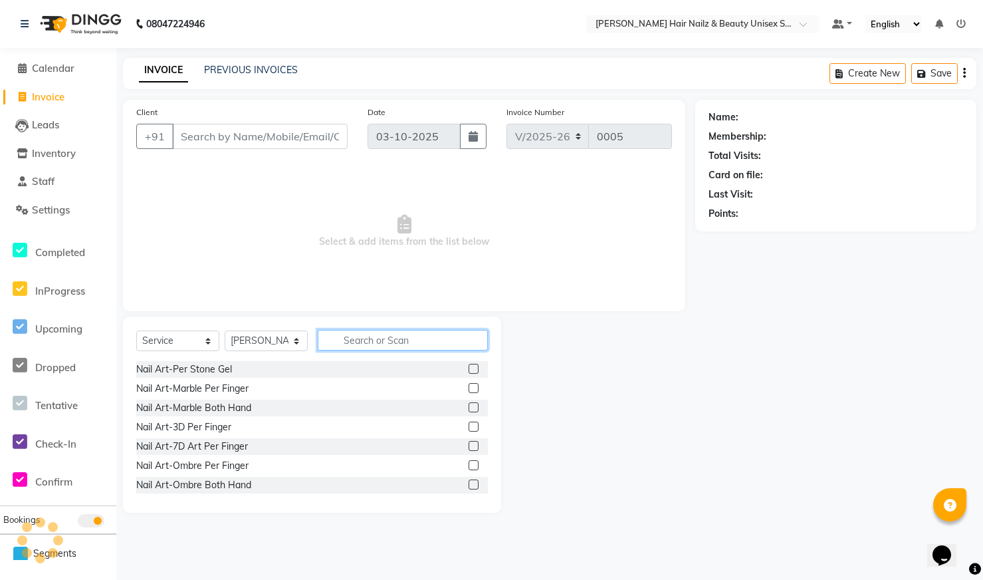
click at [378, 344] on input "text" at bounding box center [403, 340] width 170 height 21
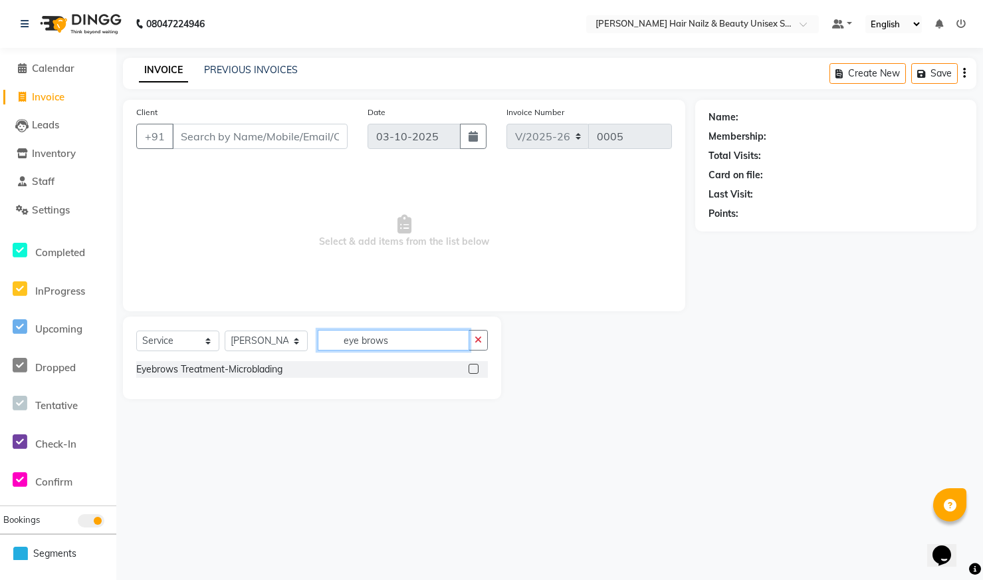
type input "eye brows"
click at [72, 218] on li "Settings" at bounding box center [58, 210] width 116 height 29
click at [70, 210] on span "Settings" at bounding box center [51, 209] width 38 height 13
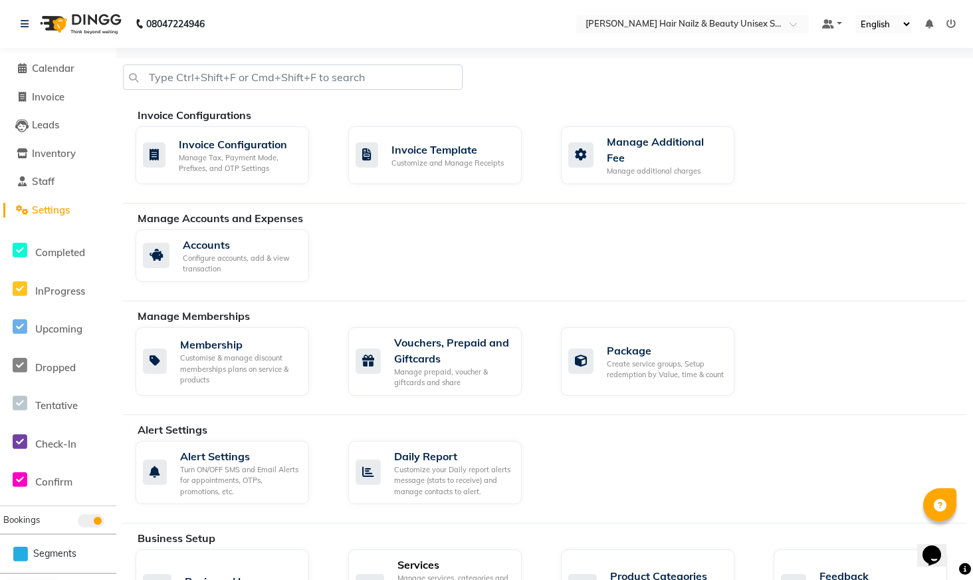
click at [488, 570] on div "Services" at bounding box center [454, 564] width 114 height 16
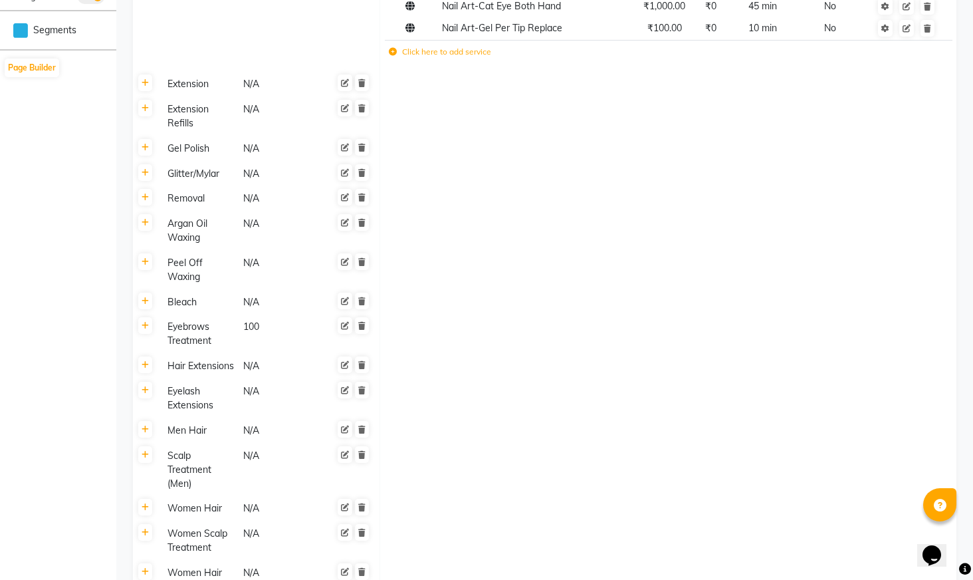
scroll to position [591, 0]
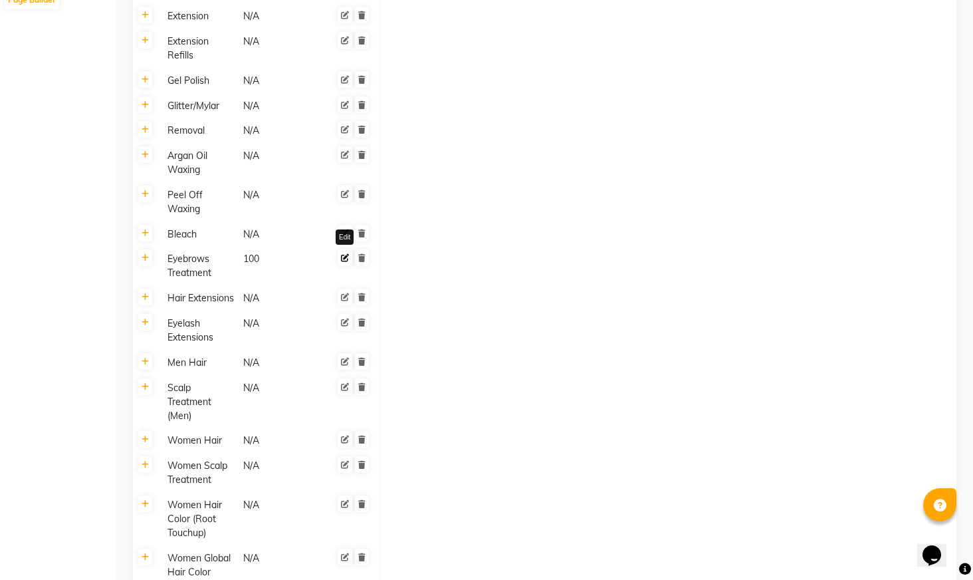
click at [346, 263] on link at bounding box center [345, 257] width 15 height 17
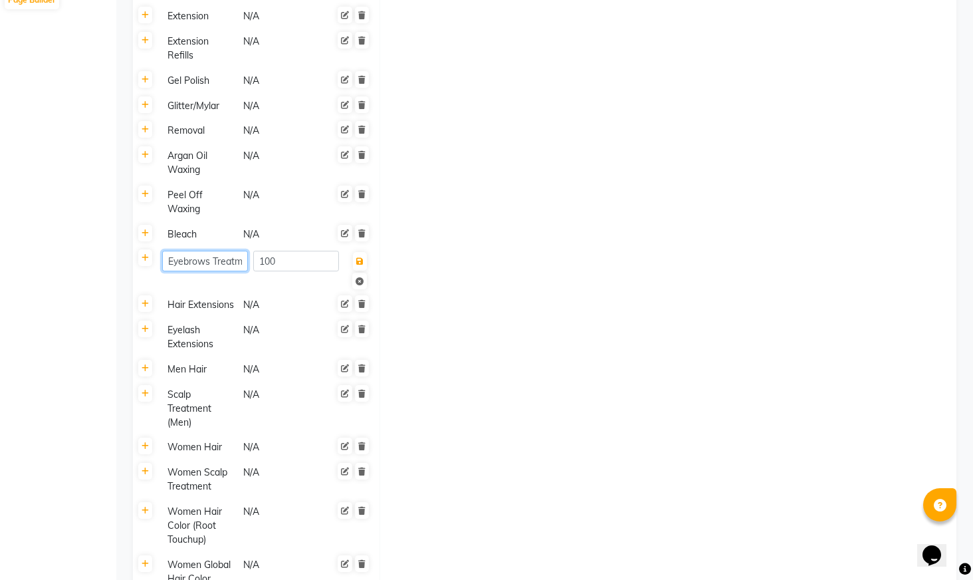
click at [237, 266] on input "Eyebrows Treatment" at bounding box center [205, 261] width 86 height 21
click at [244, 263] on input "Eyebrows Treatment" at bounding box center [205, 261] width 86 height 21
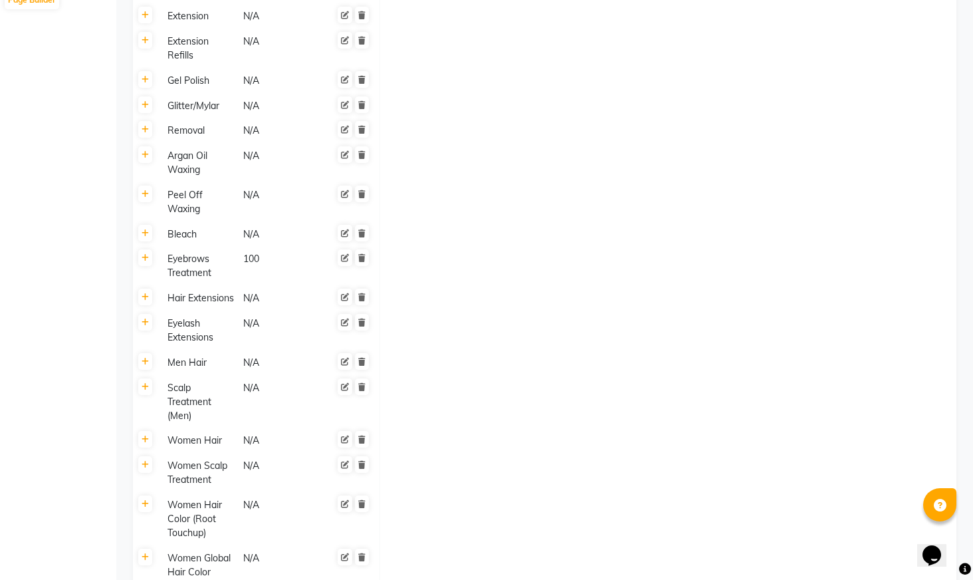
click at [209, 267] on div "Eyebrows Treatment" at bounding box center [199, 266] width 74 height 31
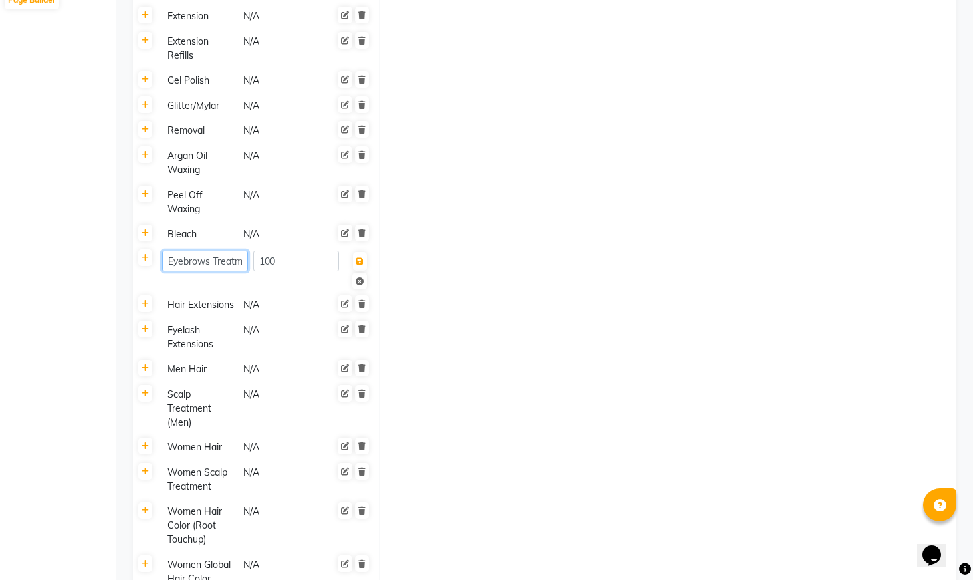
click at [242, 265] on input "Eyebrows Treatment" at bounding box center [205, 261] width 86 height 21
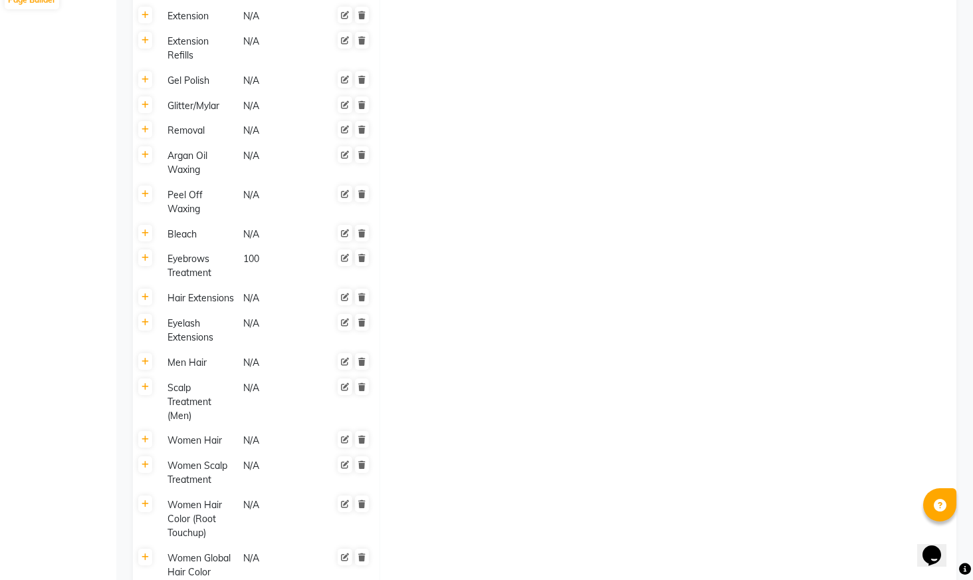
click at [248, 263] on div "Eyebrows Treatment 100" at bounding box center [268, 266] width 213 height 31
click at [208, 265] on div "Eyebrows Treatment" at bounding box center [199, 266] width 74 height 31
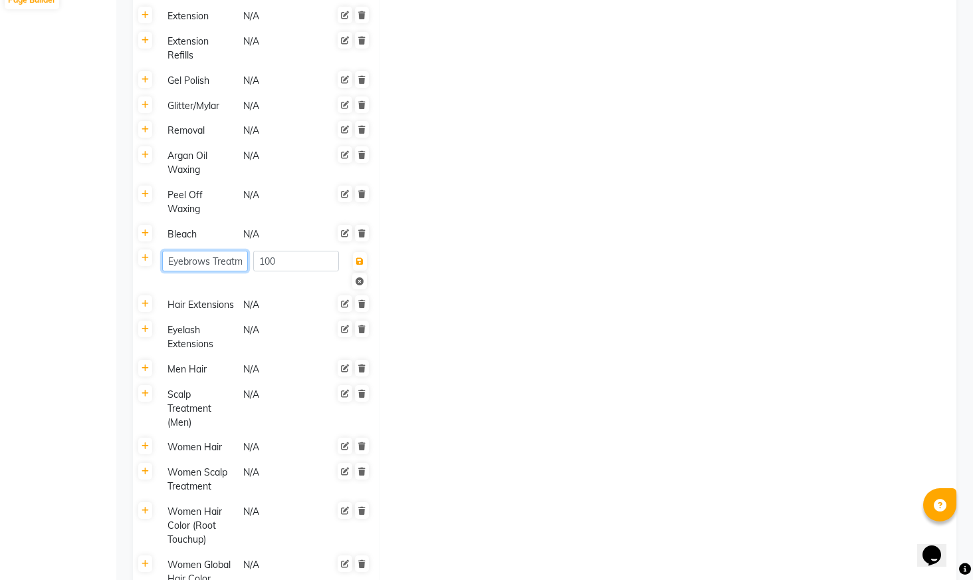
click at [243, 263] on input "Eyebrows Treatment" at bounding box center [205, 261] width 86 height 21
click at [235, 263] on input "Eyebrows ent" at bounding box center [205, 261] width 86 height 21
type input "Eyebrows thereding"
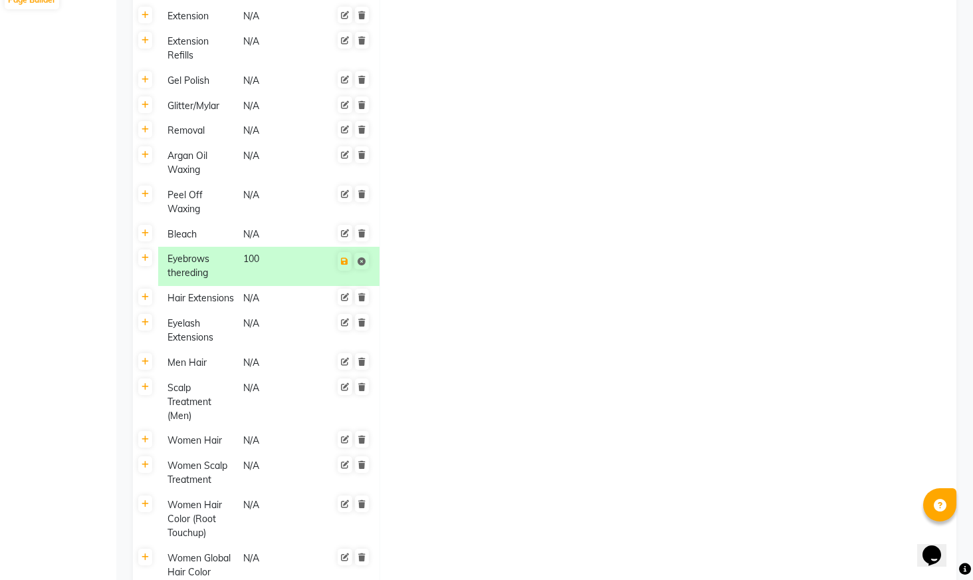
click at [308, 283] on td "Eyebrows thereding 100" at bounding box center [269, 266] width 222 height 39
click at [342, 269] on button at bounding box center [345, 261] width 14 height 19
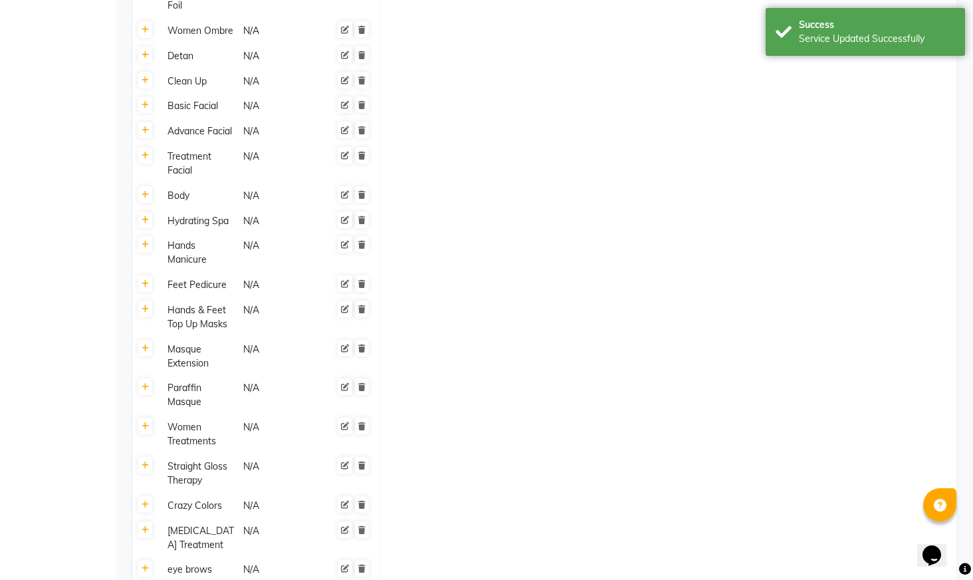
scroll to position [1353, 0]
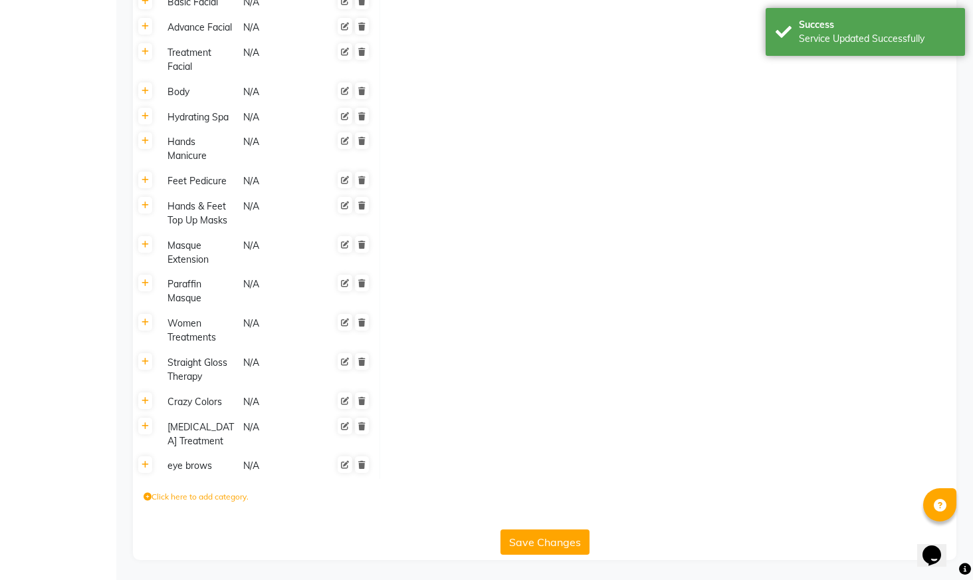
click at [526, 544] on button "Save Changes" at bounding box center [544, 541] width 89 height 25
click at [177, 496] on label "Click here to add category." at bounding box center [196, 497] width 105 height 12
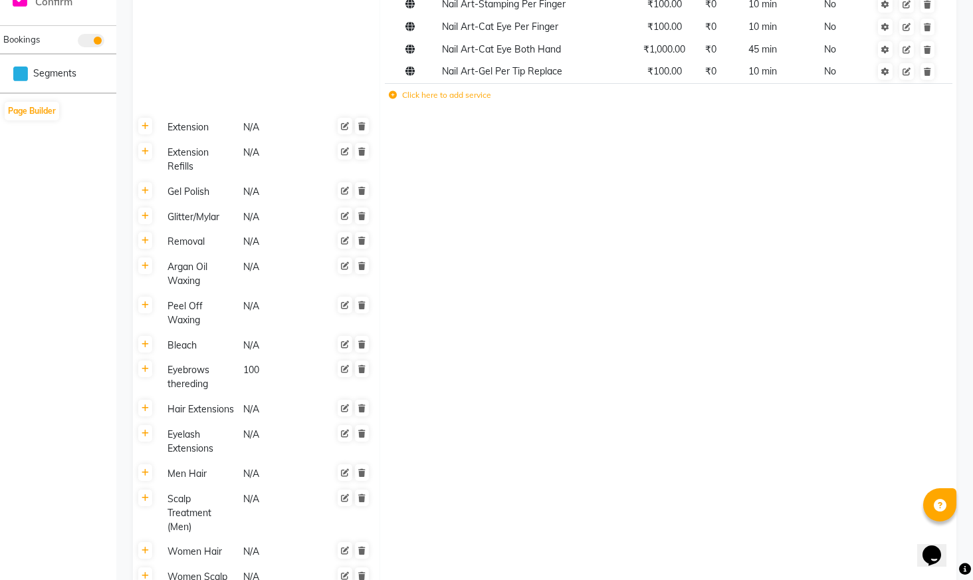
scroll to position [0, 0]
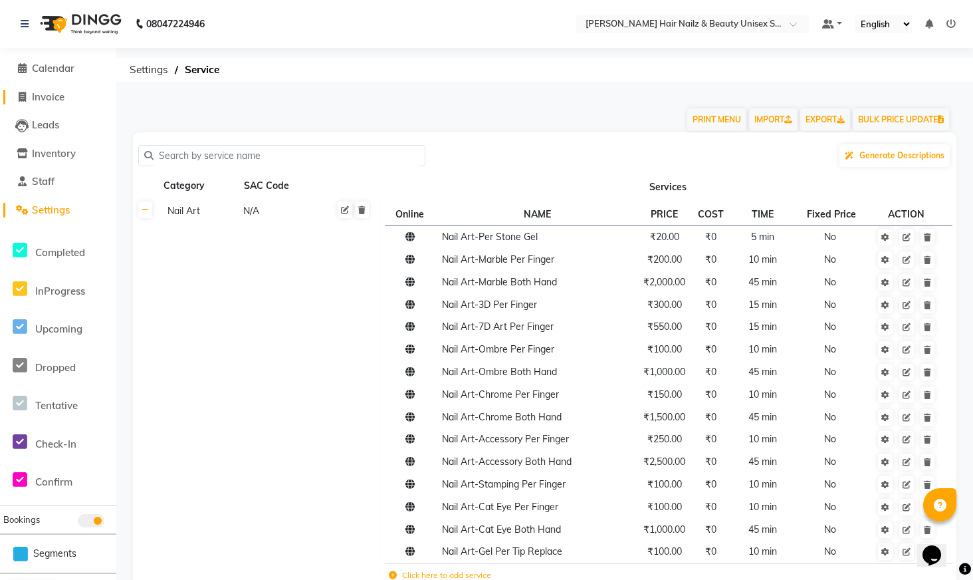
click at [56, 98] on span "Invoice" at bounding box center [48, 96] width 33 height 13
select select "service"
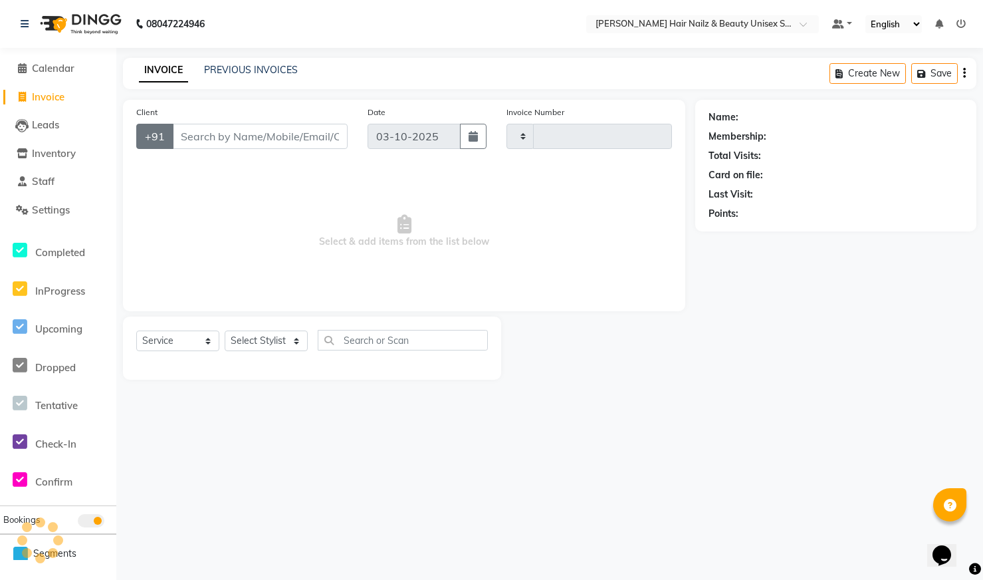
type input "0005"
select select "9097"
click at [360, 338] on input "text" at bounding box center [403, 340] width 170 height 21
type input "eyebrows"
click at [291, 342] on select "Select Stylist Admin Bhagya [PERSON_NAME][DATE] [PERSON_NAME] [PERSON_NAME]" at bounding box center [266, 340] width 83 height 21
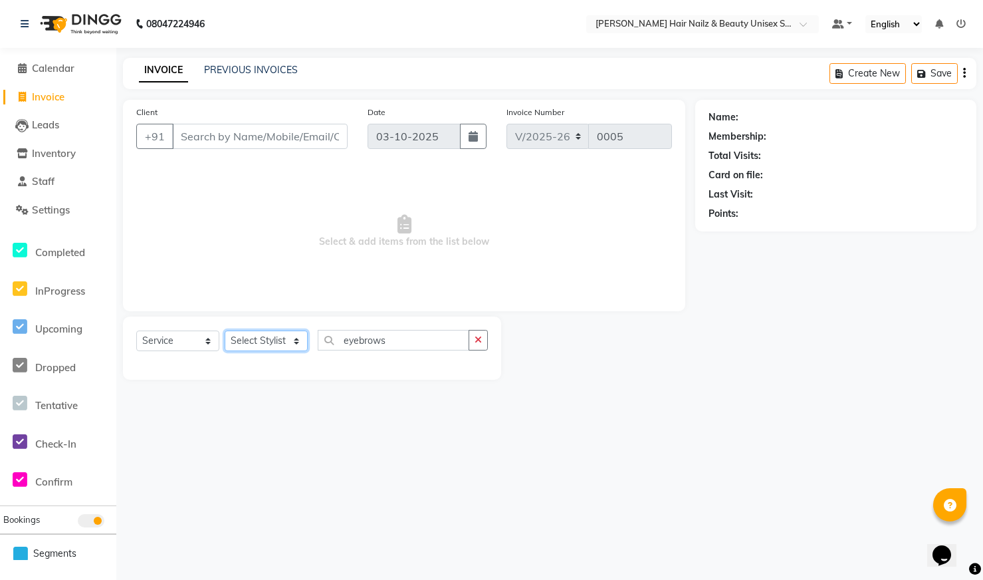
select select "93009"
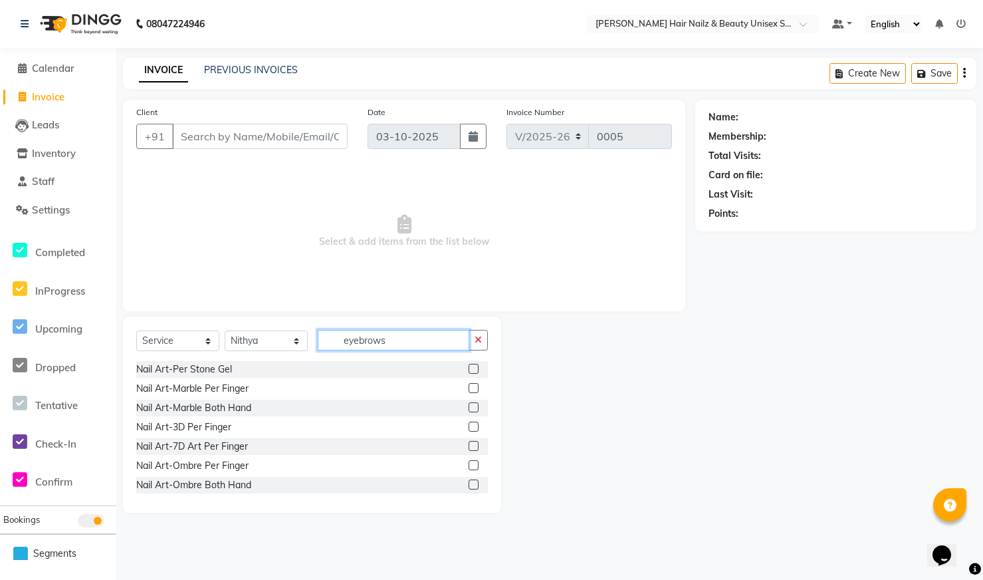
click at [397, 342] on input "eyebrows" at bounding box center [394, 340] width 152 height 21
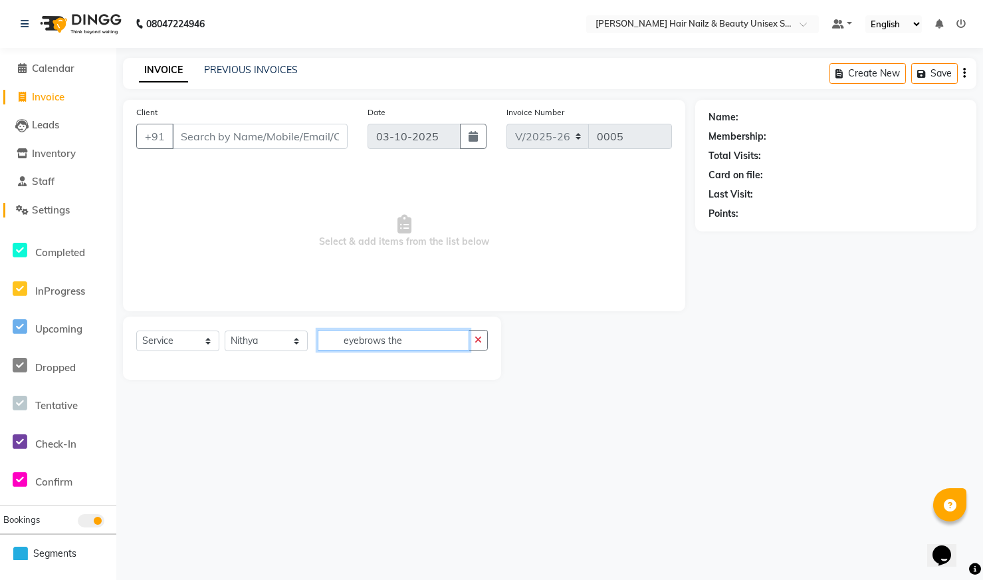
type input "eyebrows the"
click at [82, 215] on link "Settings" at bounding box center [58, 210] width 110 height 15
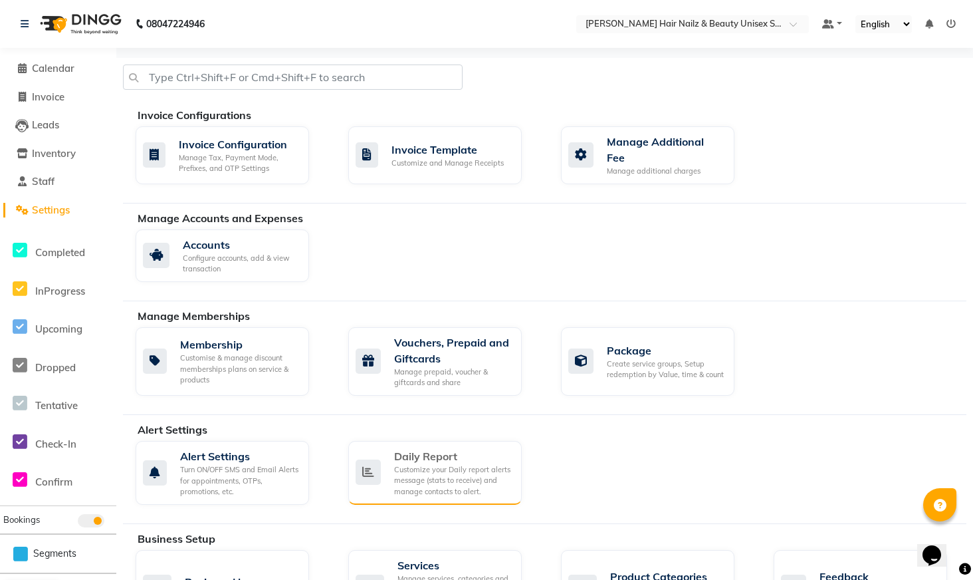
scroll to position [15, 0]
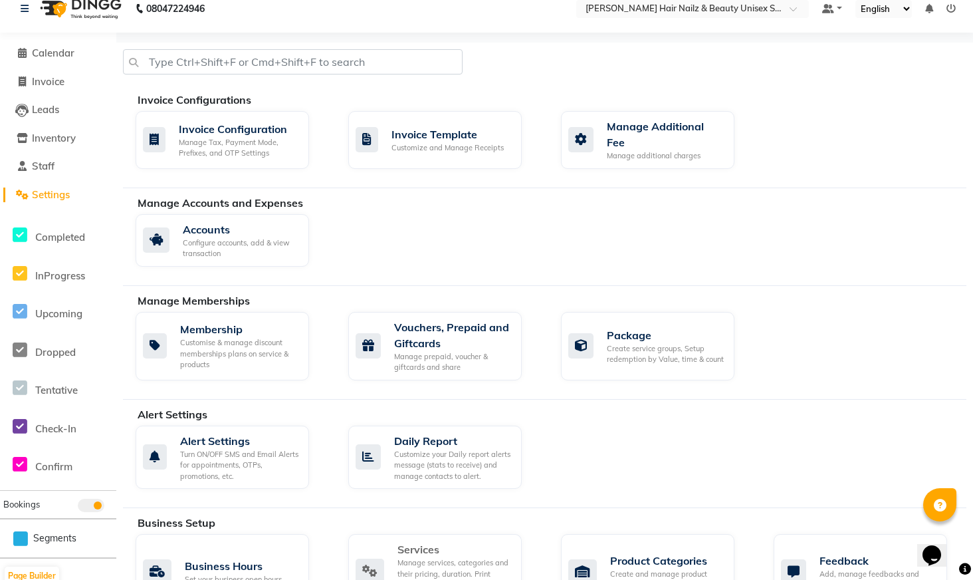
click at [461, 548] on div "Services" at bounding box center [454, 549] width 114 height 16
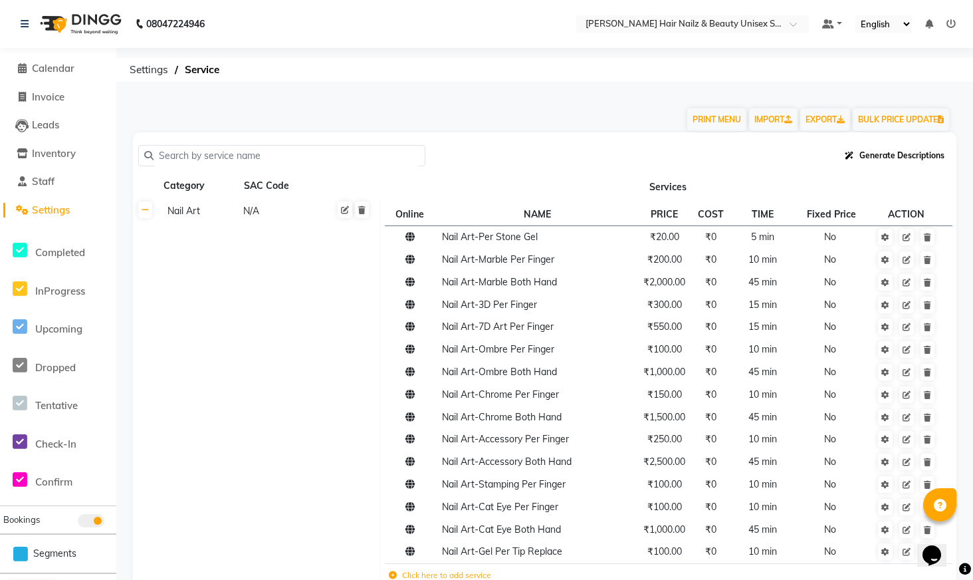
click at [888, 158] on span "Generate Descriptions" at bounding box center [901, 155] width 85 height 10
click at [895, 213] on div "Online Services" at bounding box center [897, 214] width 96 height 25
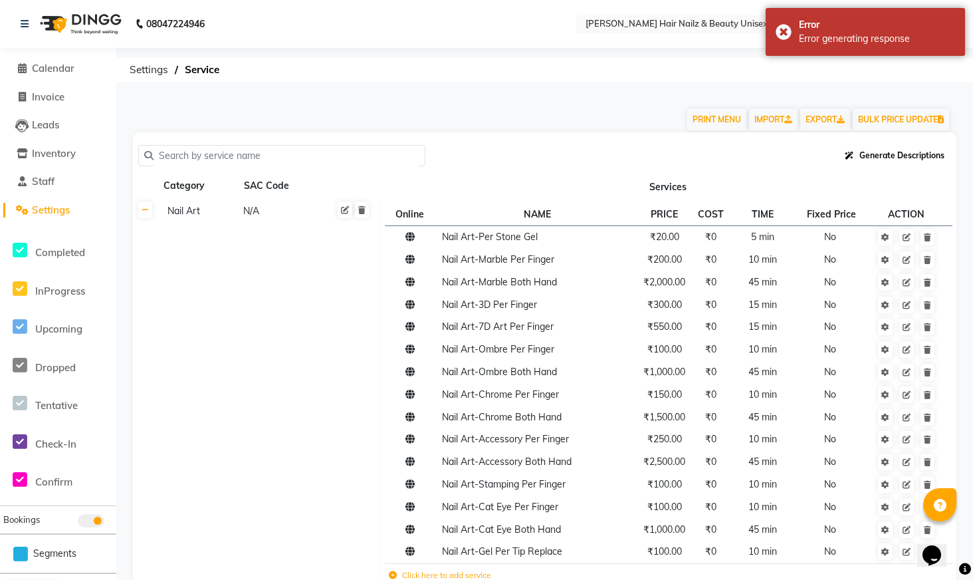
click at [895, 164] on button "Generate Descriptions" at bounding box center [894, 155] width 110 height 23
click at [909, 245] on div "All Services" at bounding box center [897, 239] width 96 height 25
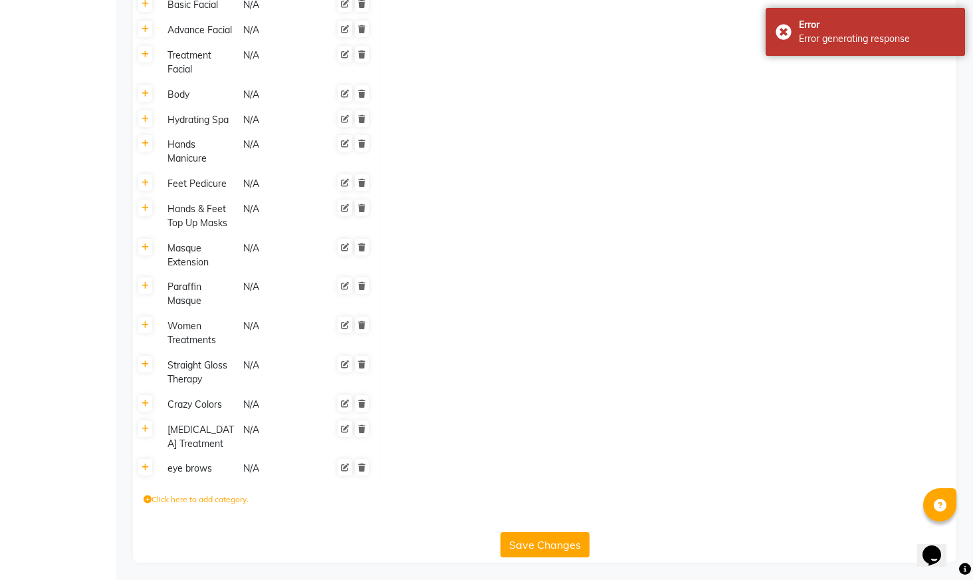
scroll to position [1353, 0]
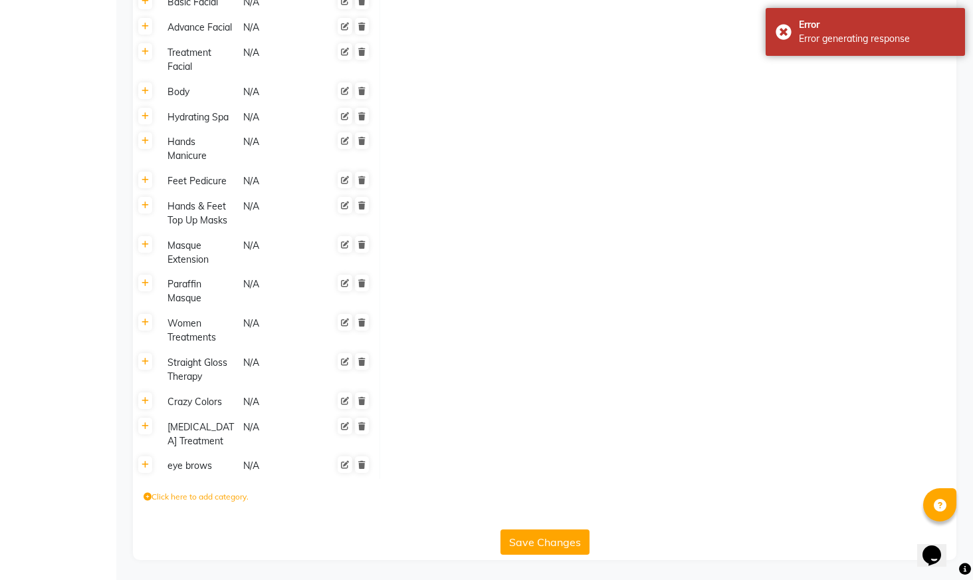
click at [531, 541] on button "Save Changes" at bounding box center [544, 541] width 89 height 25
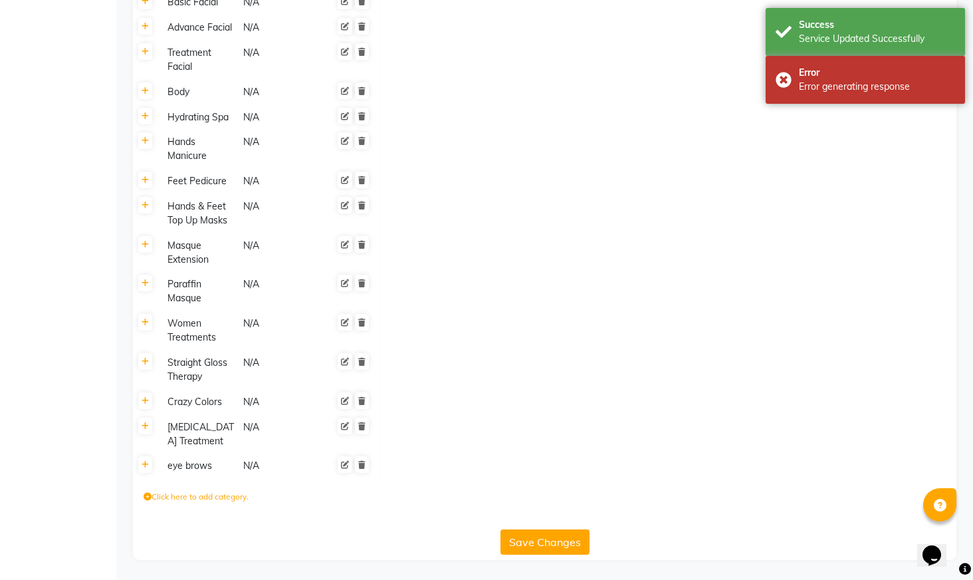
click at [530, 542] on button "Save Changes" at bounding box center [544, 541] width 89 height 25
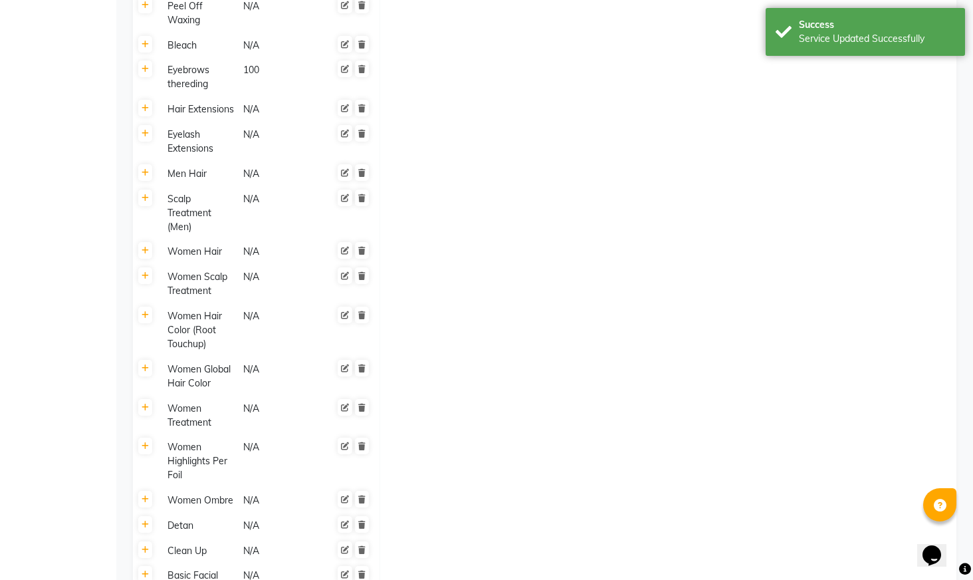
scroll to position [574, 0]
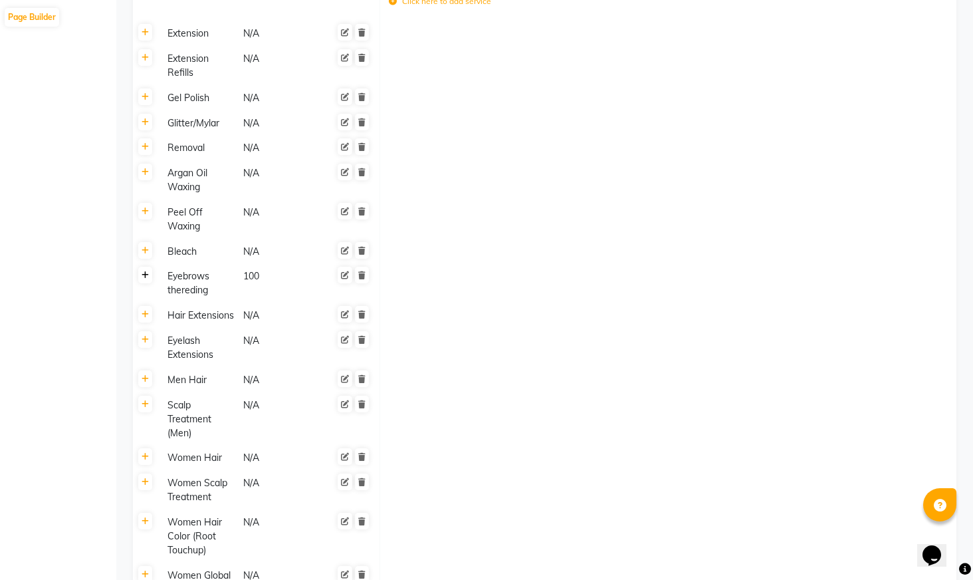
click at [142, 276] on icon at bounding box center [145, 275] width 7 height 8
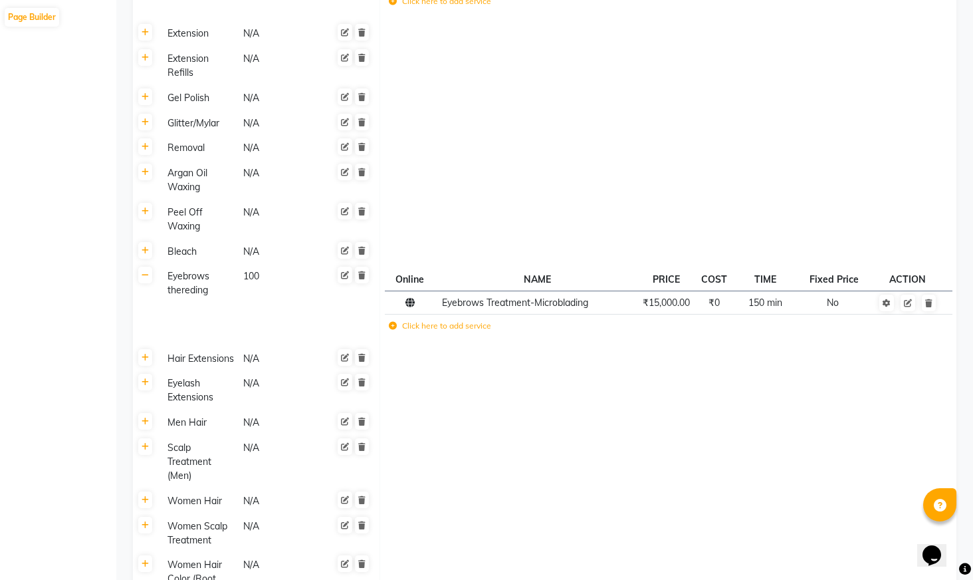
click at [473, 326] on label "Click here to add service" at bounding box center [440, 326] width 102 height 12
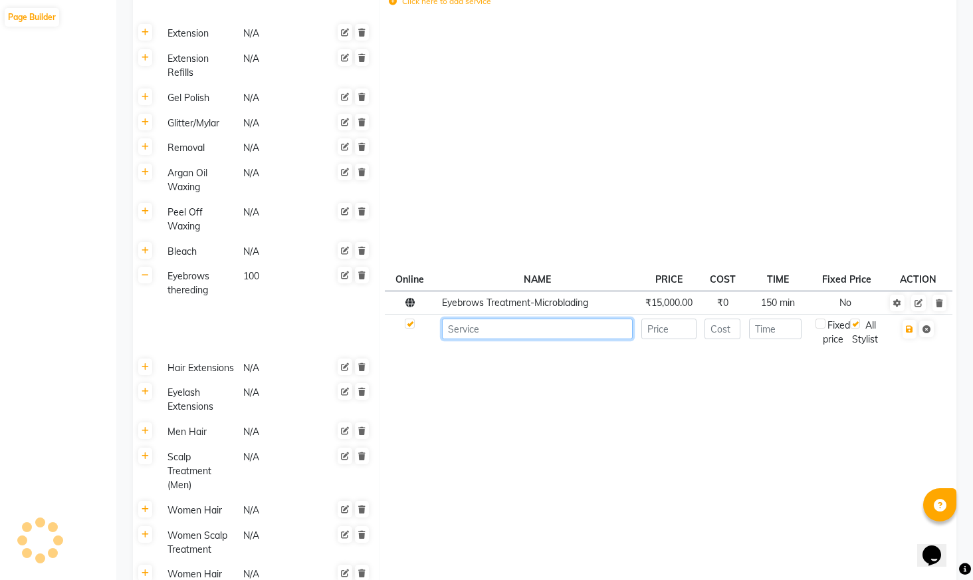
click at [508, 334] on input at bounding box center [537, 328] width 191 height 21
click at [190, 286] on div "Eyebrows thereding" at bounding box center [199, 283] width 74 height 31
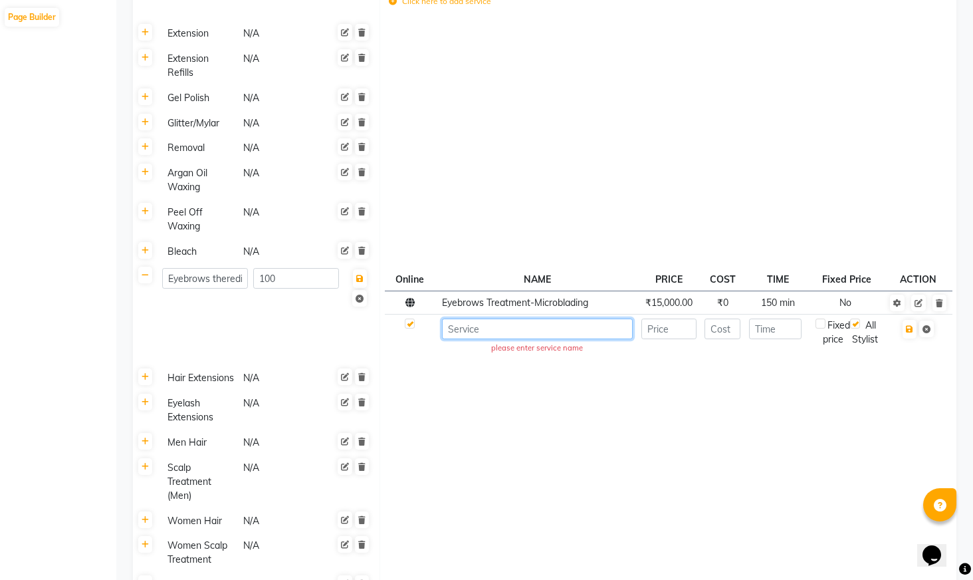
click at [516, 334] on input at bounding box center [537, 328] width 191 height 21
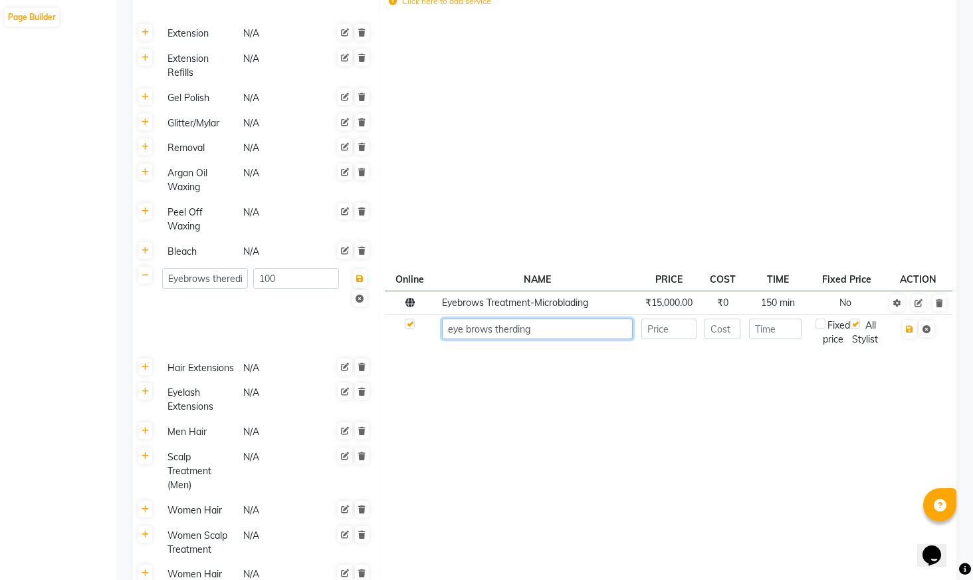
type input "eye brows therding"
click at [677, 332] on input "number" at bounding box center [668, 328] width 55 height 21
type input "1"
type input "100"
click at [727, 332] on input "number" at bounding box center [723, 328] width 36 height 21
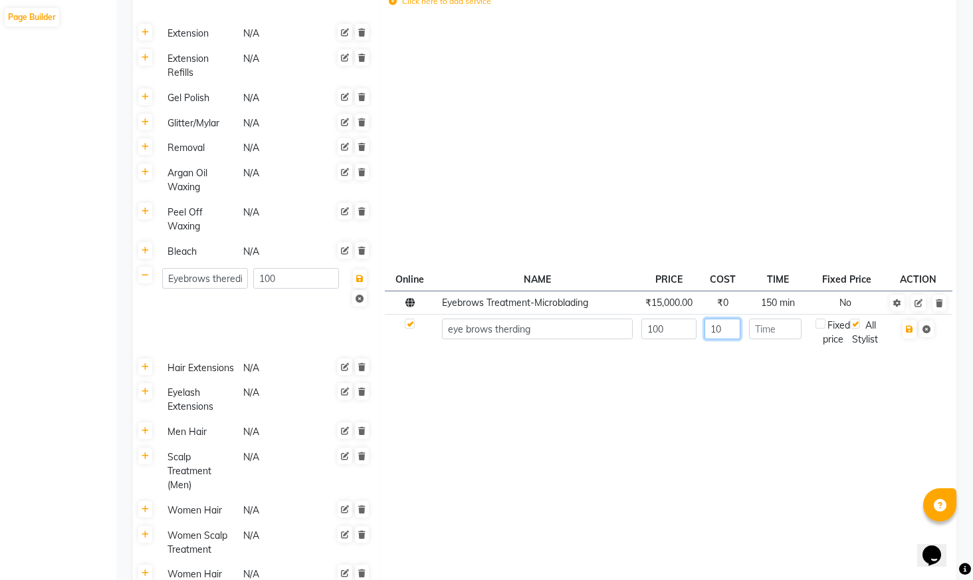
type input "1"
type input "0"
click at [789, 338] on input "number" at bounding box center [775, 328] width 53 height 21
type input "1"
type input "20"
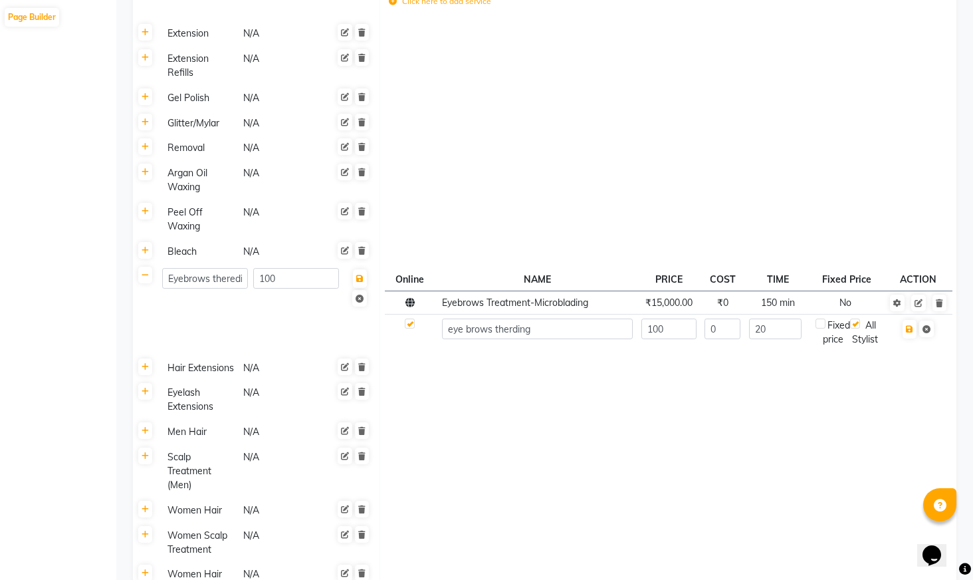
click at [823, 328] on label at bounding box center [821, 323] width 10 height 10
click at [823, 328] on input "checkbox" at bounding box center [820, 324] width 9 height 9
checkbox input "true"
click at [910, 335] on button "button" at bounding box center [910, 329] width 14 height 19
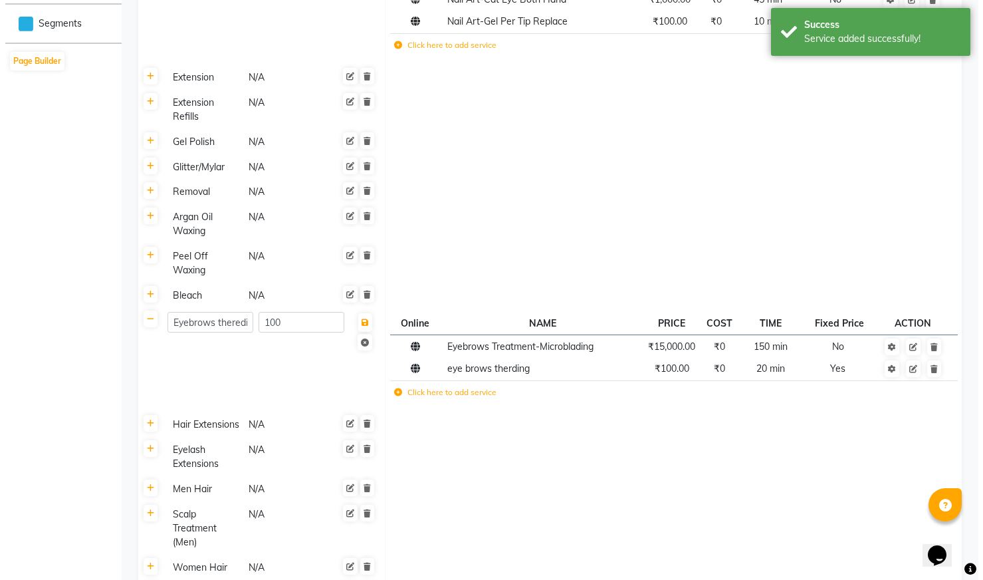
scroll to position [0, 0]
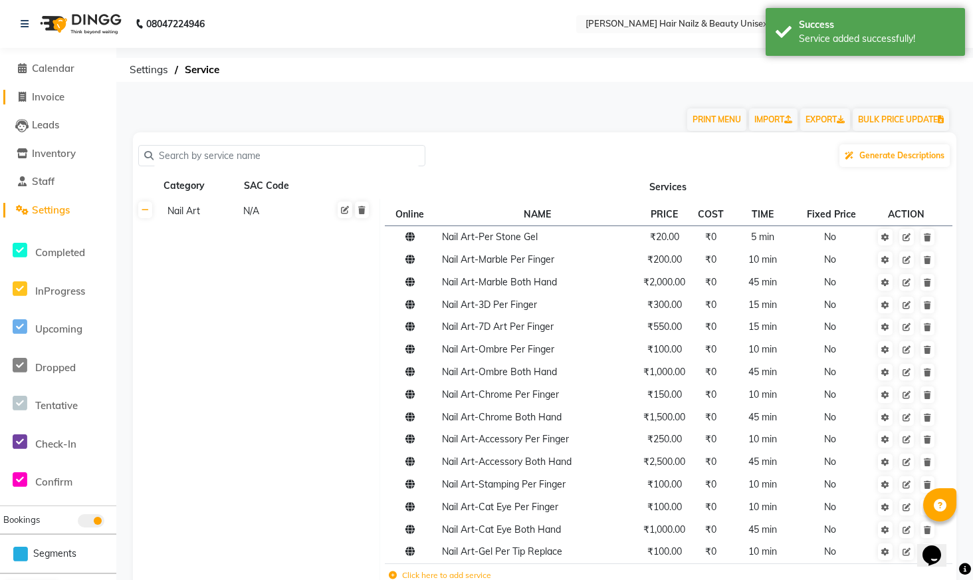
click at [62, 100] on span "Invoice" at bounding box center [48, 96] width 33 height 13
select select "service"
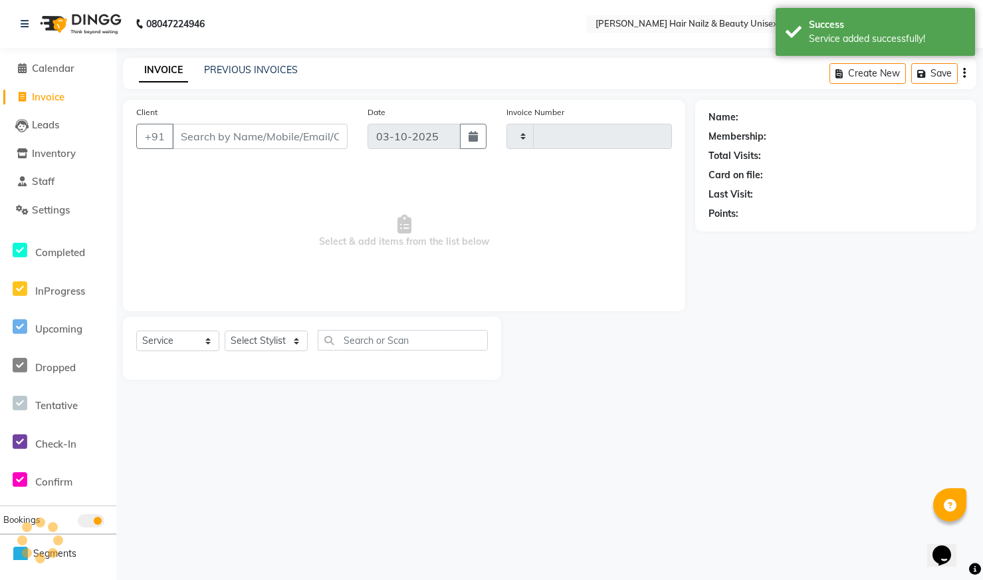
type input "0005"
select select "9097"
click at [285, 332] on select "Select Stylist Admin Bhagya [PERSON_NAME][DATE] [PERSON_NAME] [PERSON_NAME]" at bounding box center [266, 340] width 83 height 21
select select "93010"
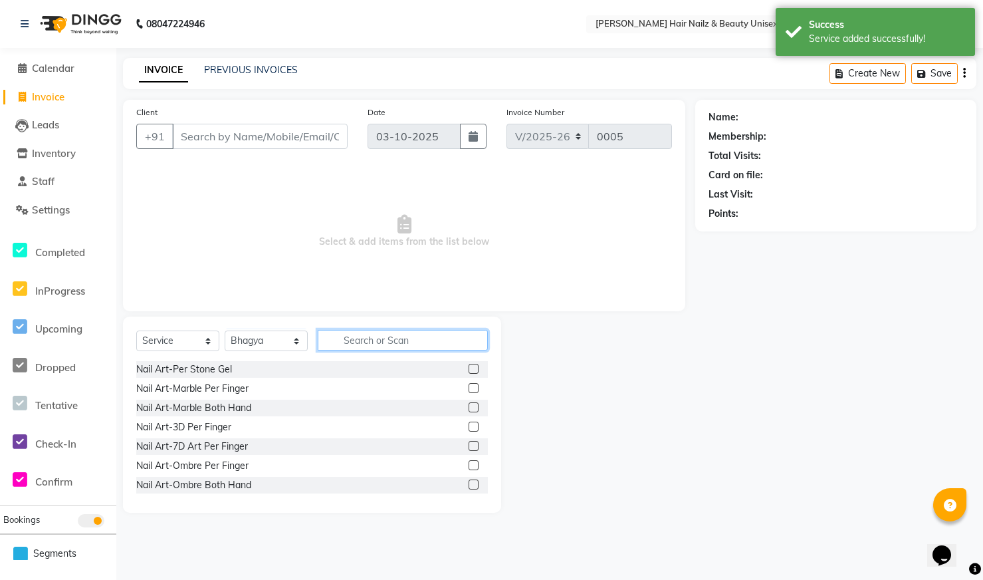
click at [370, 341] on input "text" at bounding box center [403, 340] width 170 height 21
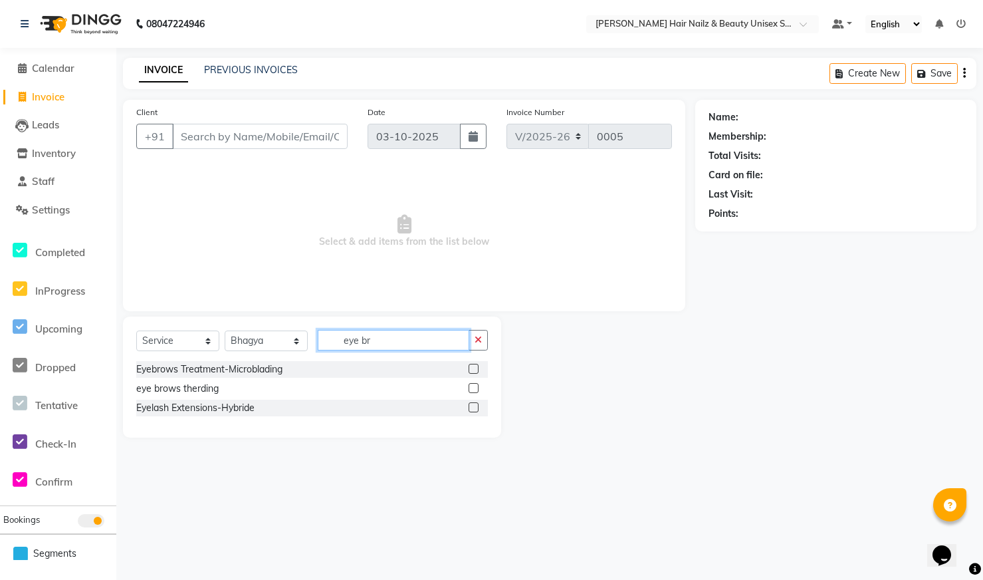
type input "eye br"
click at [473, 386] on label at bounding box center [474, 388] width 10 height 10
click at [473, 386] on input "checkbox" at bounding box center [473, 388] width 9 height 9
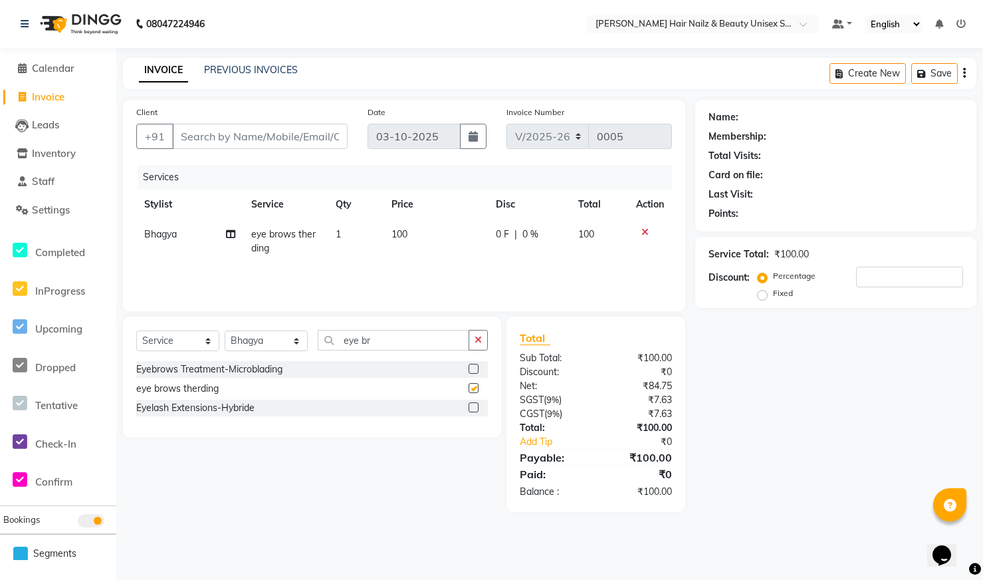
checkbox input "false"
click at [62, 183] on link "Staff" at bounding box center [58, 181] width 110 height 15
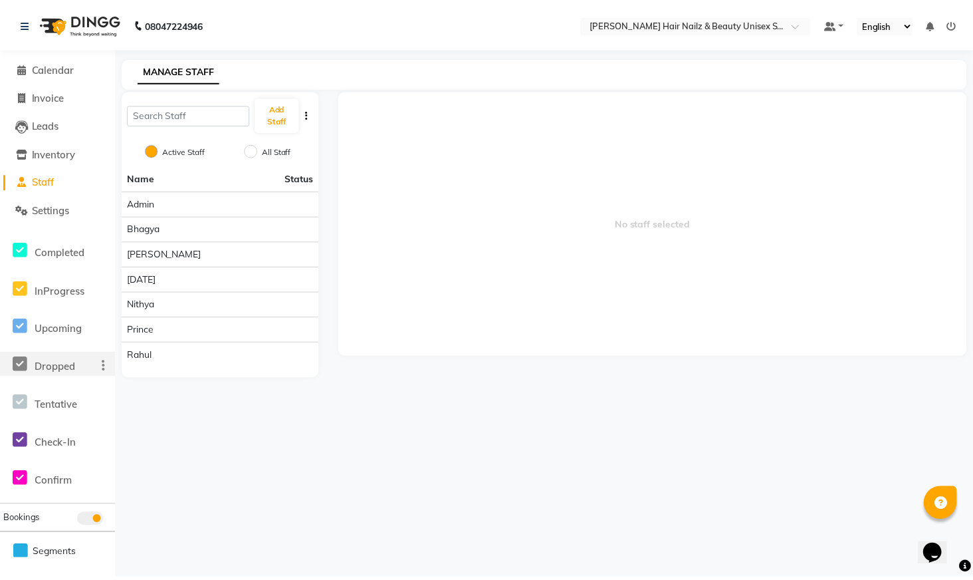
scroll to position [25, 0]
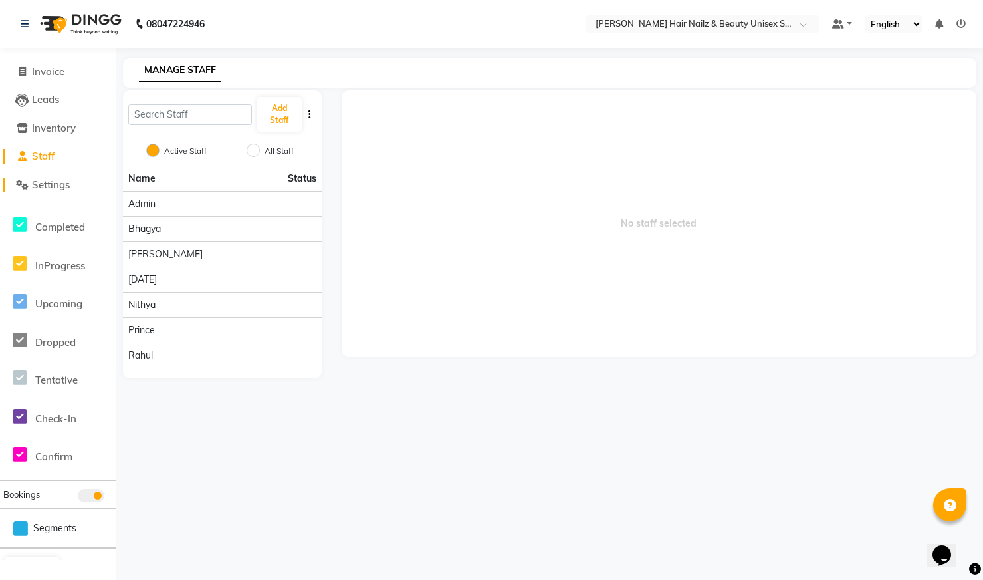
click at [78, 189] on link "Settings" at bounding box center [58, 184] width 110 height 15
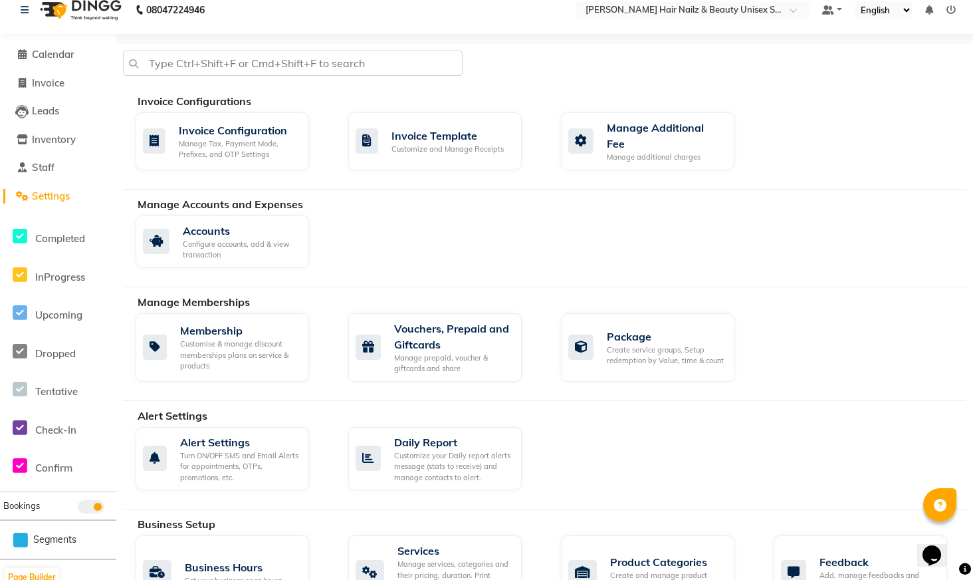
scroll to position [23, 0]
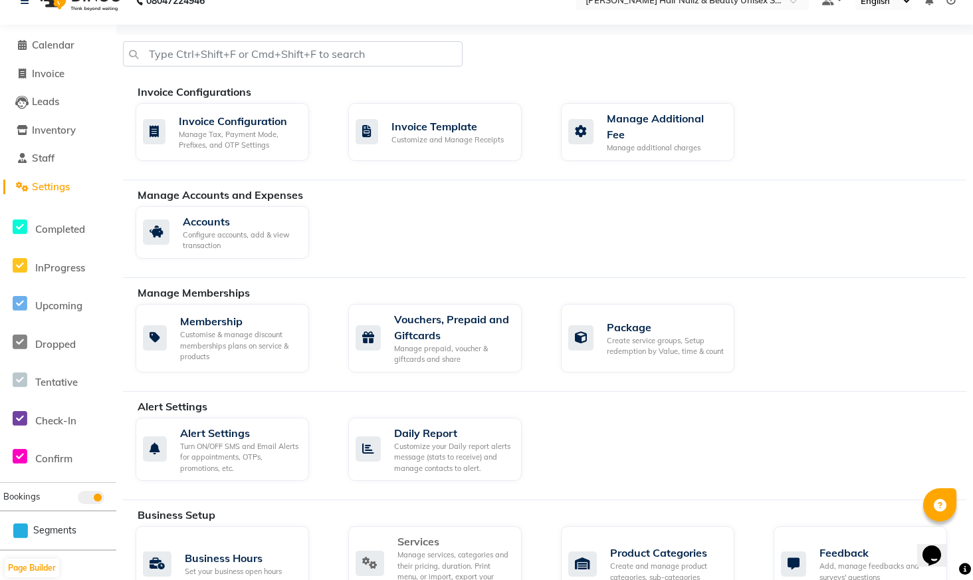
drag, startPoint x: 458, startPoint y: 571, endPoint x: 453, endPoint y: 561, distance: 11.3
click at [458, 570] on div "Manage services, categories and their pricing, duration. Print menu, or import,…" at bounding box center [454, 571] width 114 height 44
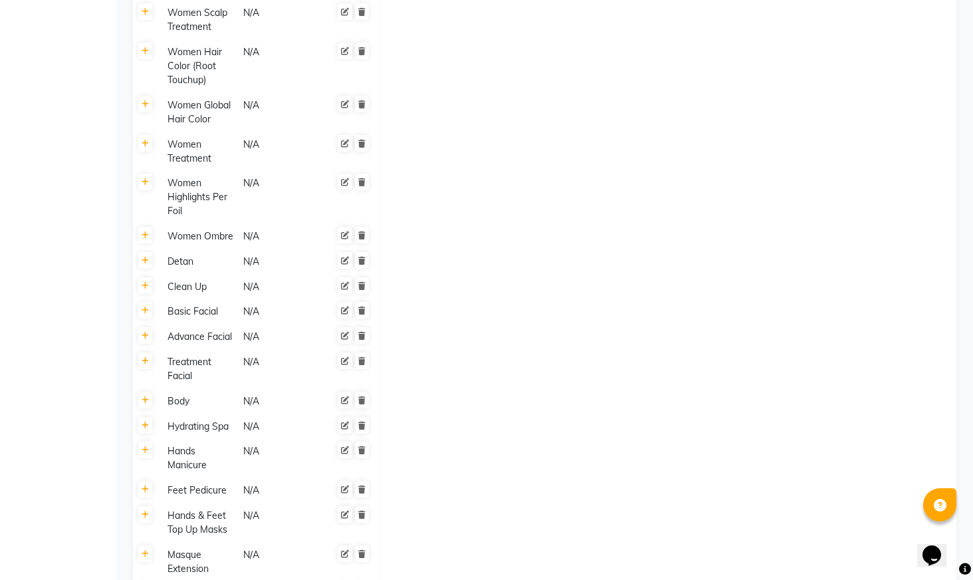
scroll to position [1353, 0]
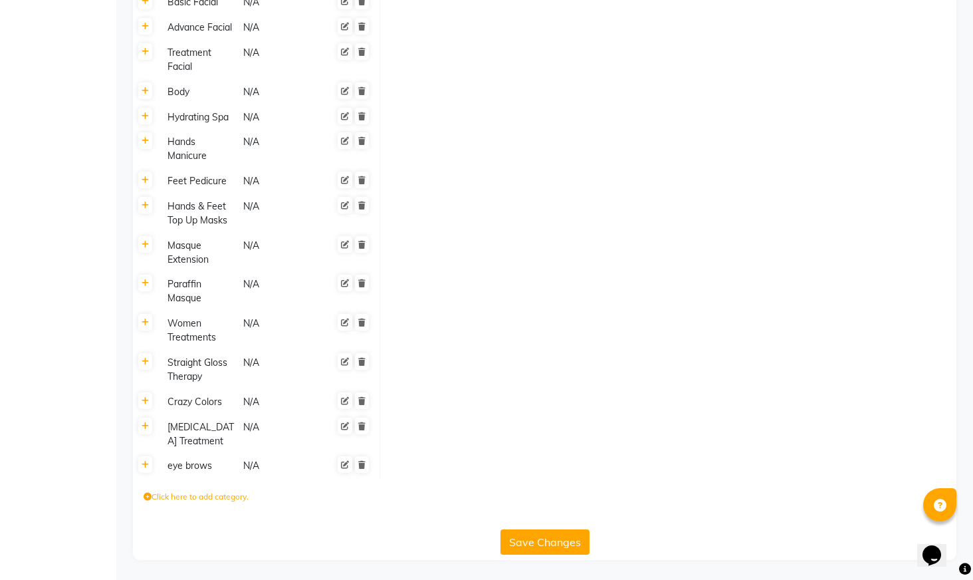
click at [259, 469] on div "N/A" at bounding box center [279, 465] width 74 height 17
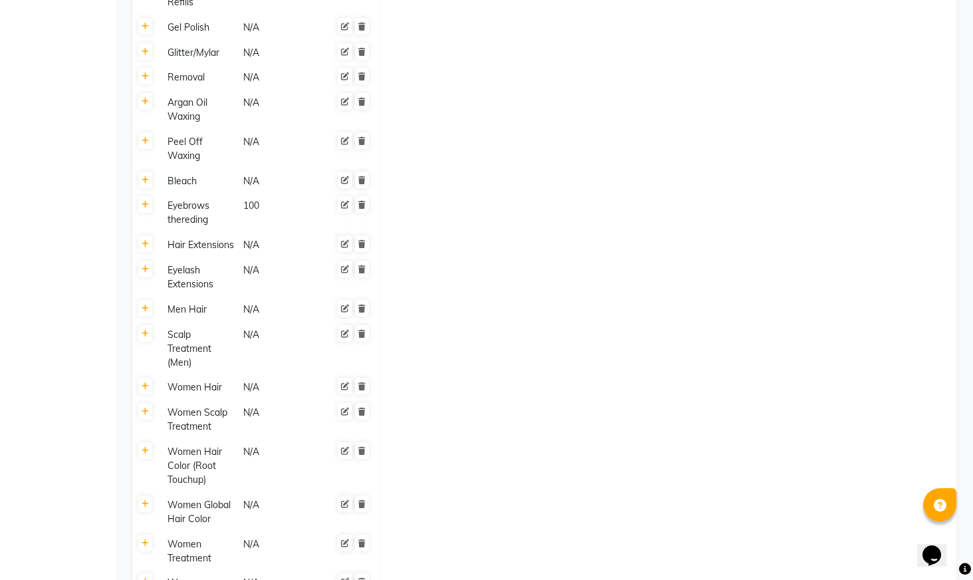
scroll to position [638, 0]
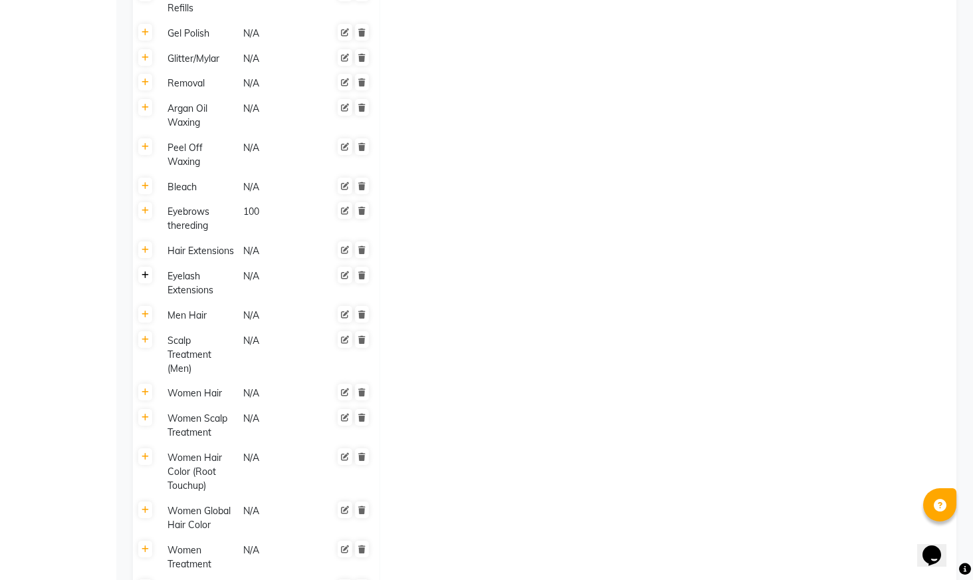
click at [143, 273] on icon at bounding box center [145, 275] width 7 height 8
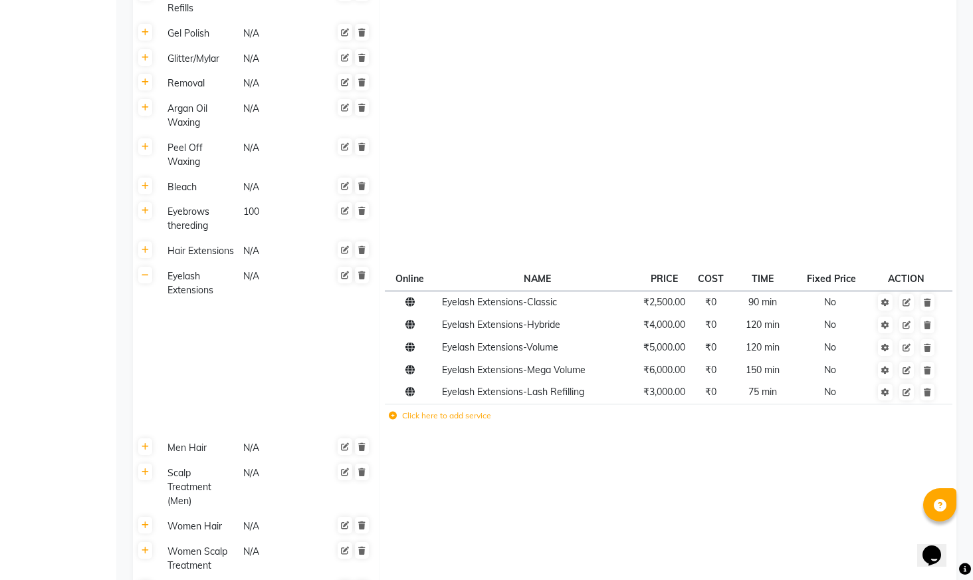
click at [446, 419] on label "Click here to add service" at bounding box center [440, 415] width 102 height 12
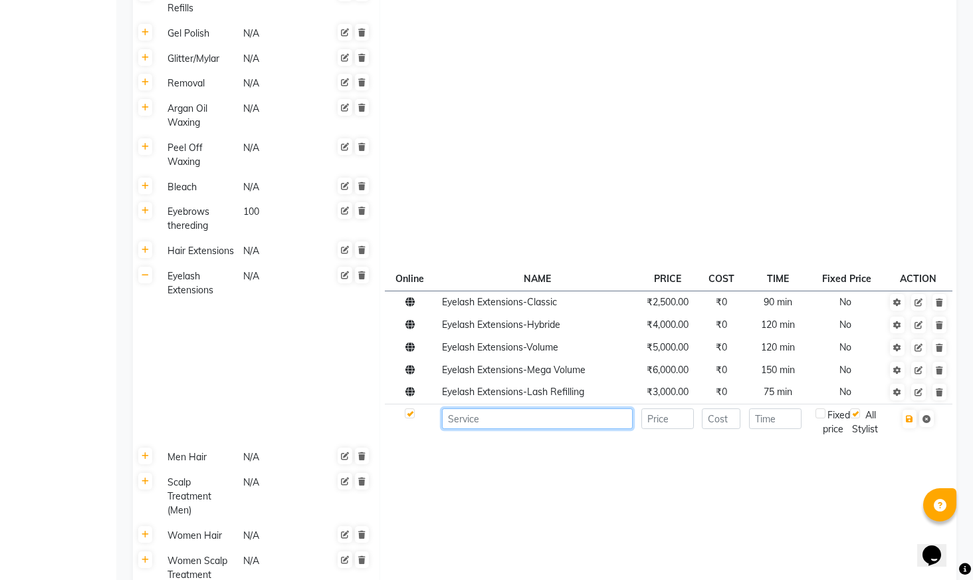
click at [473, 417] on input at bounding box center [537, 418] width 191 height 21
type input "eye brows upperlip"
click at [650, 420] on input "number" at bounding box center [667, 418] width 53 height 21
type input "150"
click at [725, 429] on td at bounding box center [721, 421] width 47 height 37
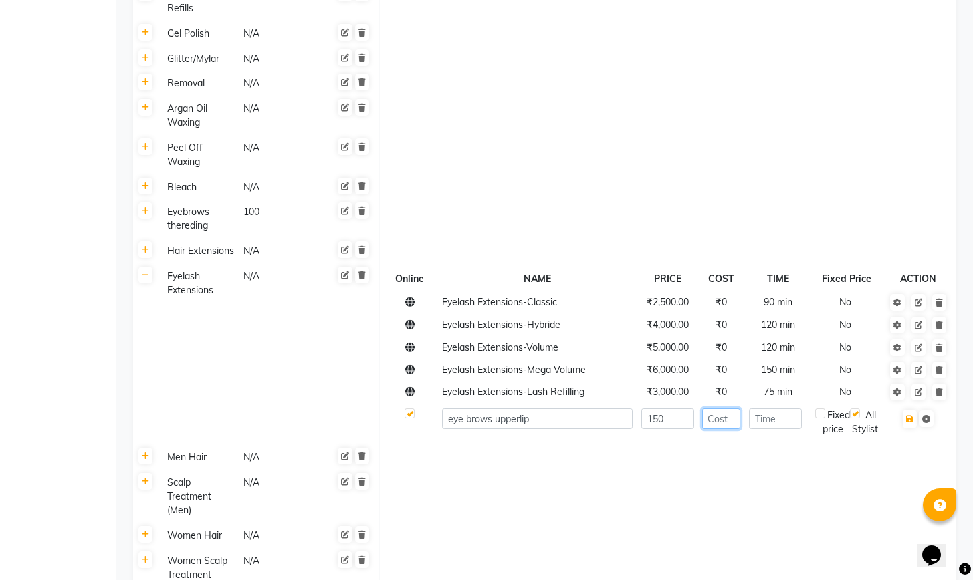
click at [724, 425] on input "number" at bounding box center [721, 418] width 39 height 21
type input "0"
click at [786, 423] on input "number" at bounding box center [775, 418] width 53 height 21
type input "20"
click at [825, 415] on label at bounding box center [821, 413] width 10 height 10
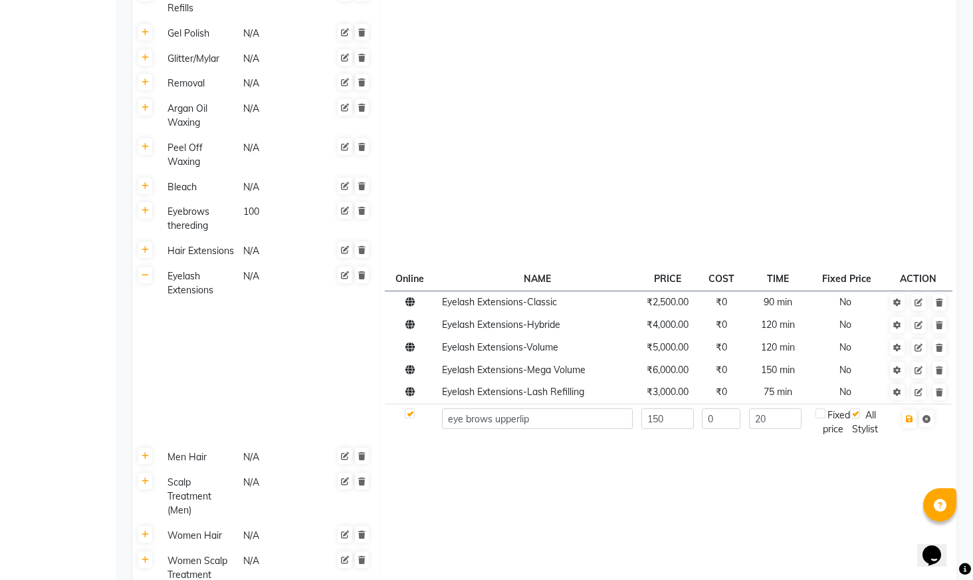
click at [825, 415] on input "checkbox" at bounding box center [820, 413] width 9 height 9
checkbox input "true"
click at [911, 425] on button "button" at bounding box center [910, 418] width 14 height 19
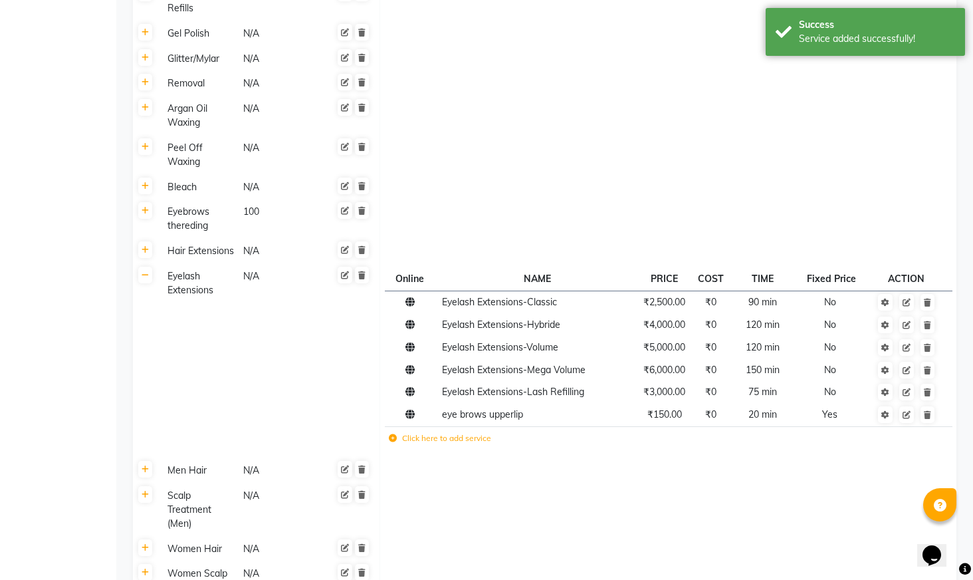
click at [465, 440] on label "Click here to add service" at bounding box center [440, 438] width 102 height 12
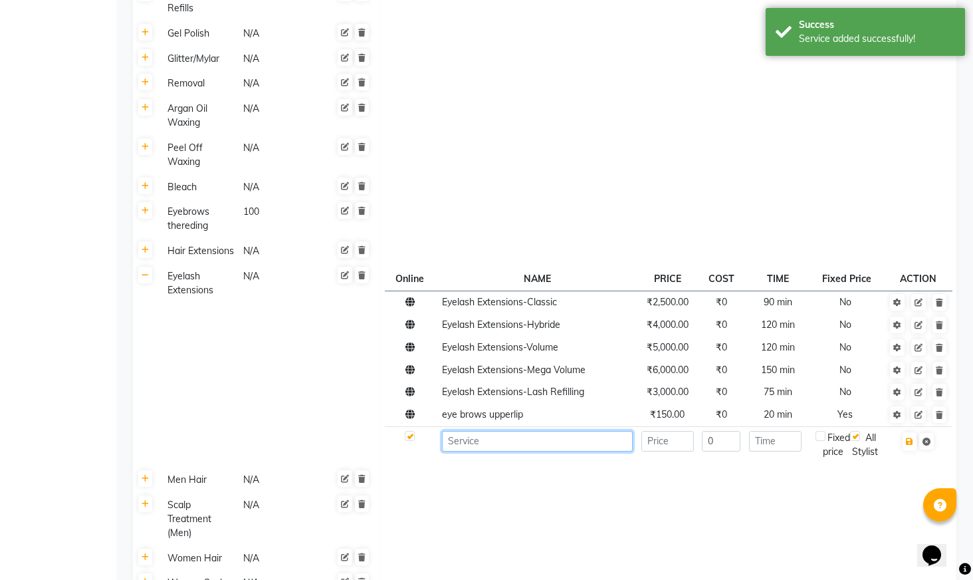
click at [488, 445] on input at bounding box center [537, 441] width 191 height 21
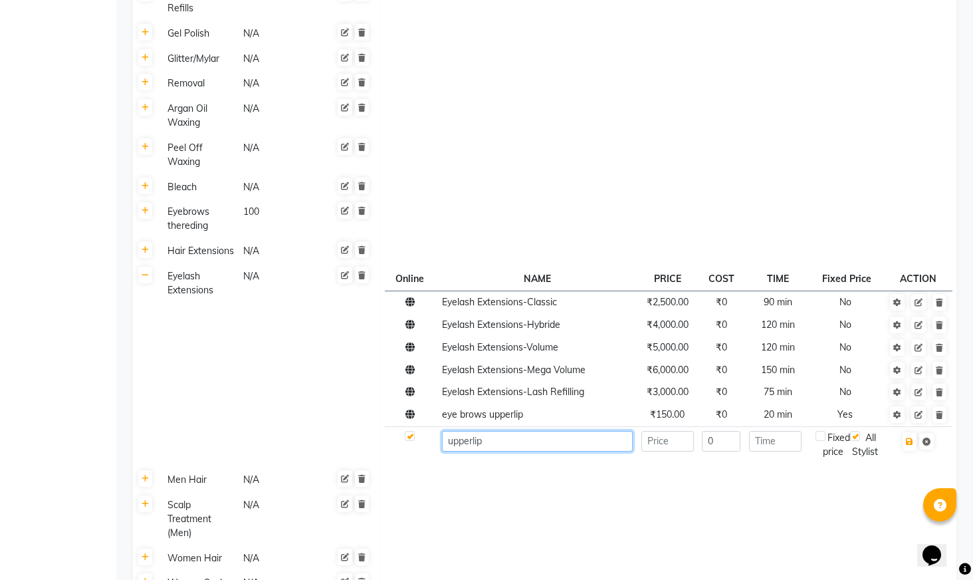
type input "upperlip"
click at [660, 447] on input "number" at bounding box center [667, 441] width 53 height 21
type input "50"
click at [761, 446] on input "number" at bounding box center [775, 441] width 53 height 21
type input "10"
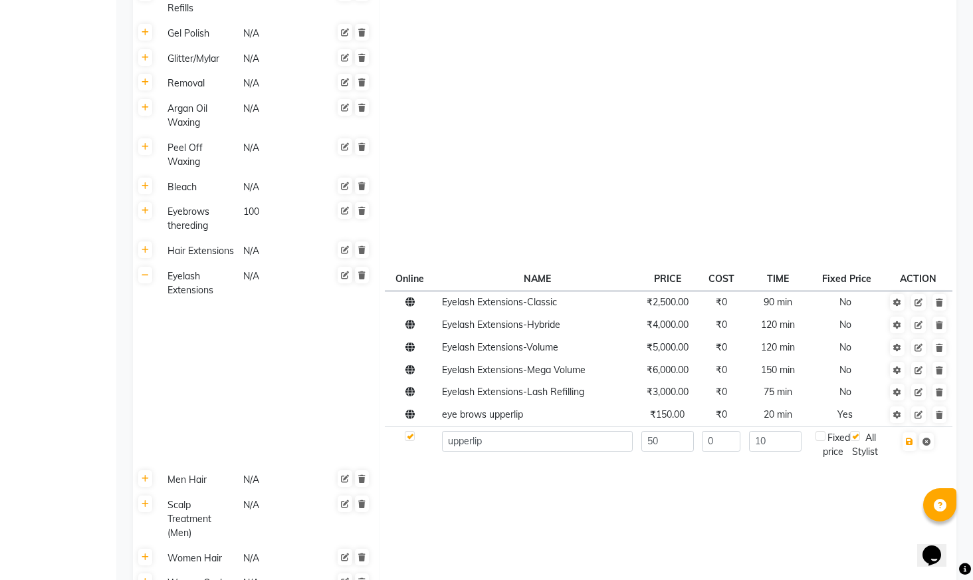
click at [826, 440] on div "Fixed price" at bounding box center [833, 445] width 35 height 28
click at [821, 438] on label at bounding box center [821, 436] width 10 height 10
click at [821, 438] on input "checkbox" at bounding box center [820, 436] width 9 height 9
checkbox input "true"
click at [908, 448] on button "button" at bounding box center [910, 441] width 14 height 19
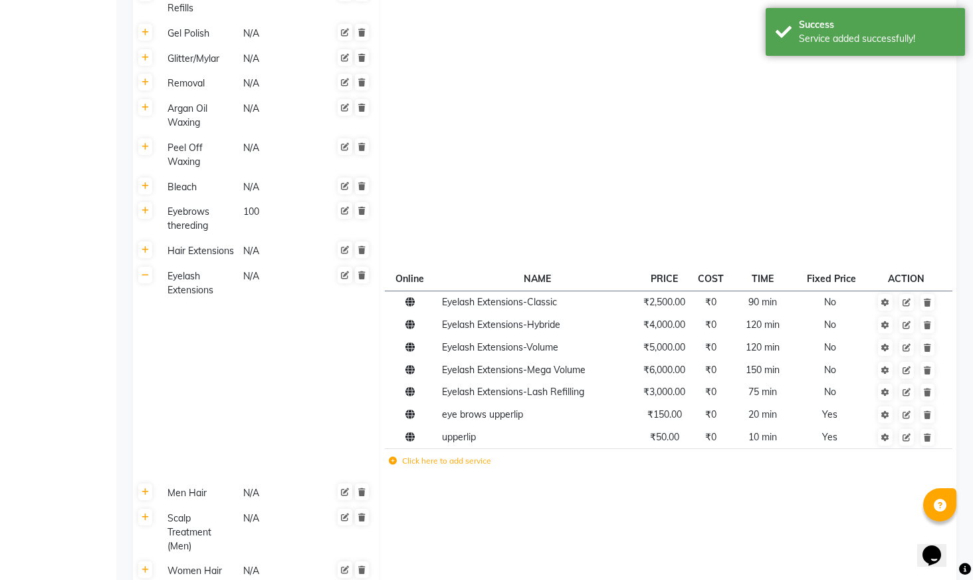
click at [451, 463] on label "Click here to add service" at bounding box center [440, 461] width 102 height 12
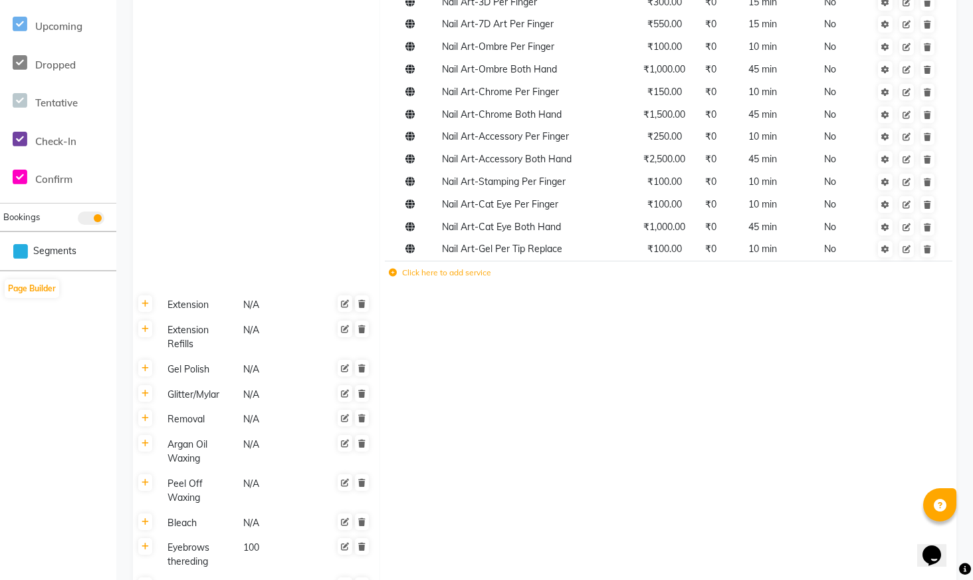
scroll to position [112, 0]
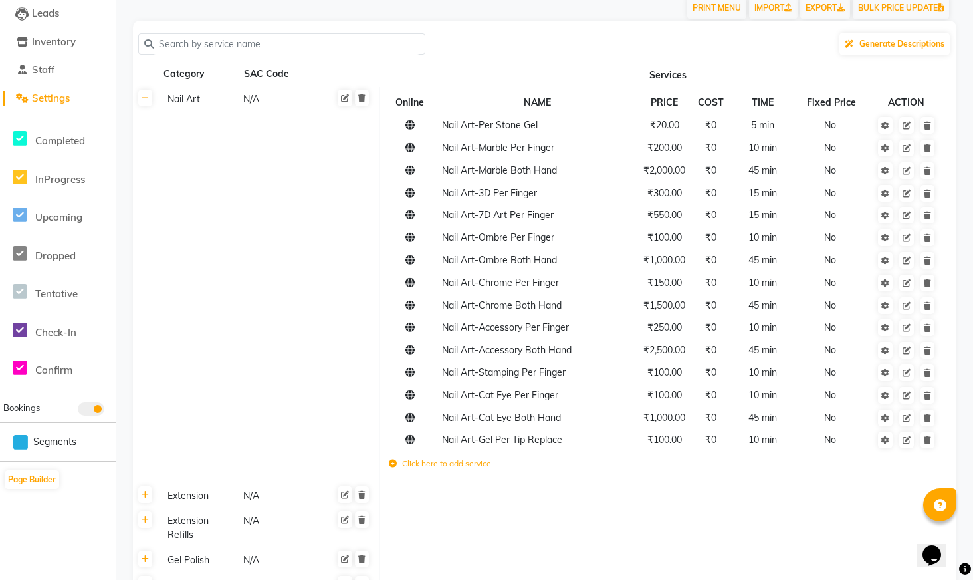
click at [457, 463] on label "Click here to add service" at bounding box center [440, 463] width 102 height 12
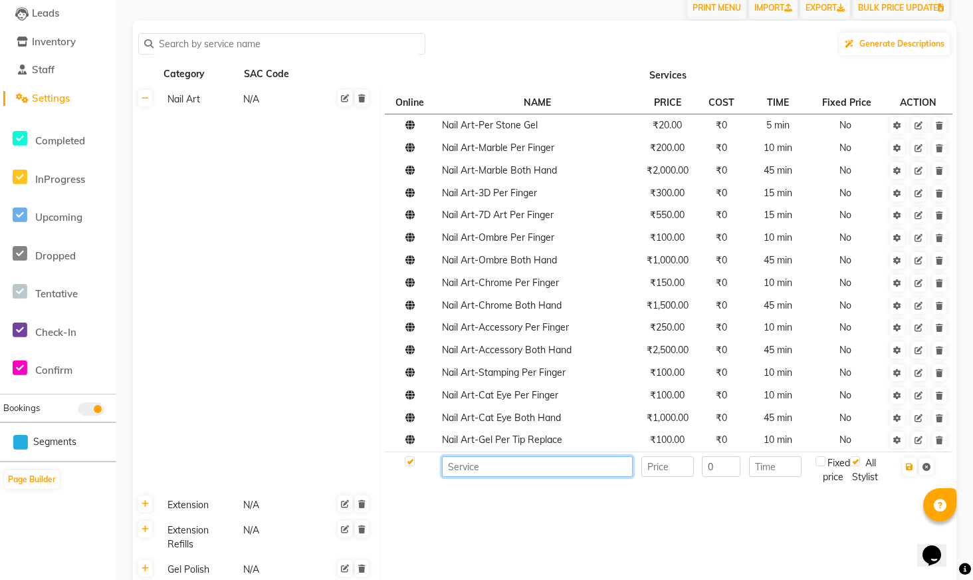
click at [477, 468] on input at bounding box center [537, 466] width 191 height 21
type input "g"
type input "Gel polish removal"
click at [665, 468] on input "number" at bounding box center [667, 466] width 53 height 21
type input "250"
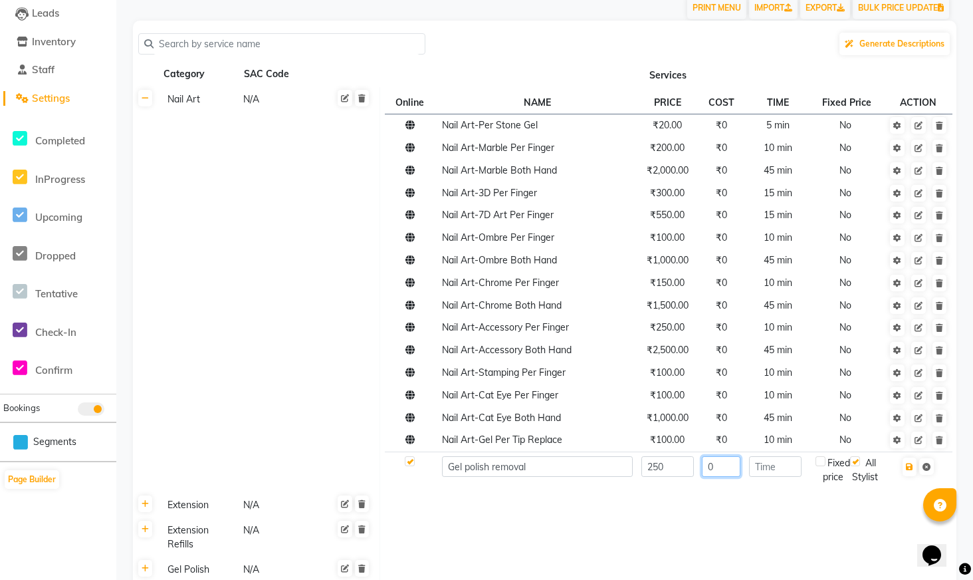
click at [733, 467] on input "0" at bounding box center [721, 466] width 39 height 21
type input "3"
type input "0"
click at [773, 463] on input "number" at bounding box center [775, 466] width 53 height 21
type input "30"
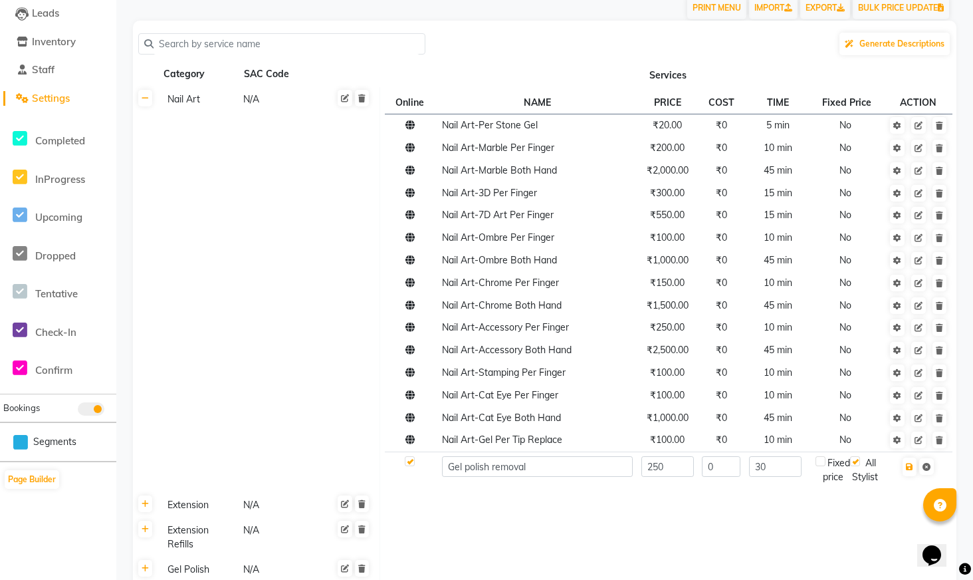
click at [823, 461] on label at bounding box center [821, 461] width 10 height 10
click at [823, 461] on input "checkbox" at bounding box center [820, 461] width 9 height 9
checkbox input "true"
click at [915, 475] on button "button" at bounding box center [910, 466] width 14 height 19
checkbox input "true"
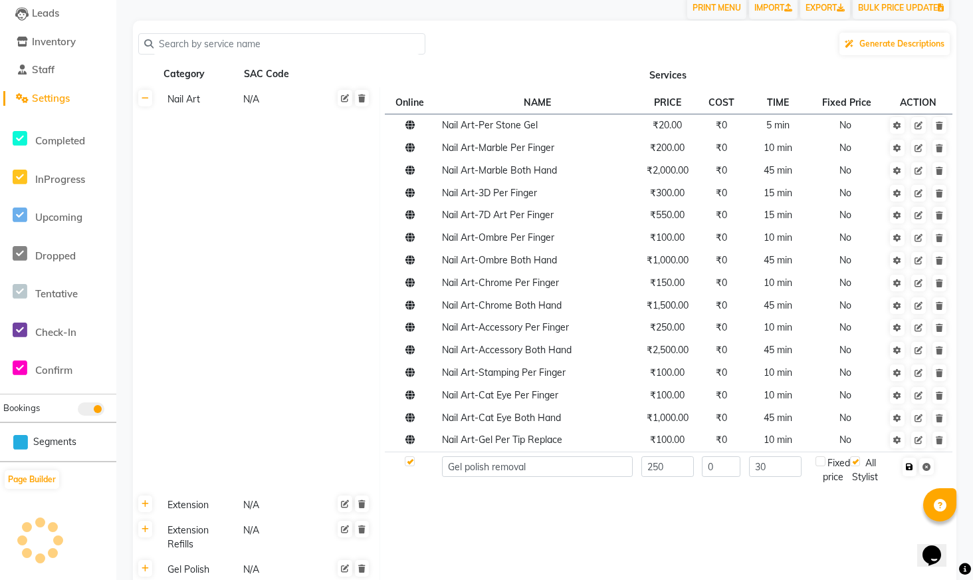
type input "0"
checkbox input "false"
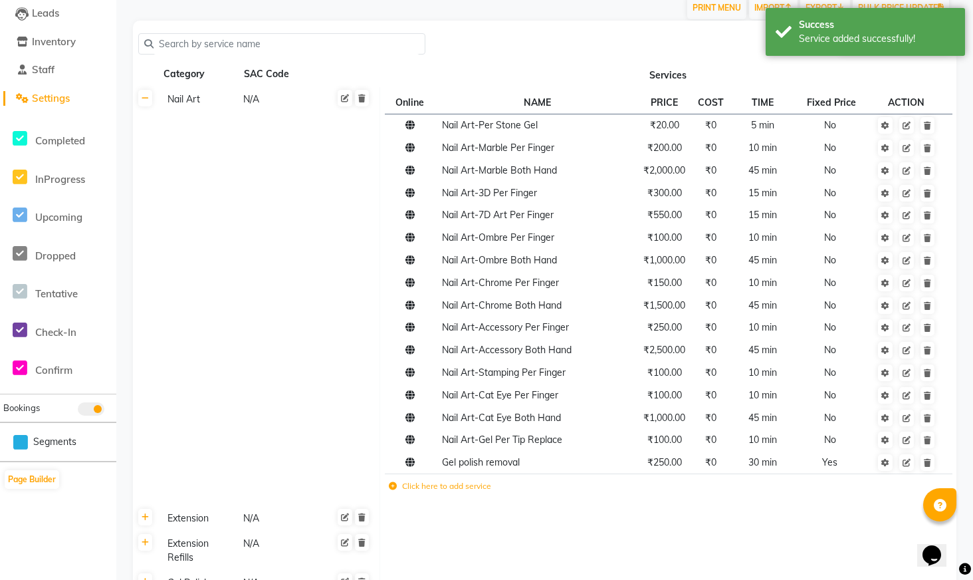
click at [486, 490] on label "Click here to add service" at bounding box center [440, 486] width 102 height 12
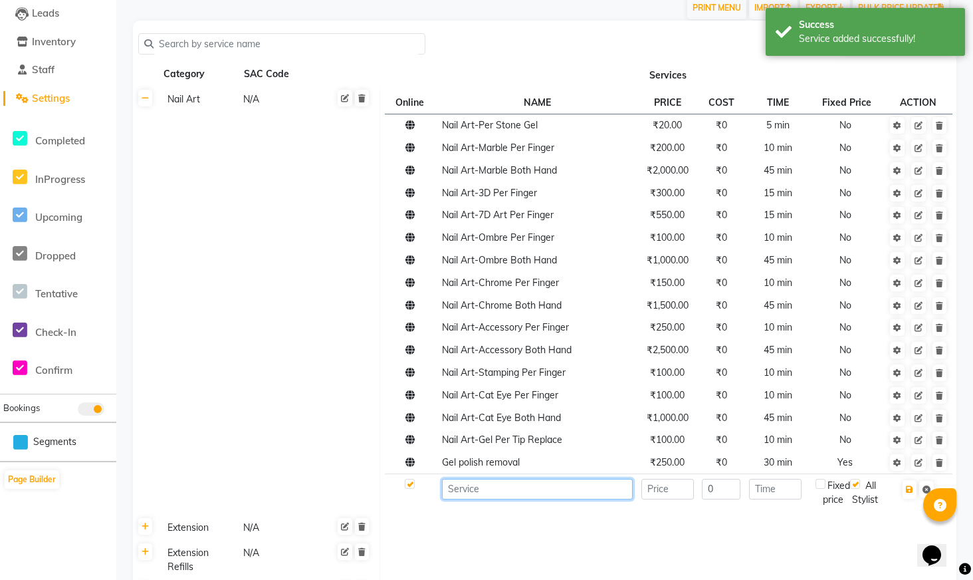
click at [503, 492] on input at bounding box center [537, 489] width 191 height 21
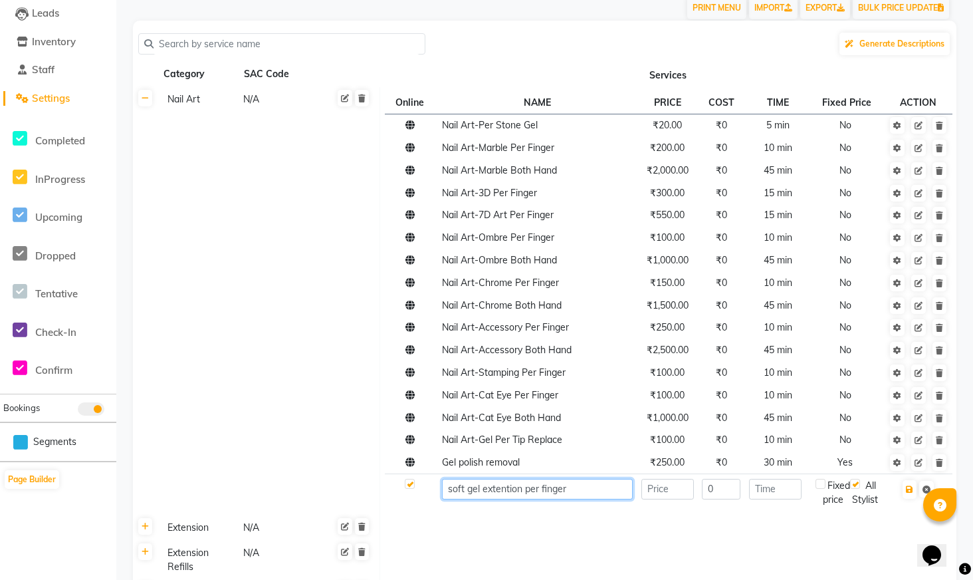
type input "soft gel extention per finger"
click at [672, 492] on input "number" at bounding box center [667, 489] width 53 height 21
type input "120"
click at [734, 489] on input "0" at bounding box center [721, 489] width 39 height 21
type input "1"
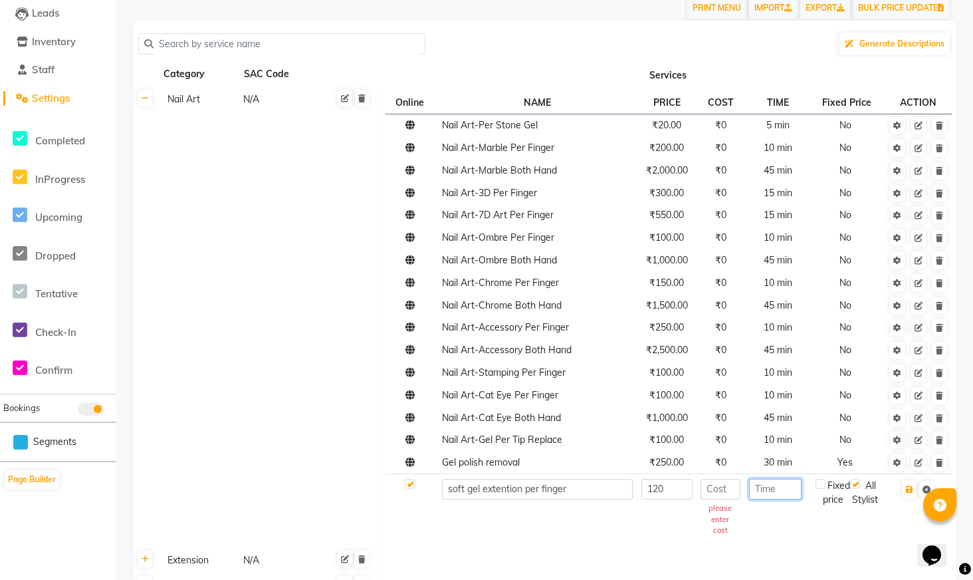
click at [782, 495] on input "number" at bounding box center [775, 489] width 53 height 21
click at [724, 496] on input "number" at bounding box center [721, 489] width 40 height 21
type input "0"
click at [776, 489] on input "number" at bounding box center [775, 489] width 53 height 21
type input "10"
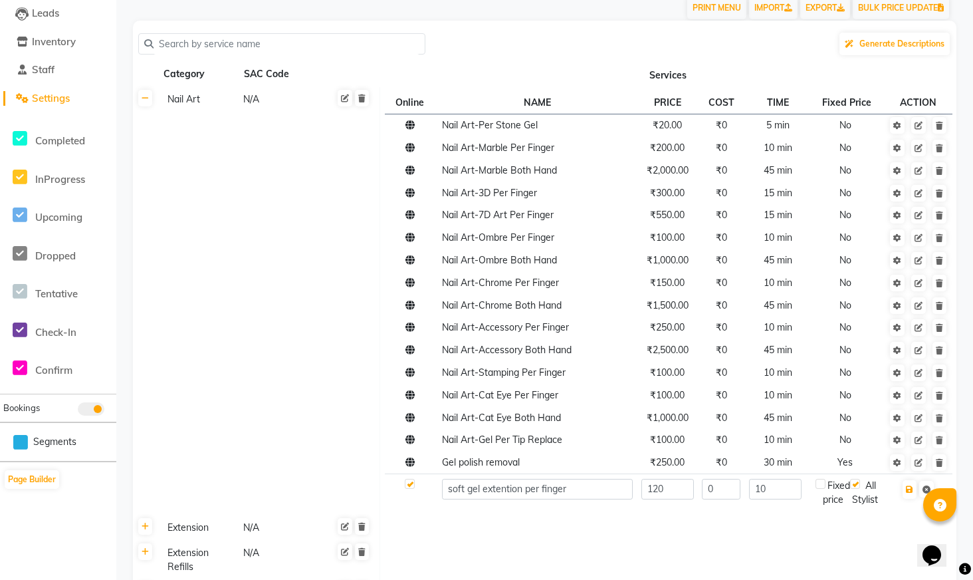
click at [823, 492] on div "Fixed price" at bounding box center [833, 493] width 35 height 28
click at [821, 485] on label at bounding box center [821, 484] width 10 height 10
click at [821, 485] on input "checkbox" at bounding box center [820, 484] width 9 height 9
checkbox input "true"
click at [909, 494] on button "button" at bounding box center [910, 489] width 14 height 19
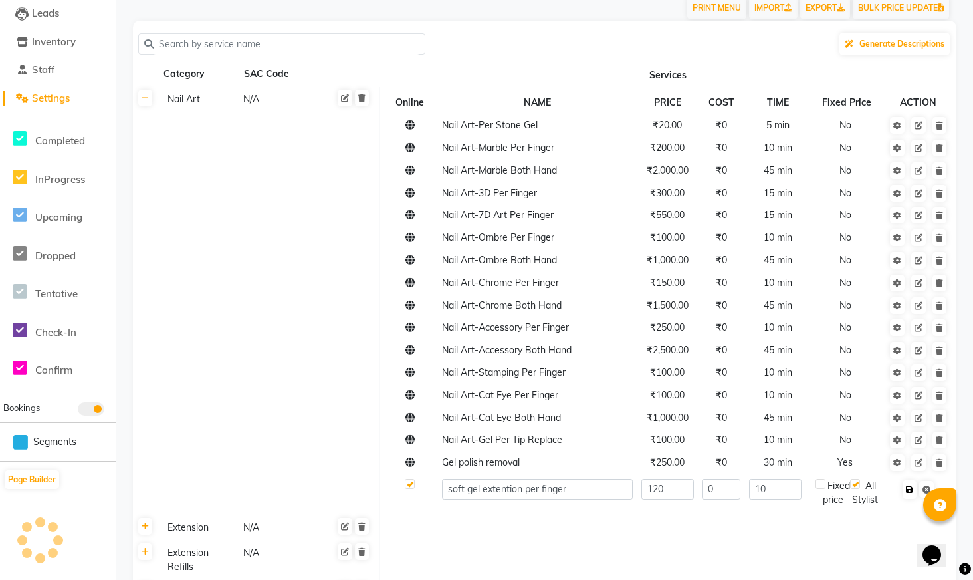
checkbox input "true"
type input "0"
checkbox input "false"
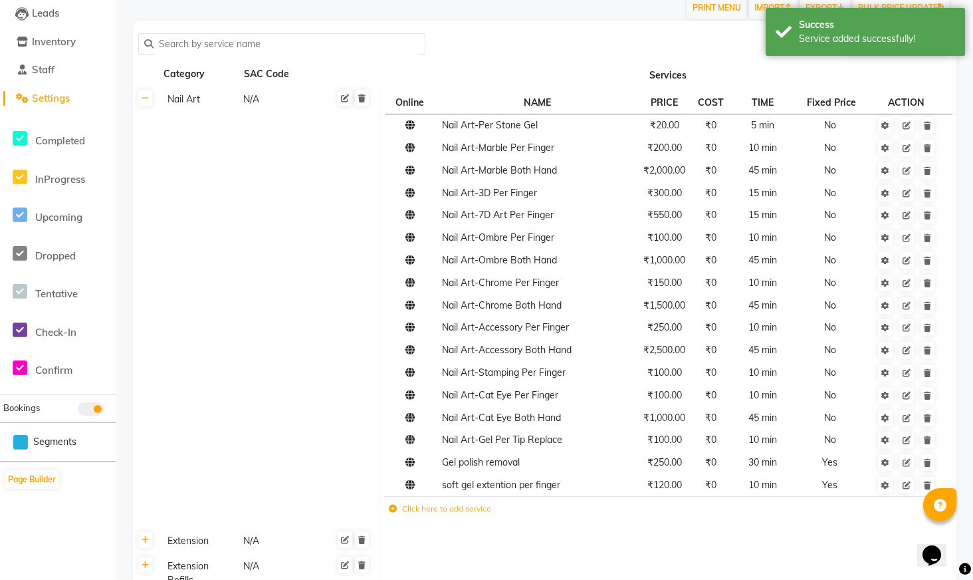
click at [451, 508] on label "Click here to add service" at bounding box center [440, 508] width 102 height 12
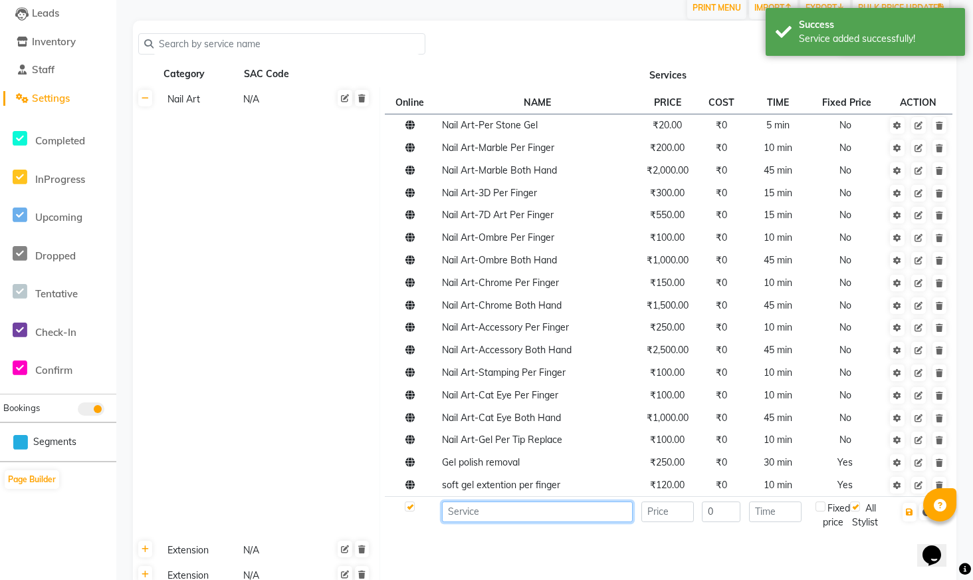
click at [472, 515] on input at bounding box center [537, 511] width 191 height 21
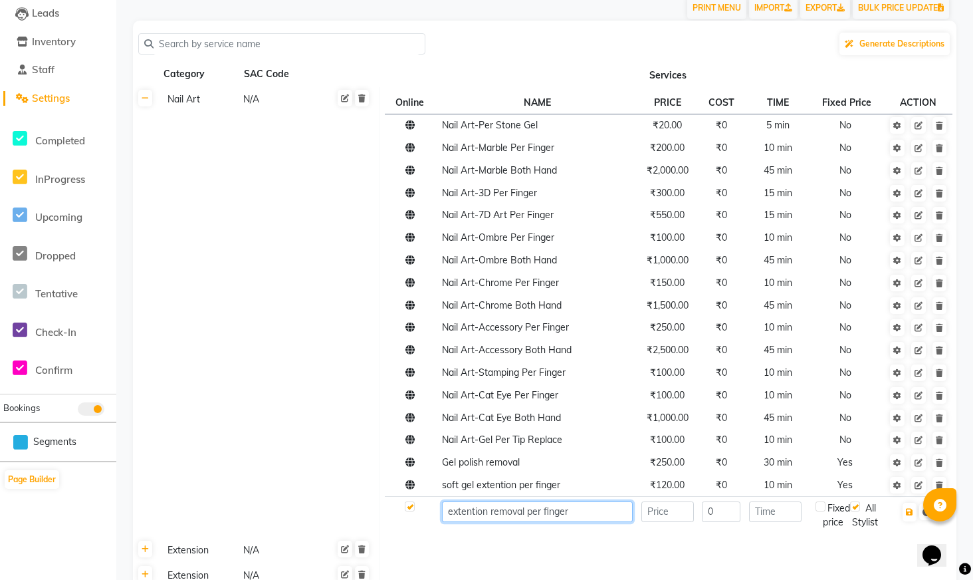
type input "extention removal per finger"
click at [681, 516] on input "number" at bounding box center [667, 511] width 53 height 21
type input "50"
click at [764, 514] on input "number" at bounding box center [775, 511] width 53 height 21
type input "8"
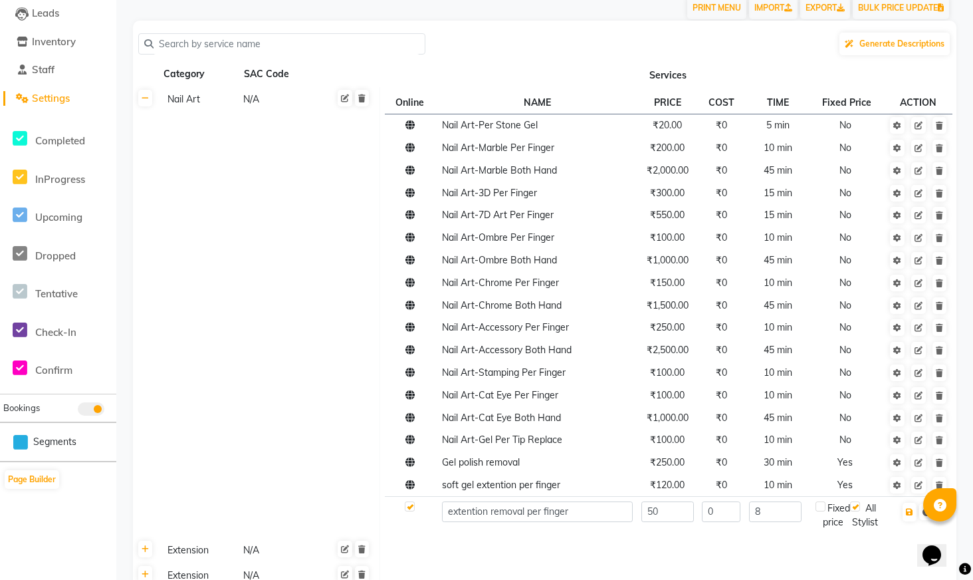
click at [823, 510] on label at bounding box center [821, 506] width 10 height 10
click at [823, 510] on input "checkbox" at bounding box center [820, 506] width 9 height 9
checkbox input "true"
click at [909, 516] on button "button" at bounding box center [910, 511] width 14 height 19
checkbox input "true"
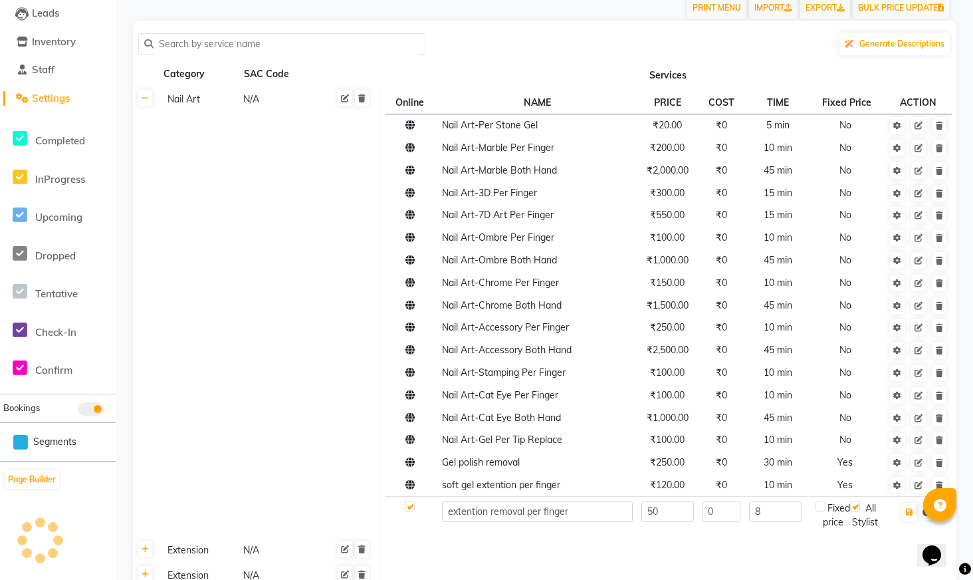
type input "0"
checkbox input "false"
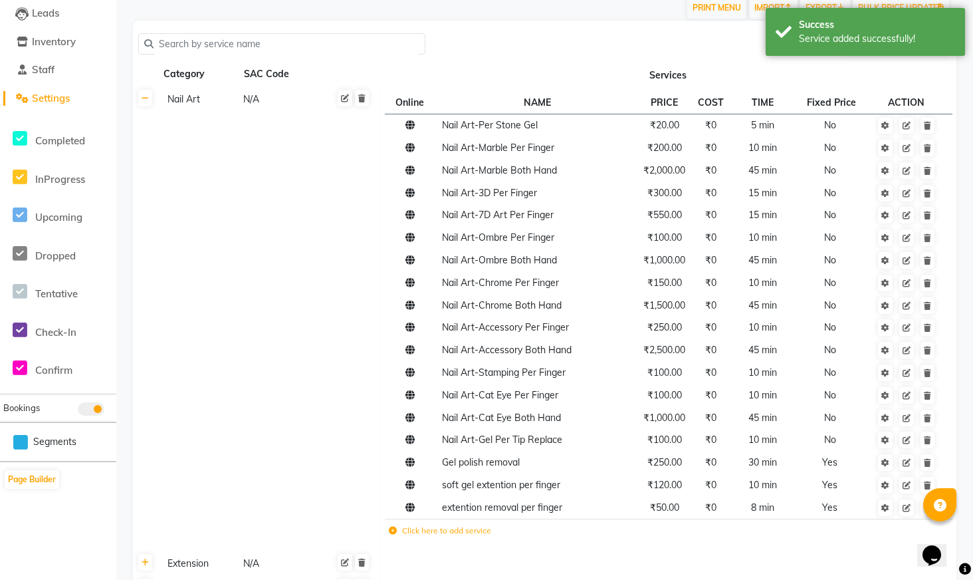
click at [473, 534] on label "Click here to add service" at bounding box center [440, 530] width 102 height 12
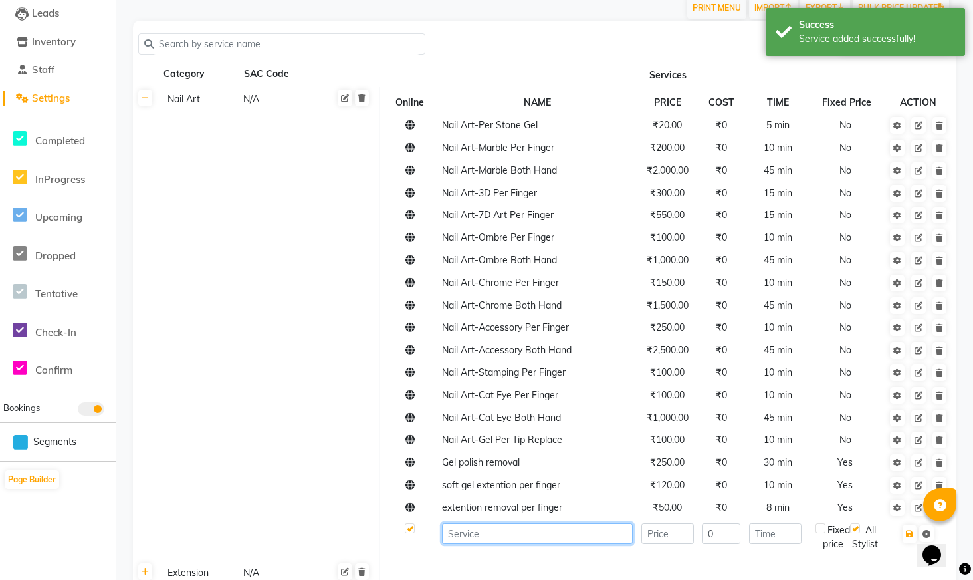
click at [484, 533] on input at bounding box center [537, 533] width 191 height 21
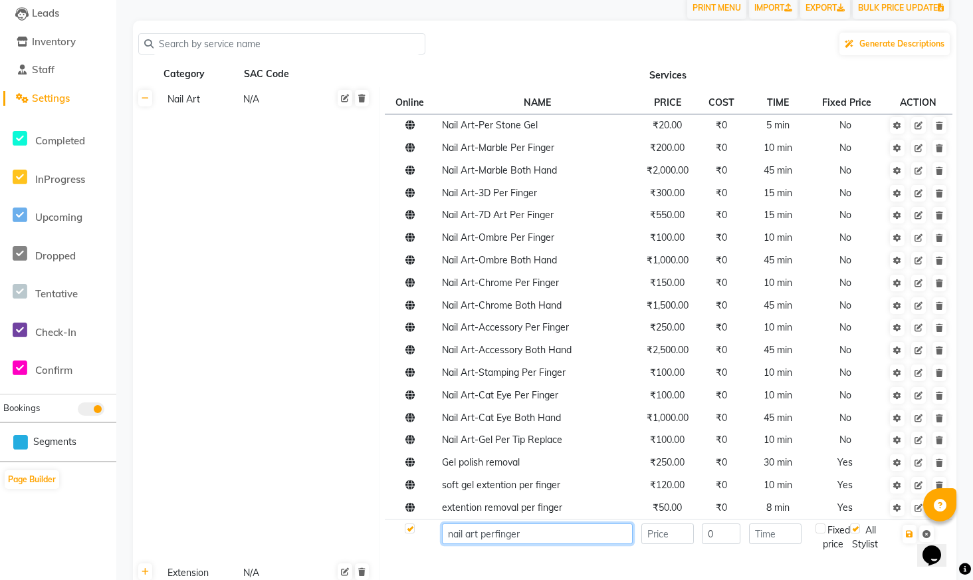
type input "nail art perfinger"
click at [681, 532] on input "number" at bounding box center [667, 533] width 53 height 21
type input "50"
type input "8"
click at [826, 534] on div "Fixed price" at bounding box center [833, 537] width 35 height 28
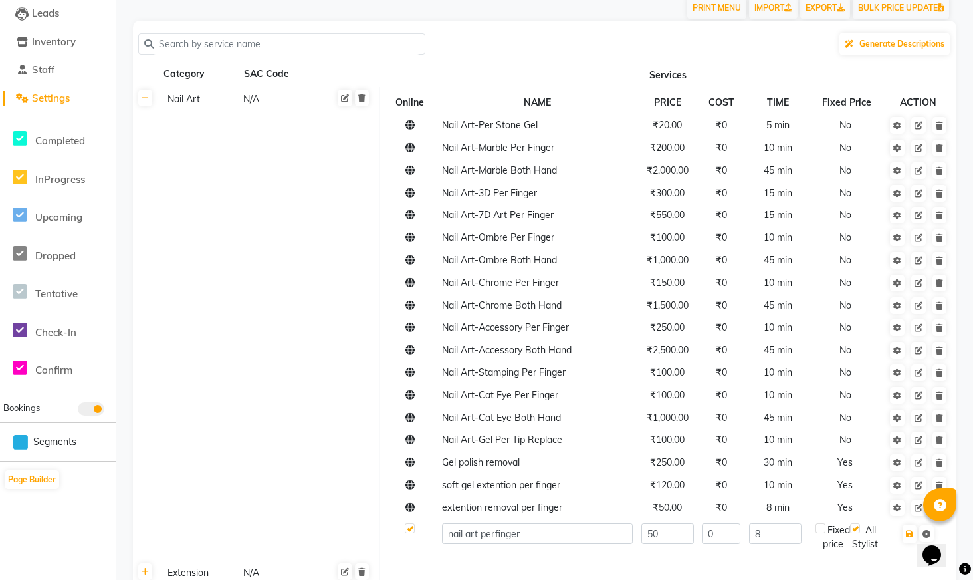
click at [823, 531] on label at bounding box center [821, 528] width 10 height 10
click at [823, 531] on input "checkbox" at bounding box center [820, 528] width 9 height 9
checkbox input "true"
click at [909, 538] on button "button" at bounding box center [910, 533] width 14 height 19
checkbox input "true"
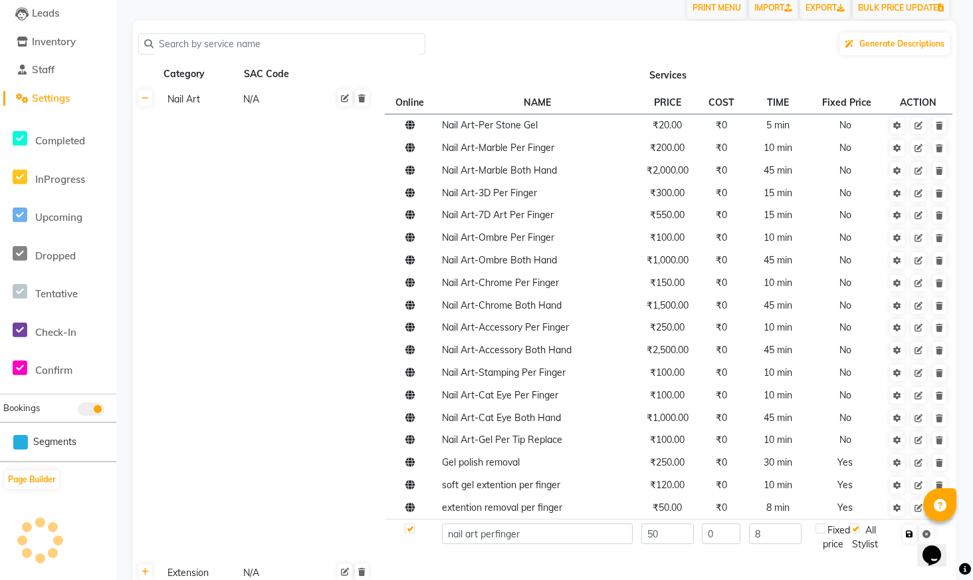
type input "0"
checkbox input "false"
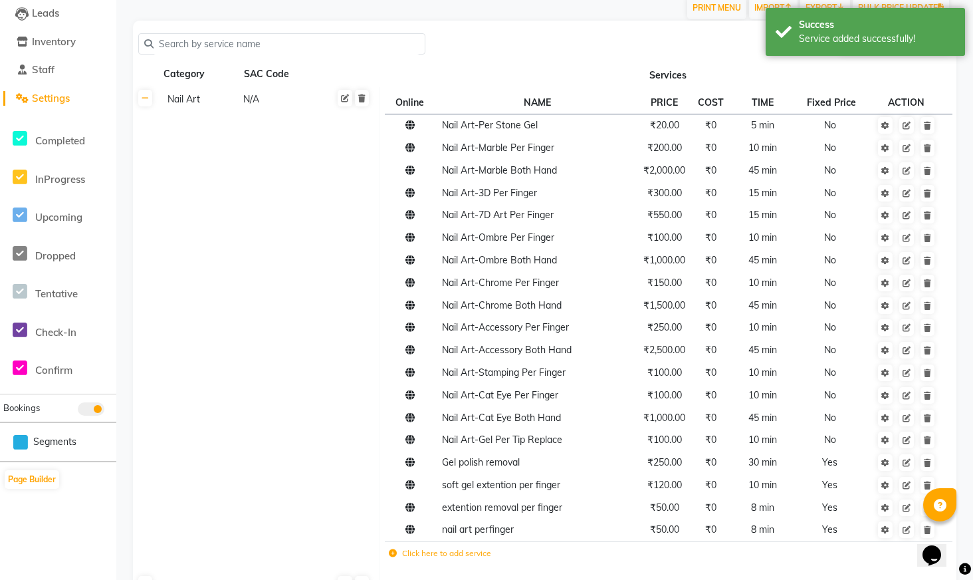
click at [472, 555] on label "Click here to add service" at bounding box center [440, 553] width 102 height 12
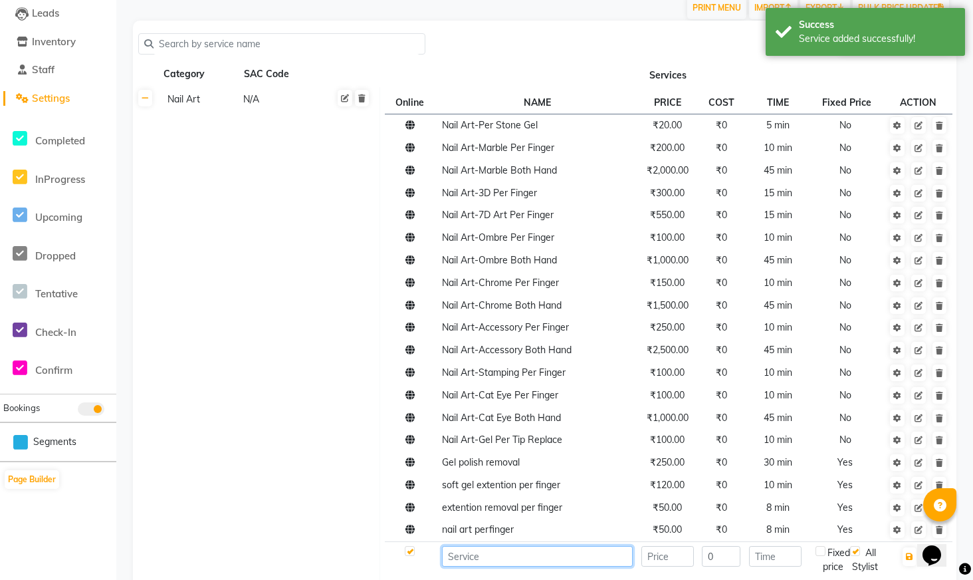
click at [484, 554] on input at bounding box center [537, 556] width 191 height 21
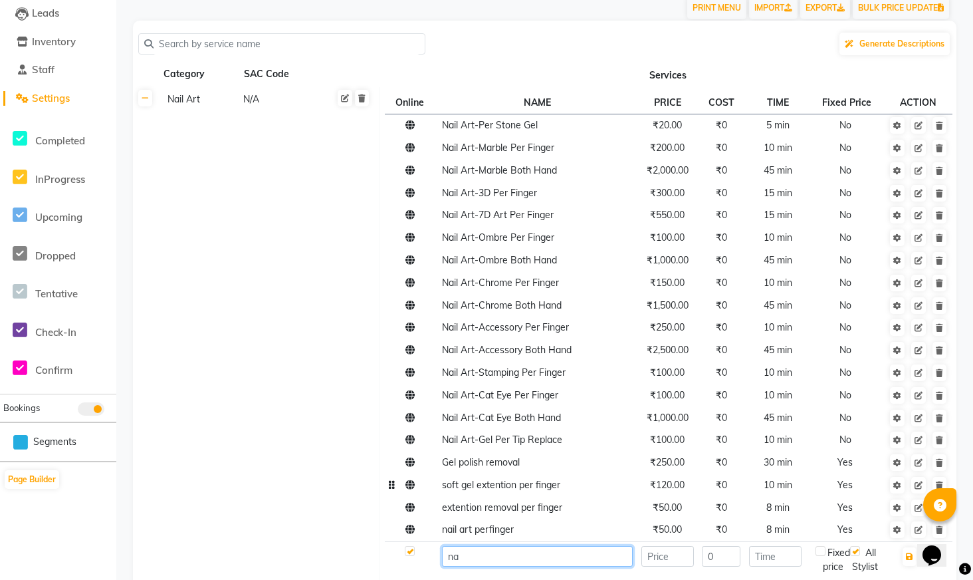
type input "n"
type input "hair spa [DEMOGRAPHIC_DATA] [DEMOGRAPHIC_DATA]"
click at [665, 566] on input "number" at bounding box center [667, 556] width 53 height 21
type input "700"
click at [768, 559] on input "number" at bounding box center [775, 556] width 53 height 21
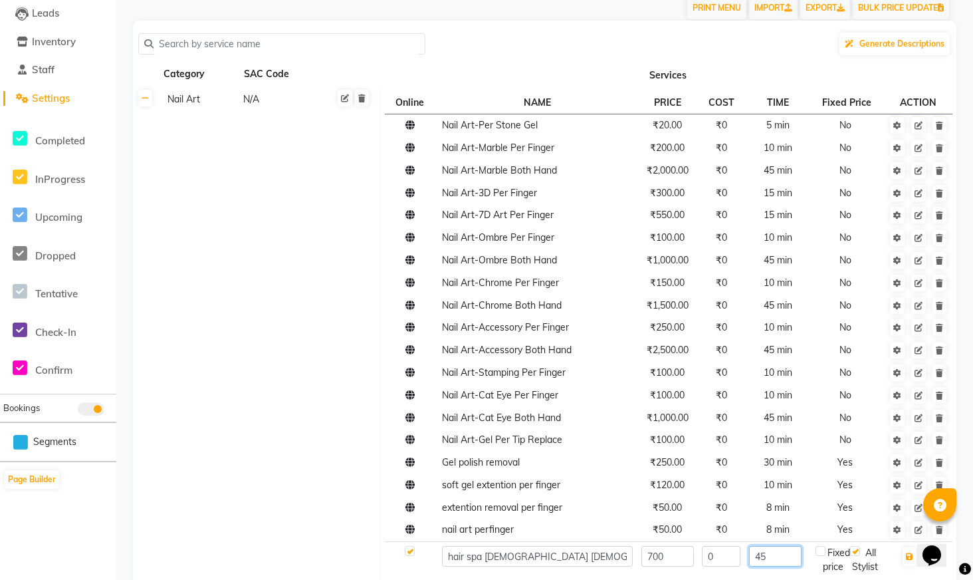
type input "45"
click at [825, 550] on label at bounding box center [821, 551] width 10 height 10
click at [825, 550] on input "checkbox" at bounding box center [820, 551] width 9 height 9
checkbox input "true"
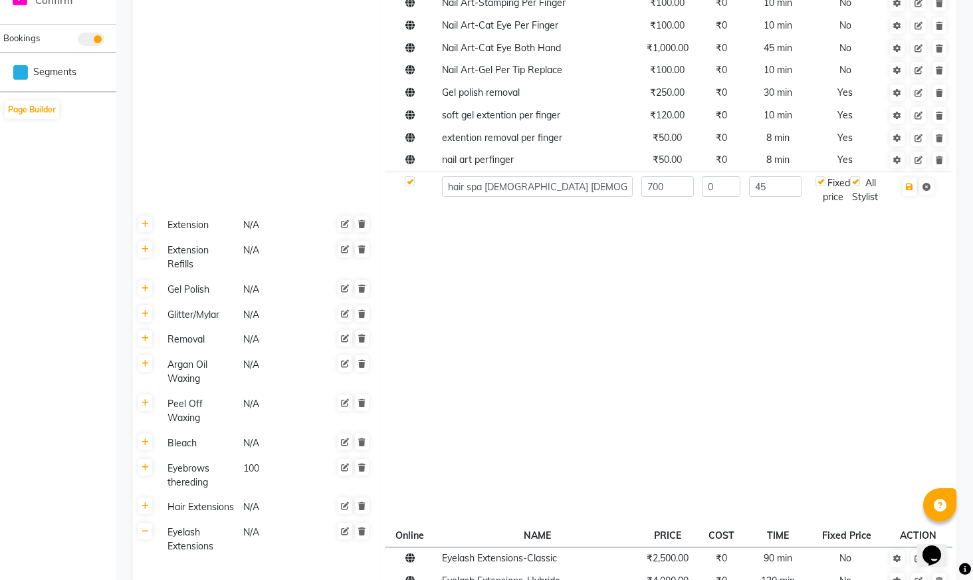
scroll to position [926, 0]
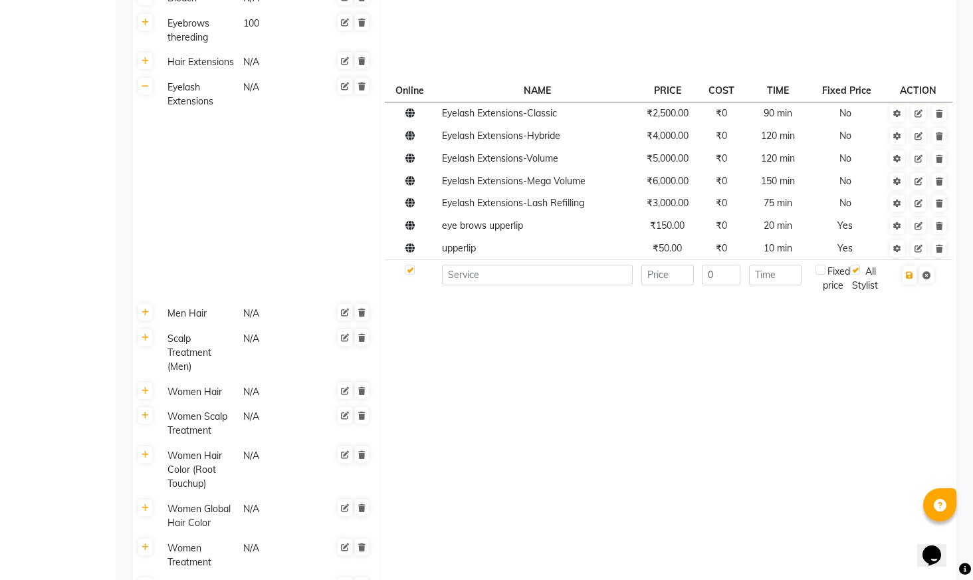
click at [823, 290] on div "Fixed price" at bounding box center [833, 279] width 35 height 28
click at [564, 285] on input at bounding box center [537, 275] width 191 height 21
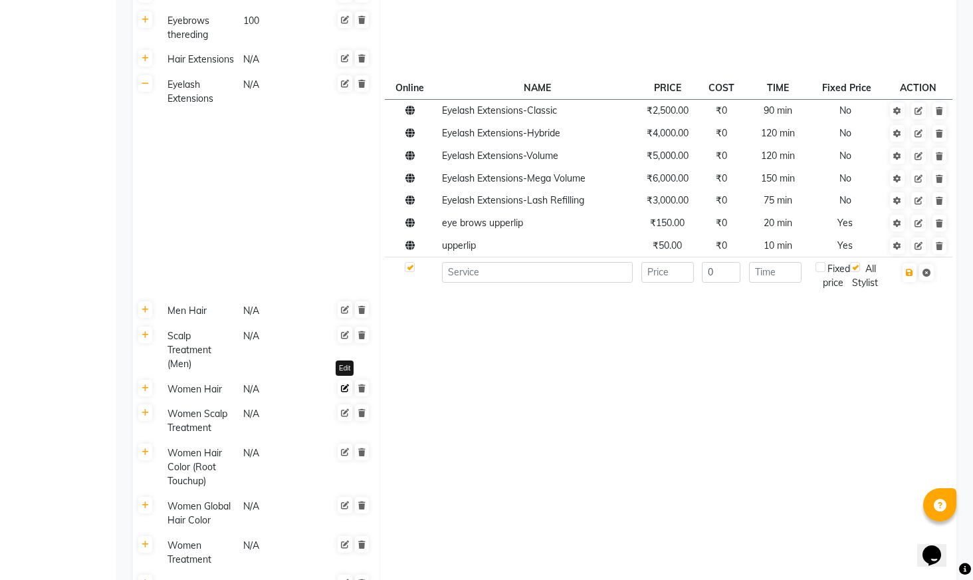
click at [344, 392] on icon at bounding box center [345, 388] width 8 height 8
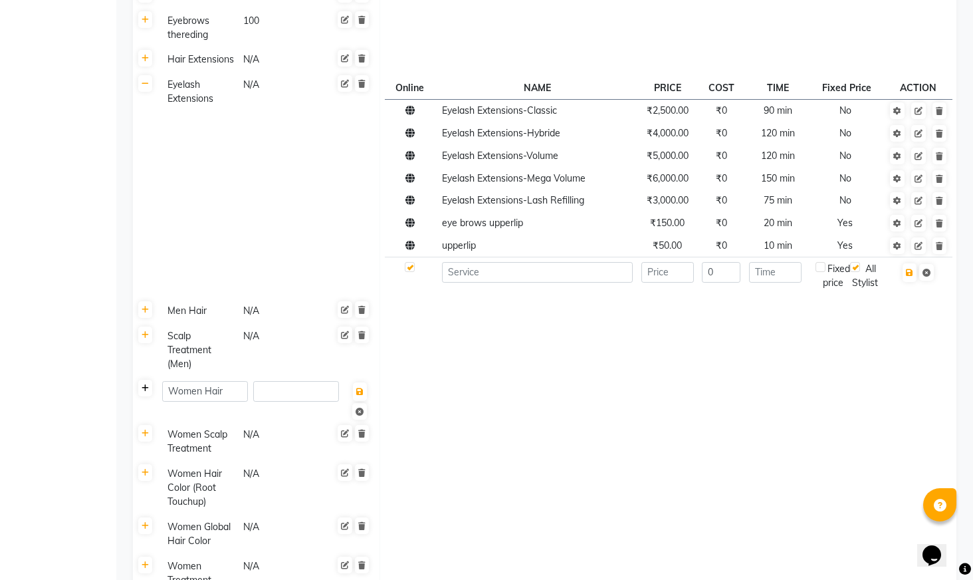
click at [146, 396] on link at bounding box center [145, 388] width 14 height 17
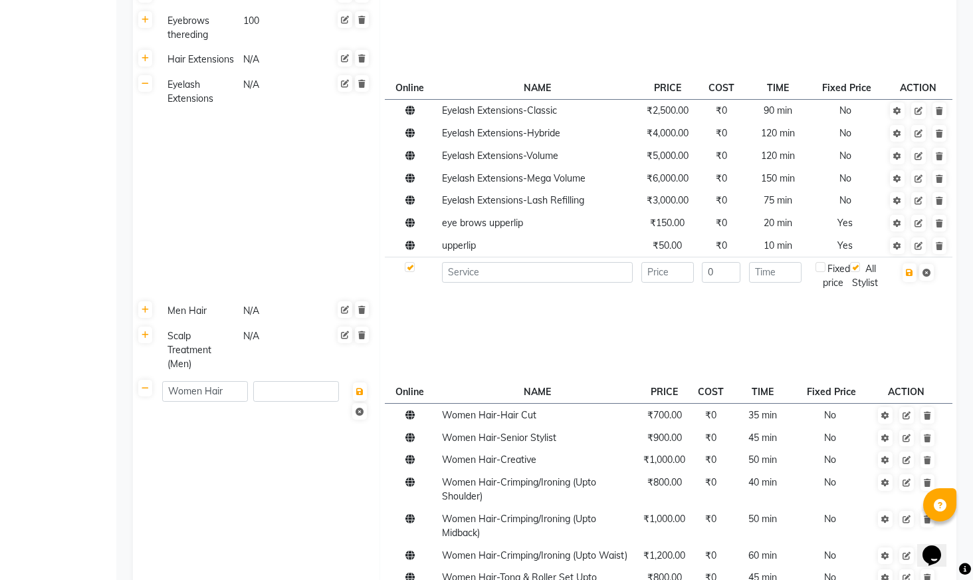
click at [827, 287] on div "Fixed price" at bounding box center [833, 276] width 35 height 28
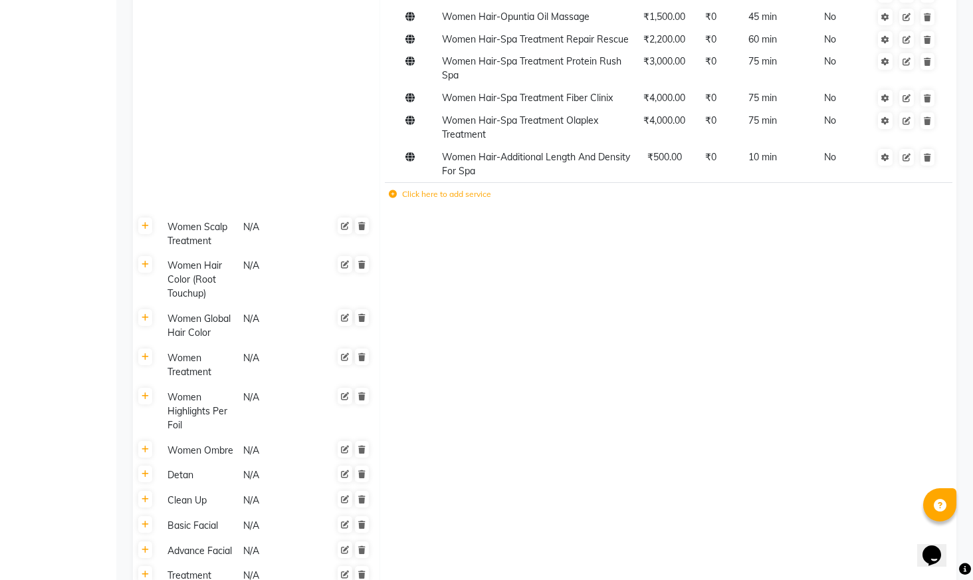
scroll to position [1863, 0]
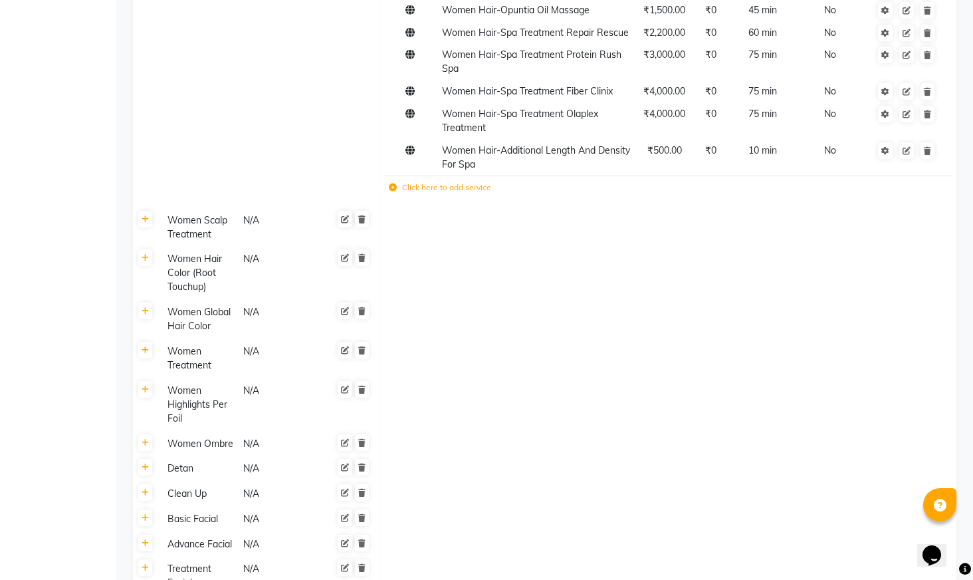
click at [460, 193] on label "Click here to add service" at bounding box center [440, 187] width 102 height 12
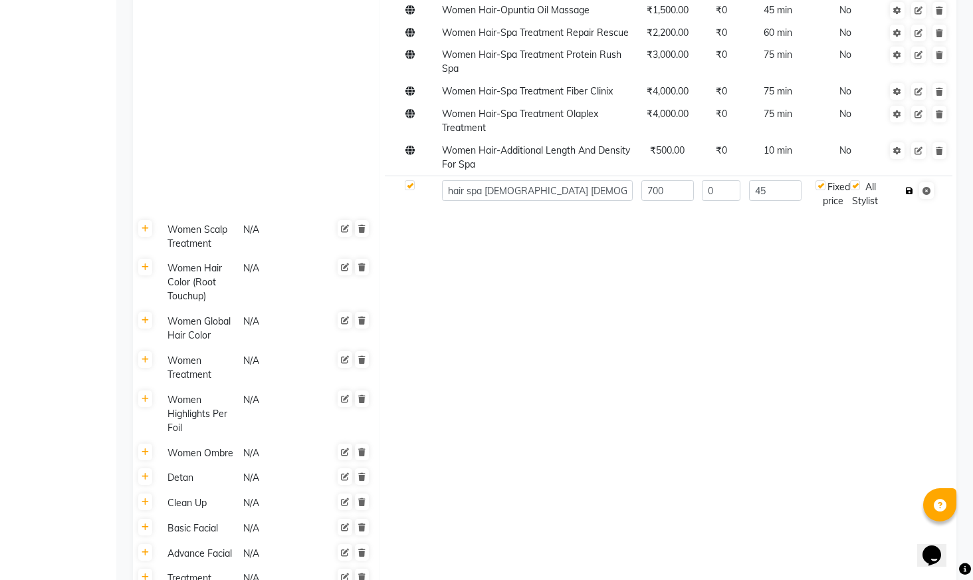
click at [909, 200] on button "button" at bounding box center [910, 190] width 14 height 19
checkbox input "true"
type input "0"
checkbox input "false"
checkbox input "true"
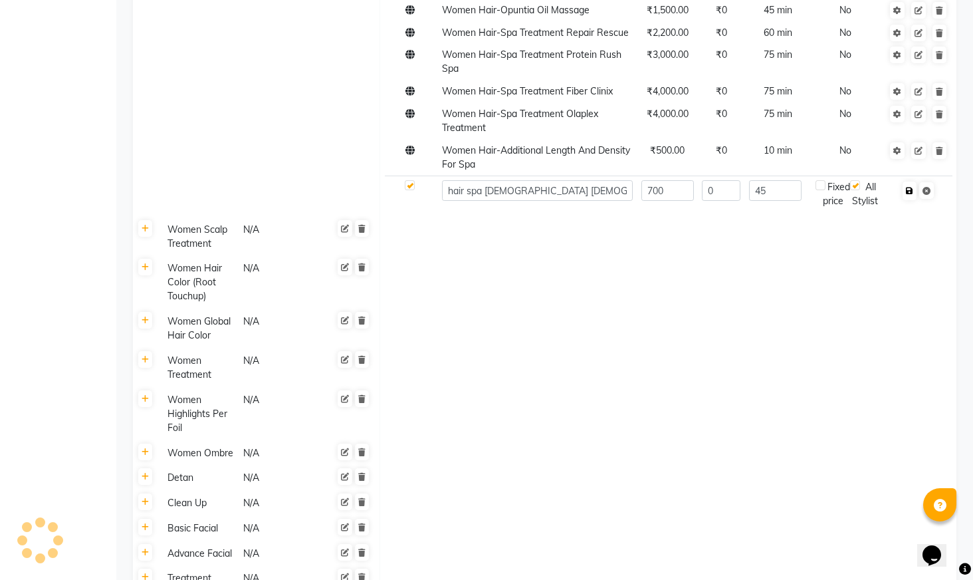
type input "0"
checkbox input "false"
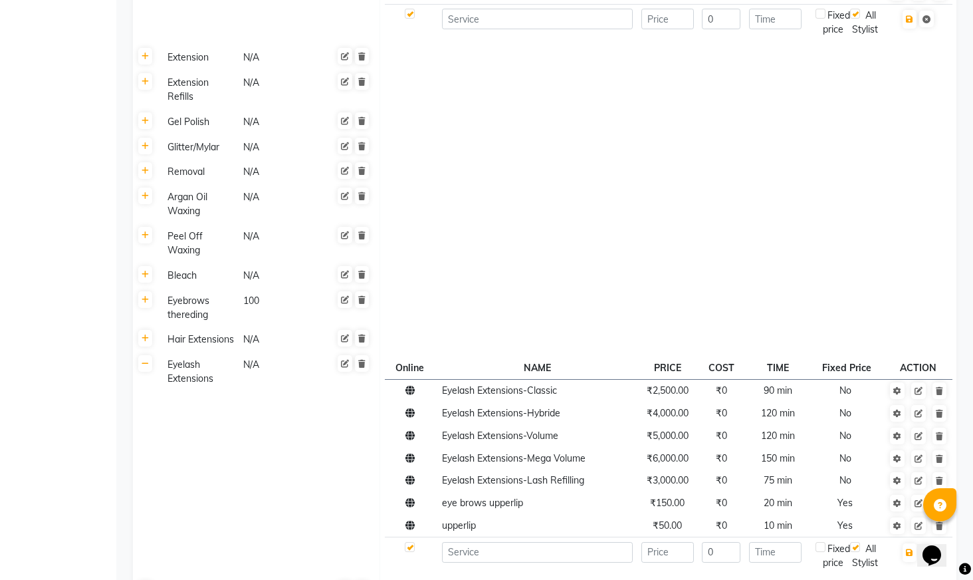
scroll to position [0, 0]
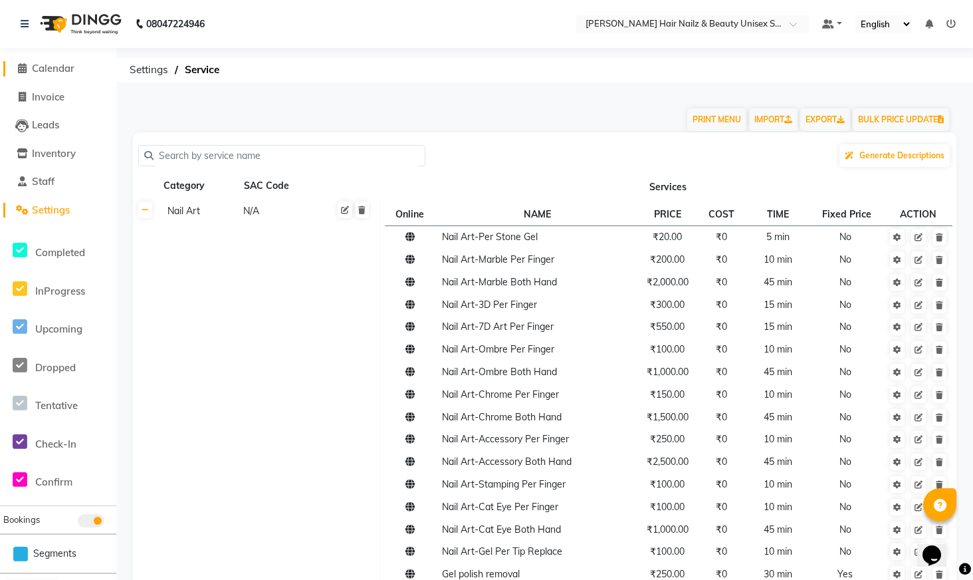
click at [63, 64] on span "Calendar" at bounding box center [53, 68] width 43 height 13
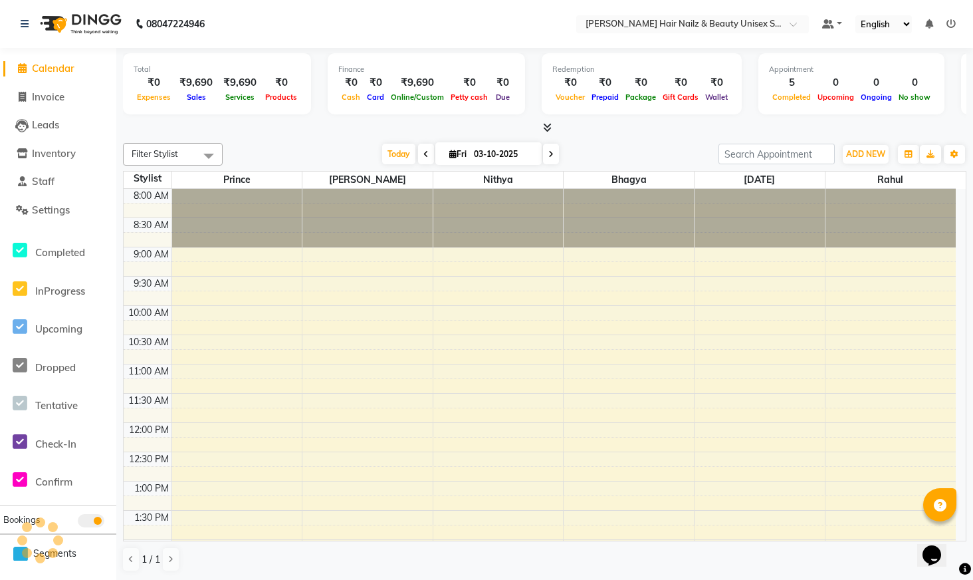
click at [39, 94] on ngb-tooltip-window "Invoice" at bounding box center [36, 96] width 9 height 9
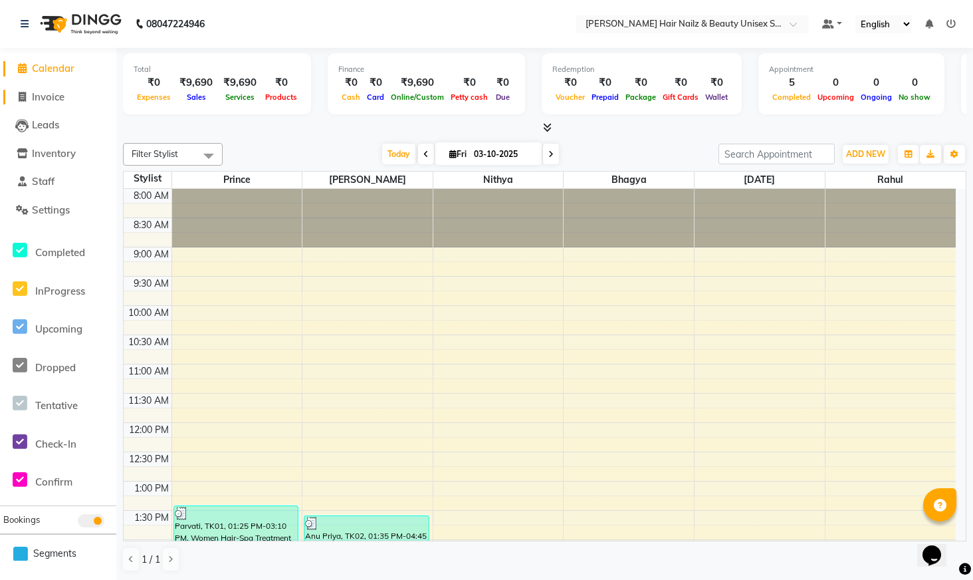
click at [55, 100] on span "Invoice" at bounding box center [48, 96] width 33 height 13
select select "service"
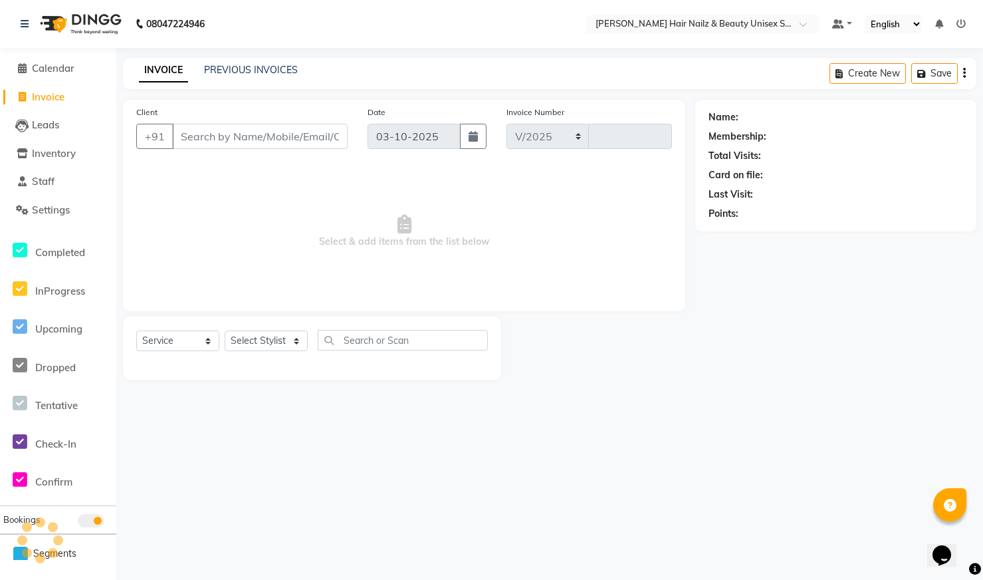
select select "9097"
type input "0005"
click at [291, 340] on select "Select Stylist Admin Bhagya [PERSON_NAME][DATE] [PERSON_NAME] [PERSON_NAME]" at bounding box center [266, 340] width 83 height 21
select select "93010"
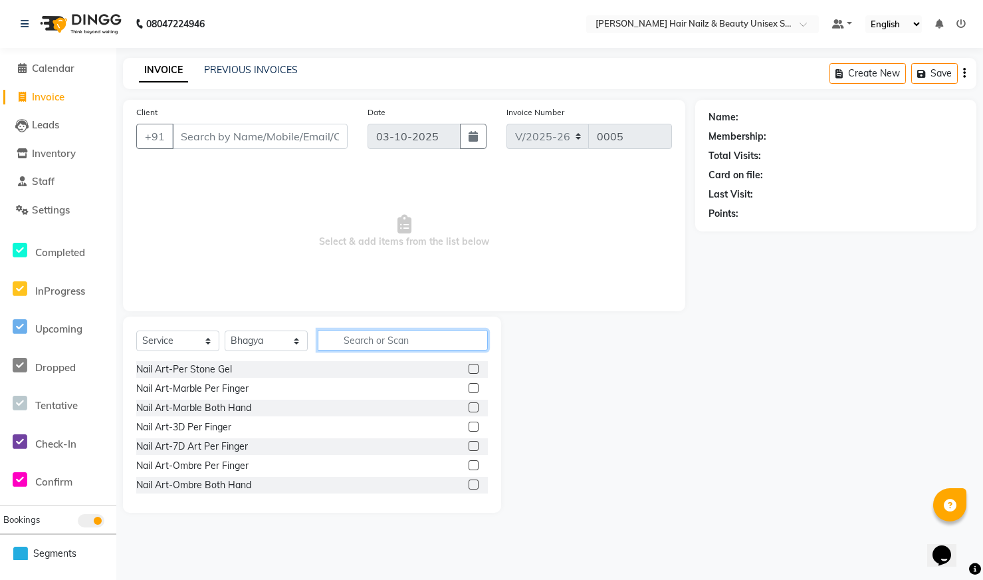
click at [379, 338] on input "text" at bounding box center [403, 340] width 170 height 21
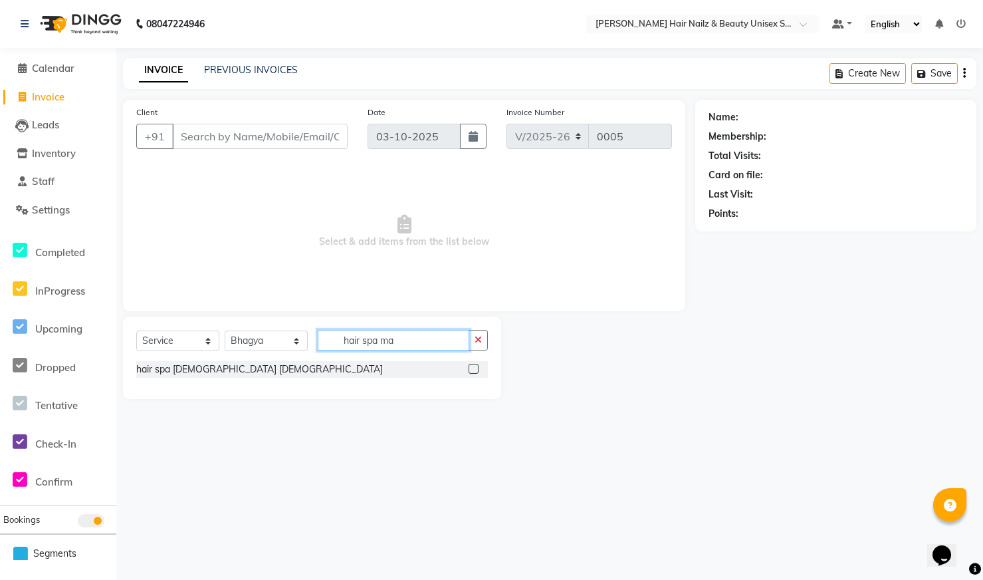
type input "hair spa ma"
click at [470, 370] on label at bounding box center [474, 369] width 10 height 10
click at [470, 370] on input "checkbox" at bounding box center [473, 369] width 9 height 9
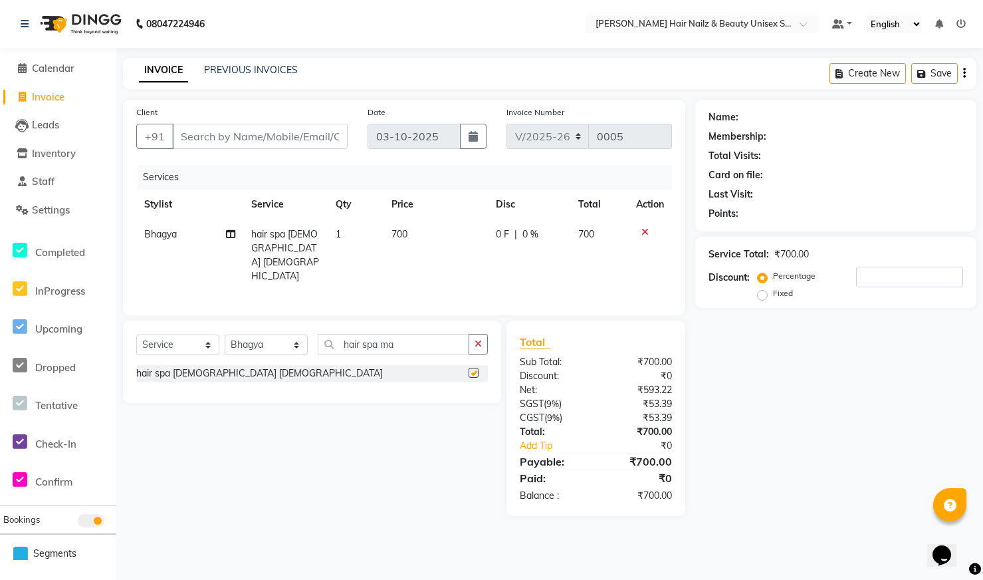
checkbox input "false"
click at [402, 237] on span "700" at bounding box center [399, 234] width 16 height 12
select select "93010"
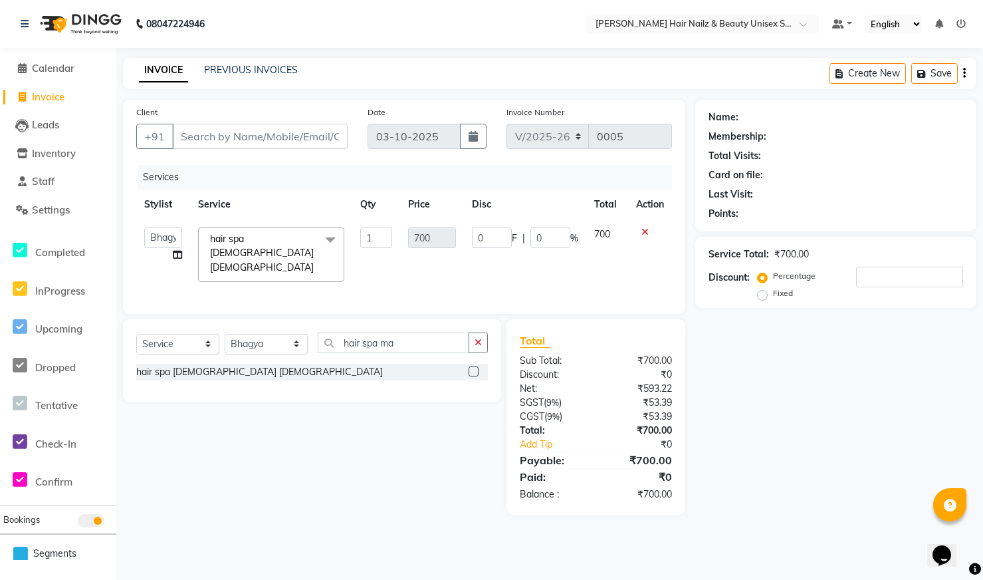
click at [966, 74] on div "Create New Save" at bounding box center [902, 73] width 147 height 31
click at [964, 74] on icon "button" at bounding box center [964, 73] width 3 height 1
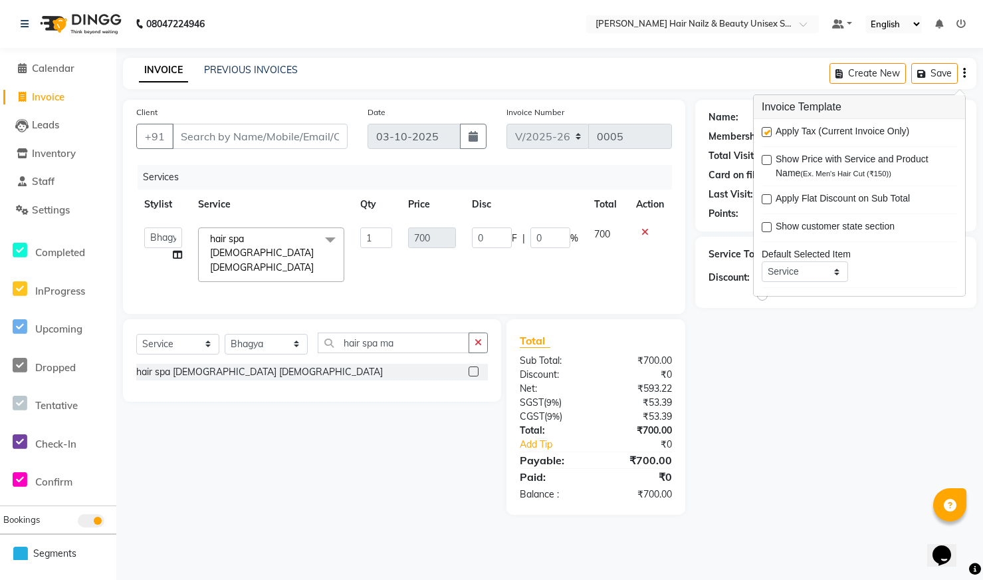
click at [768, 132] on label at bounding box center [767, 132] width 10 height 10
click at [768, 132] on input "checkbox" at bounding box center [766, 132] width 9 height 9
checkbox input "false"
click at [444, 292] on div "Services Stylist Service Qty Price Disc Total Action Admin Bhagya [PERSON_NAME]…" at bounding box center [404, 233] width 536 height 136
click at [476, 344] on icon "button" at bounding box center [478, 342] width 7 height 9
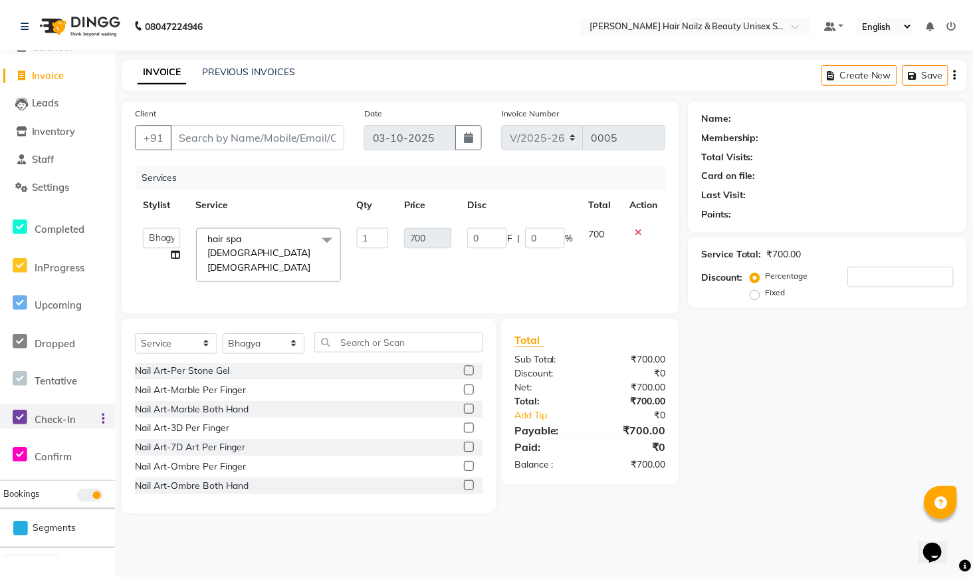
scroll to position [40, 0]
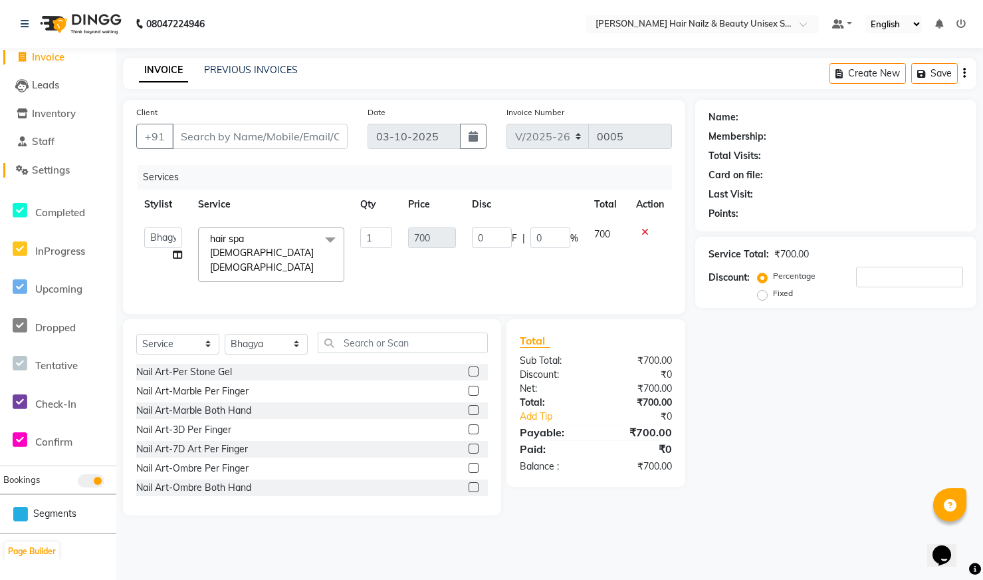
click at [78, 173] on link "Settings" at bounding box center [58, 170] width 110 height 15
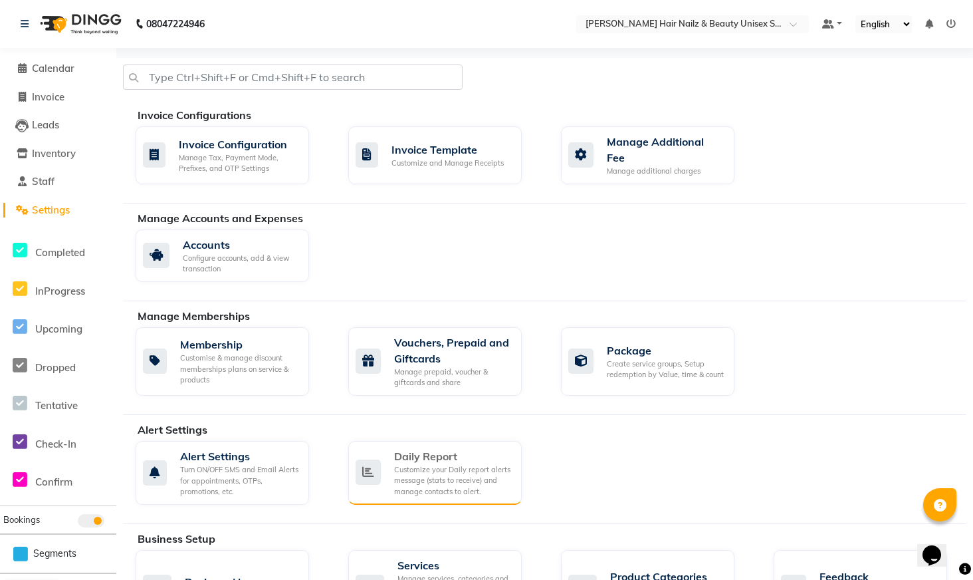
scroll to position [25, 0]
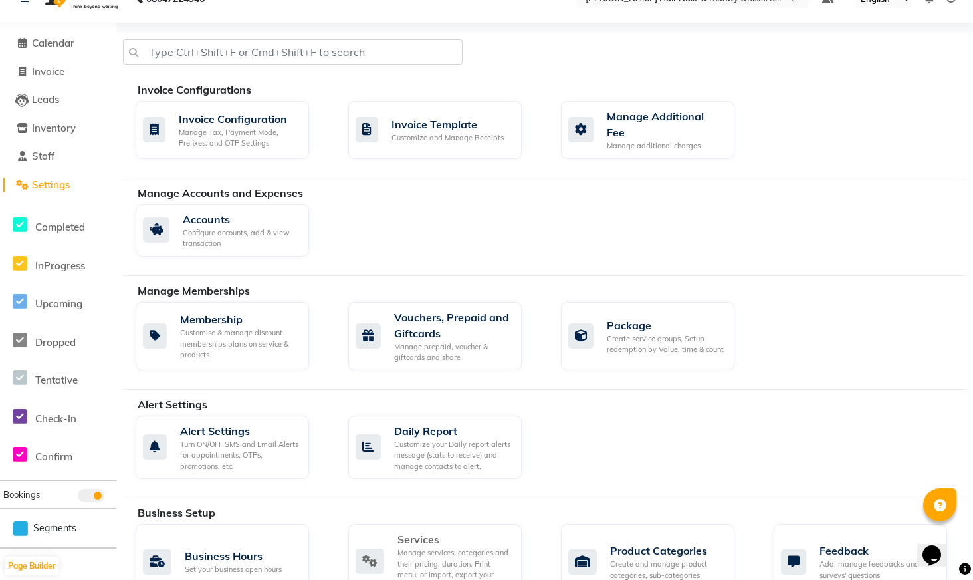
click at [452, 559] on div "Manage services, categories and their pricing, duration. Print menu, or import,…" at bounding box center [454, 569] width 114 height 44
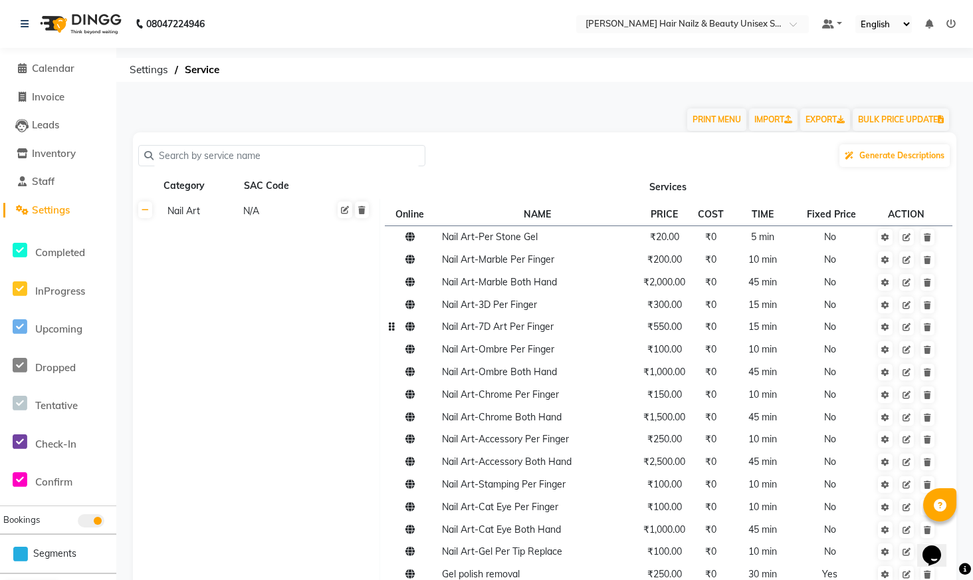
scroll to position [238, 0]
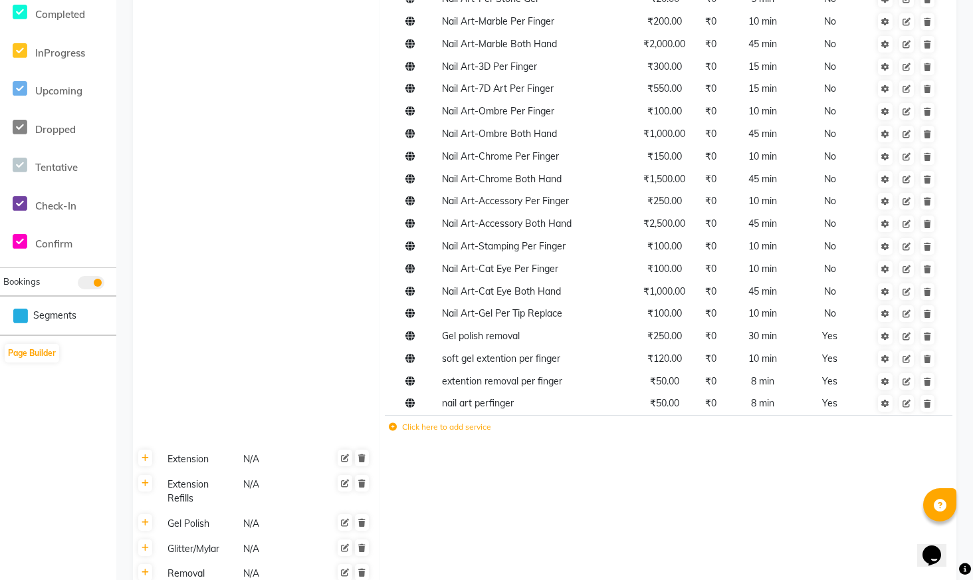
click at [461, 432] on label "Click here to add service" at bounding box center [440, 427] width 102 height 12
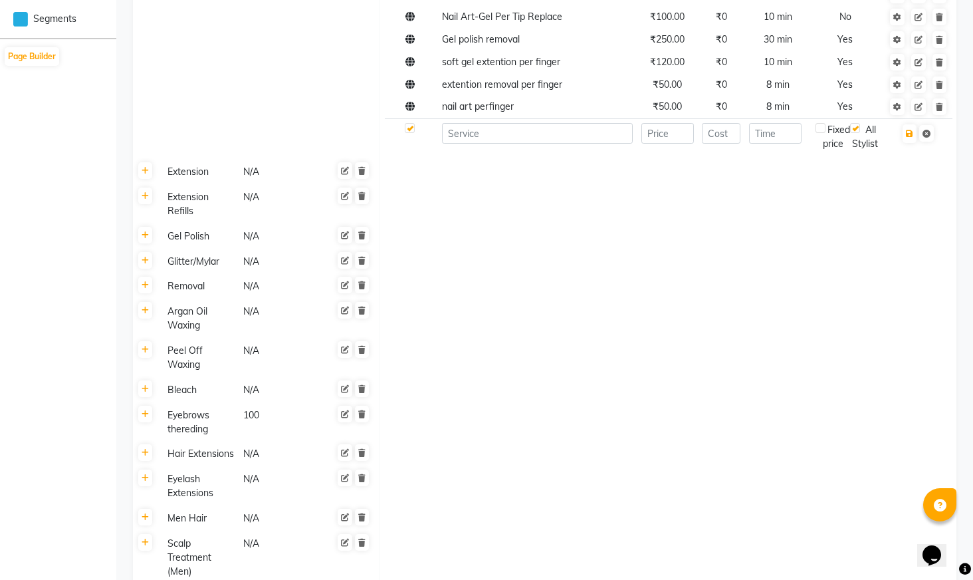
scroll to position [0, 0]
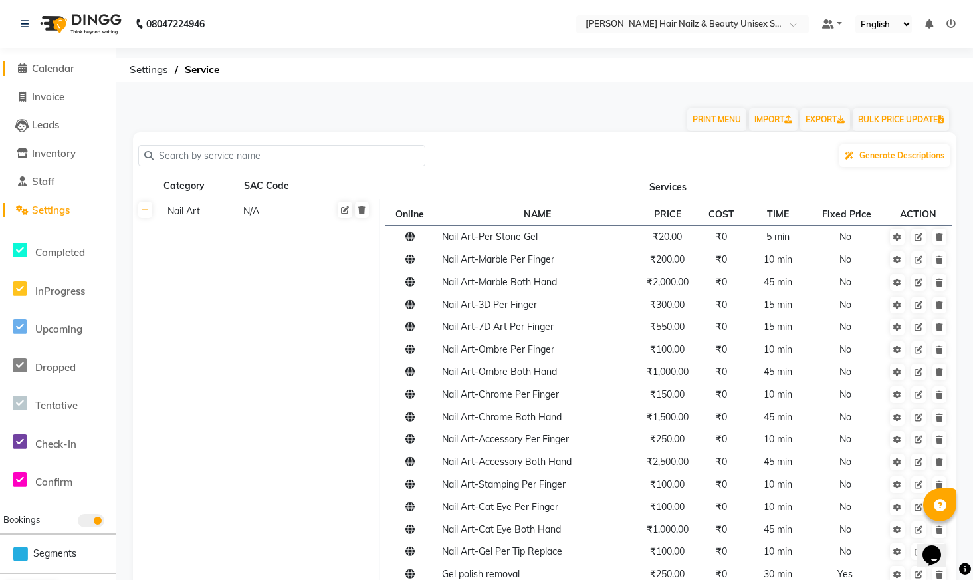
click at [72, 70] on span "Calendar" at bounding box center [53, 68] width 43 height 13
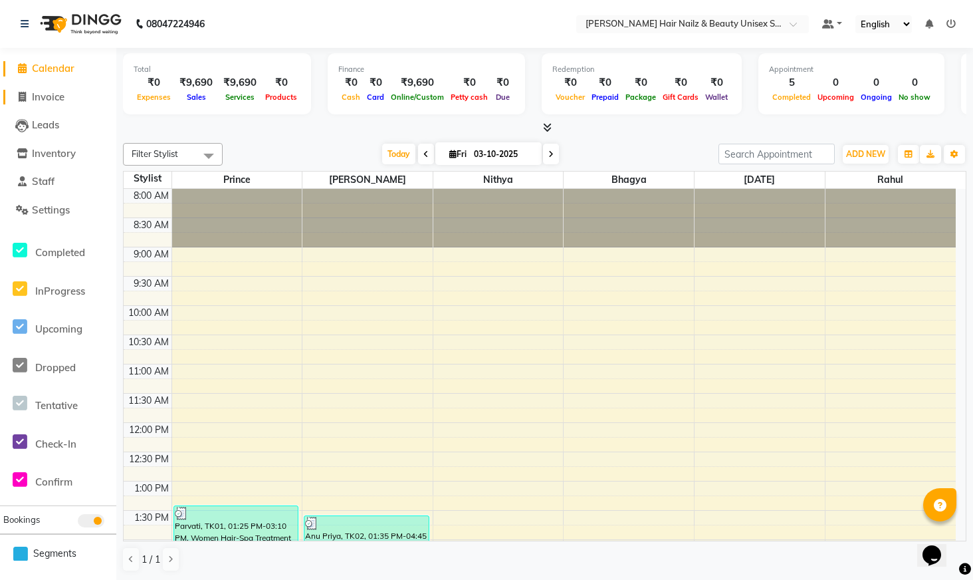
click at [76, 95] on link "Invoice" at bounding box center [58, 97] width 110 height 15
select select "service"
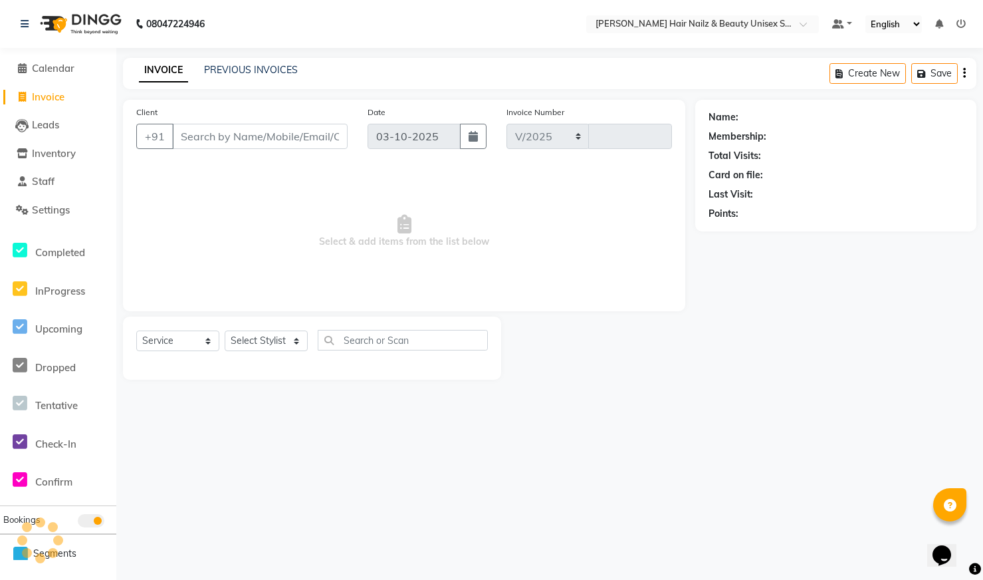
select select "9097"
type input "0005"
click at [278, 69] on link "PREVIOUS INVOICES" at bounding box center [251, 70] width 94 height 12
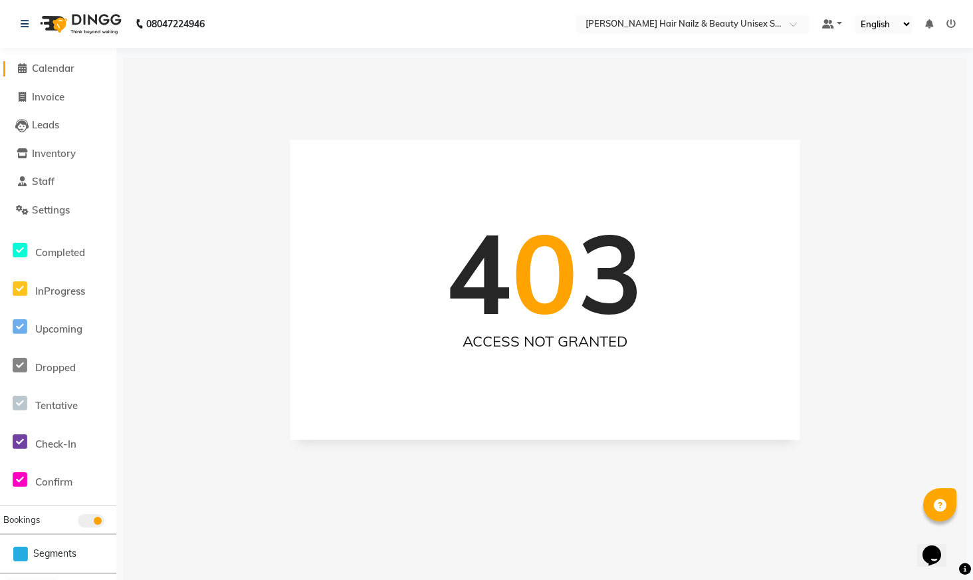
click at [67, 64] on span "Calendar" at bounding box center [53, 68] width 43 height 13
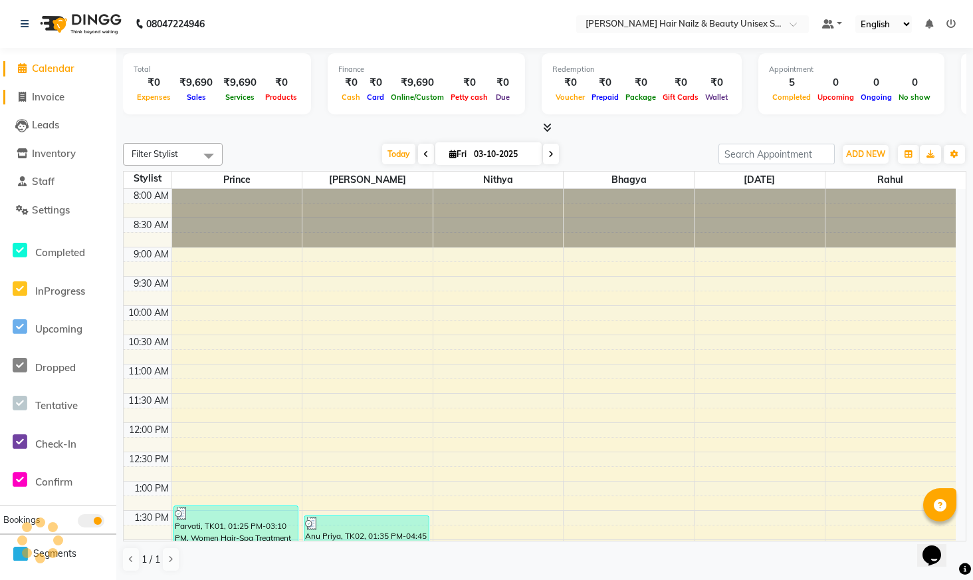
click at [60, 102] on span "Invoice" at bounding box center [48, 96] width 33 height 13
select select "service"
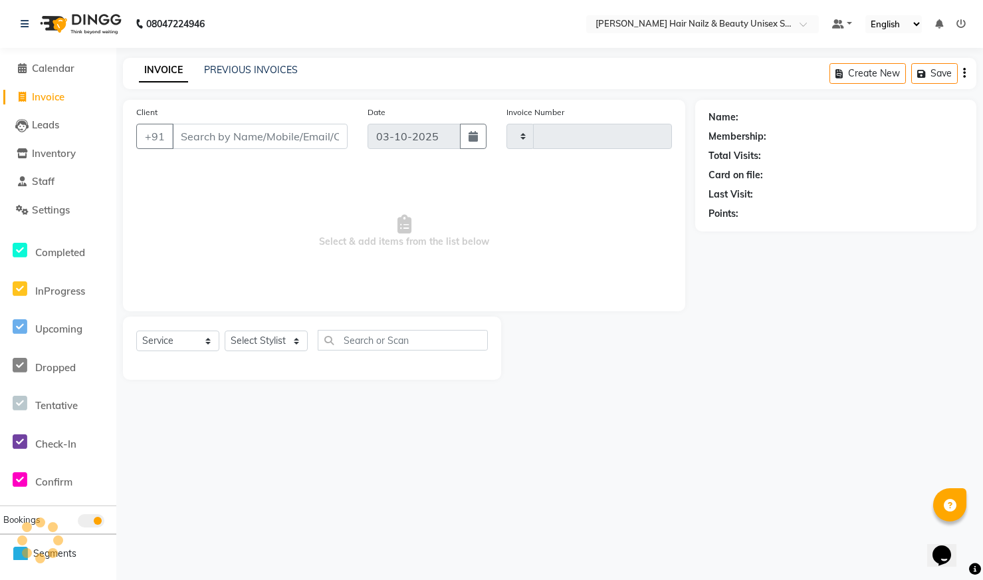
type input "0005"
select select "9097"
click at [284, 343] on select "Select Stylist Admin Bhagya [PERSON_NAME][DATE] [PERSON_NAME] [PERSON_NAME]" at bounding box center [266, 340] width 83 height 21
select select "93010"
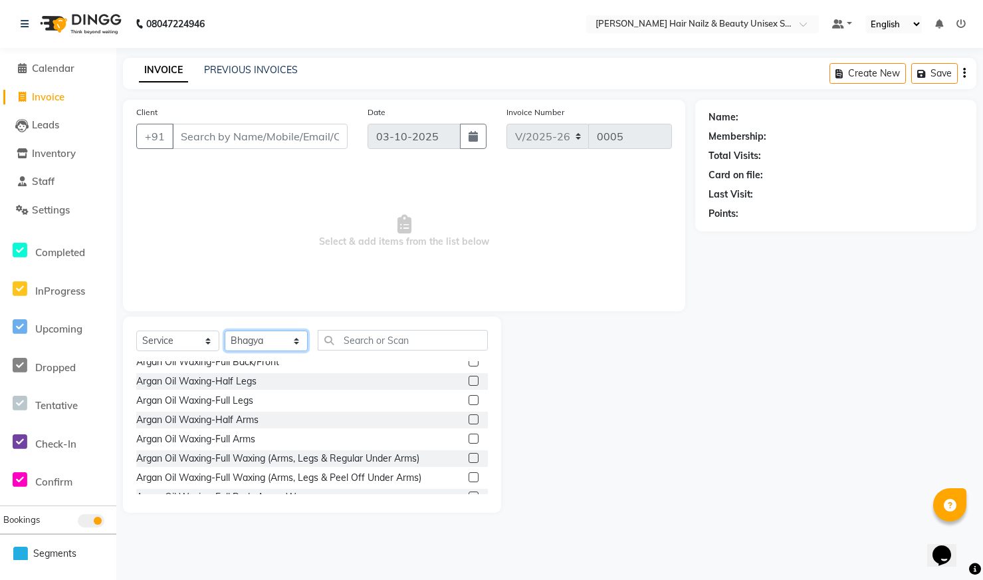
scroll to position [865, 0]
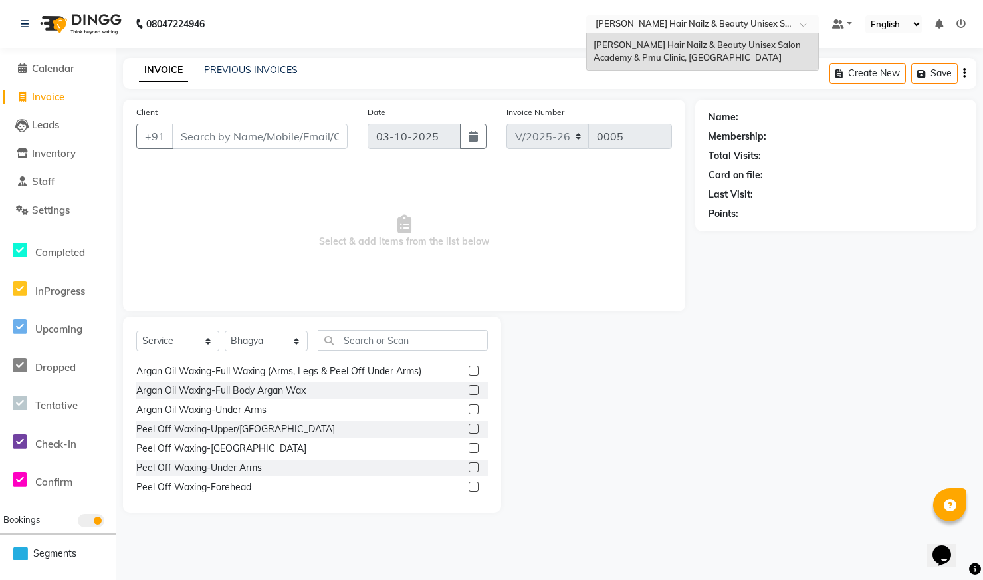
click at [803, 23] on span at bounding box center [808, 27] width 17 height 13
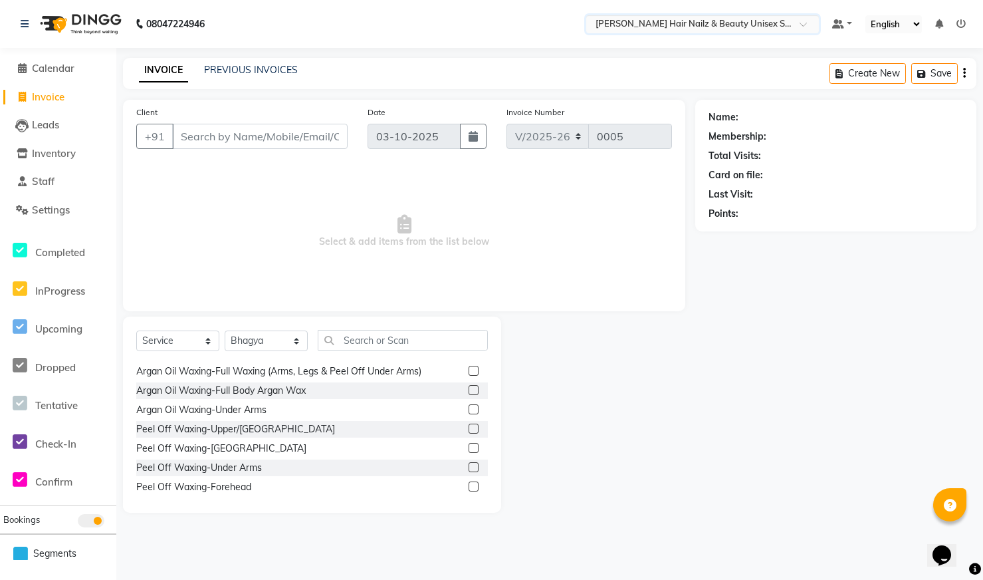
click at [803, 23] on span at bounding box center [808, 27] width 17 height 13
